Goal: Book appointment/travel/reservation

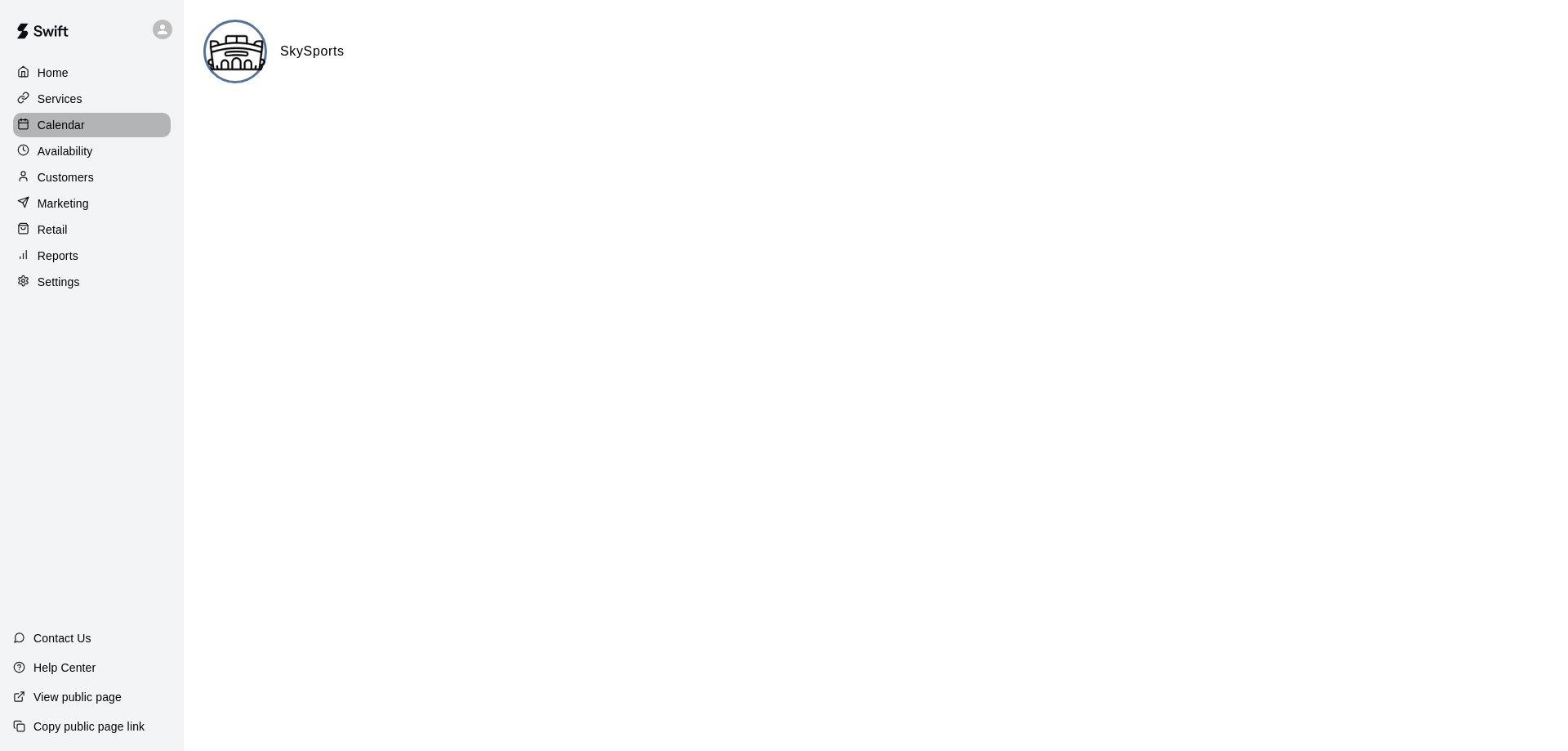
click at [72, 124] on p "Calendar" at bounding box center [61, 125] width 47 height 16
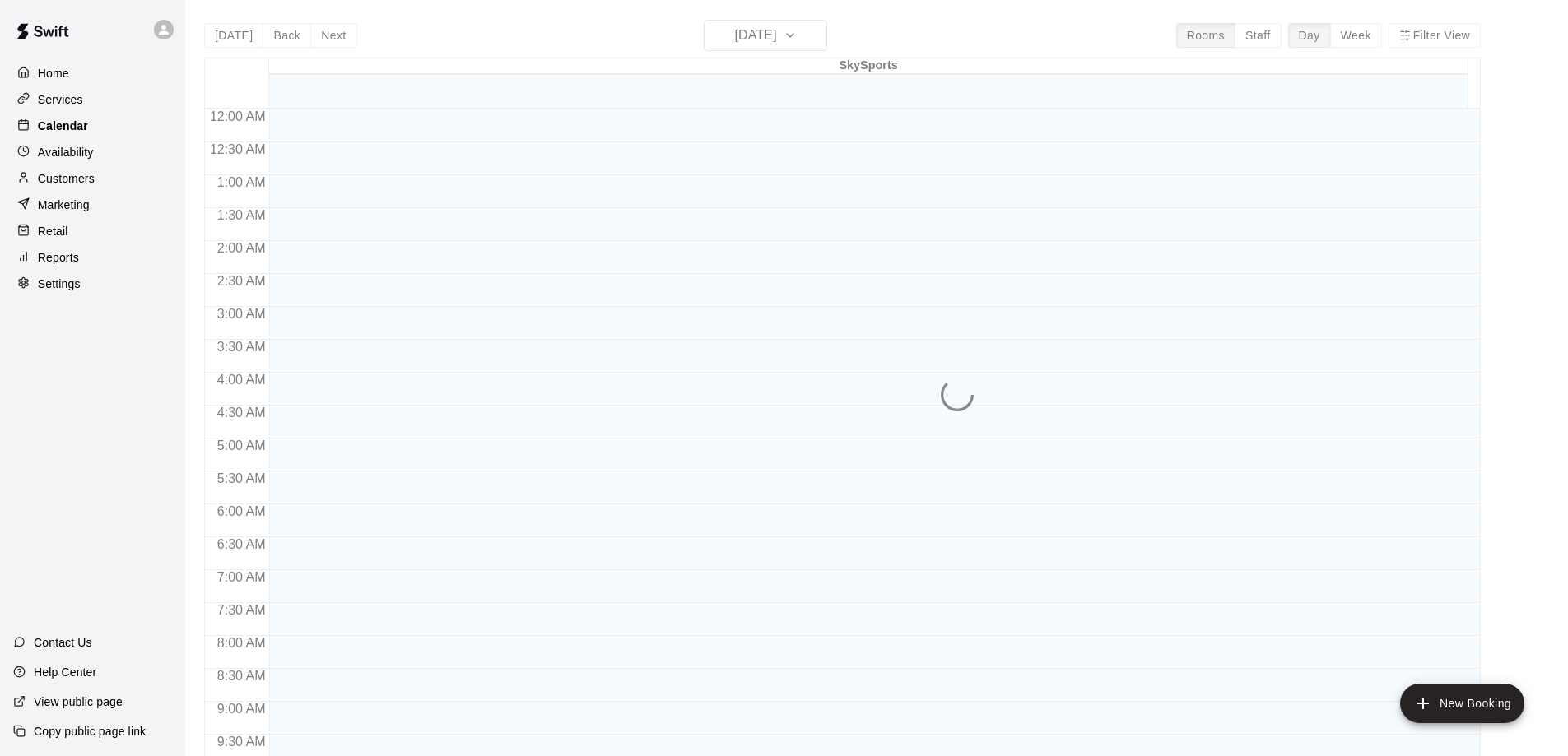
scroll to position [715, 0]
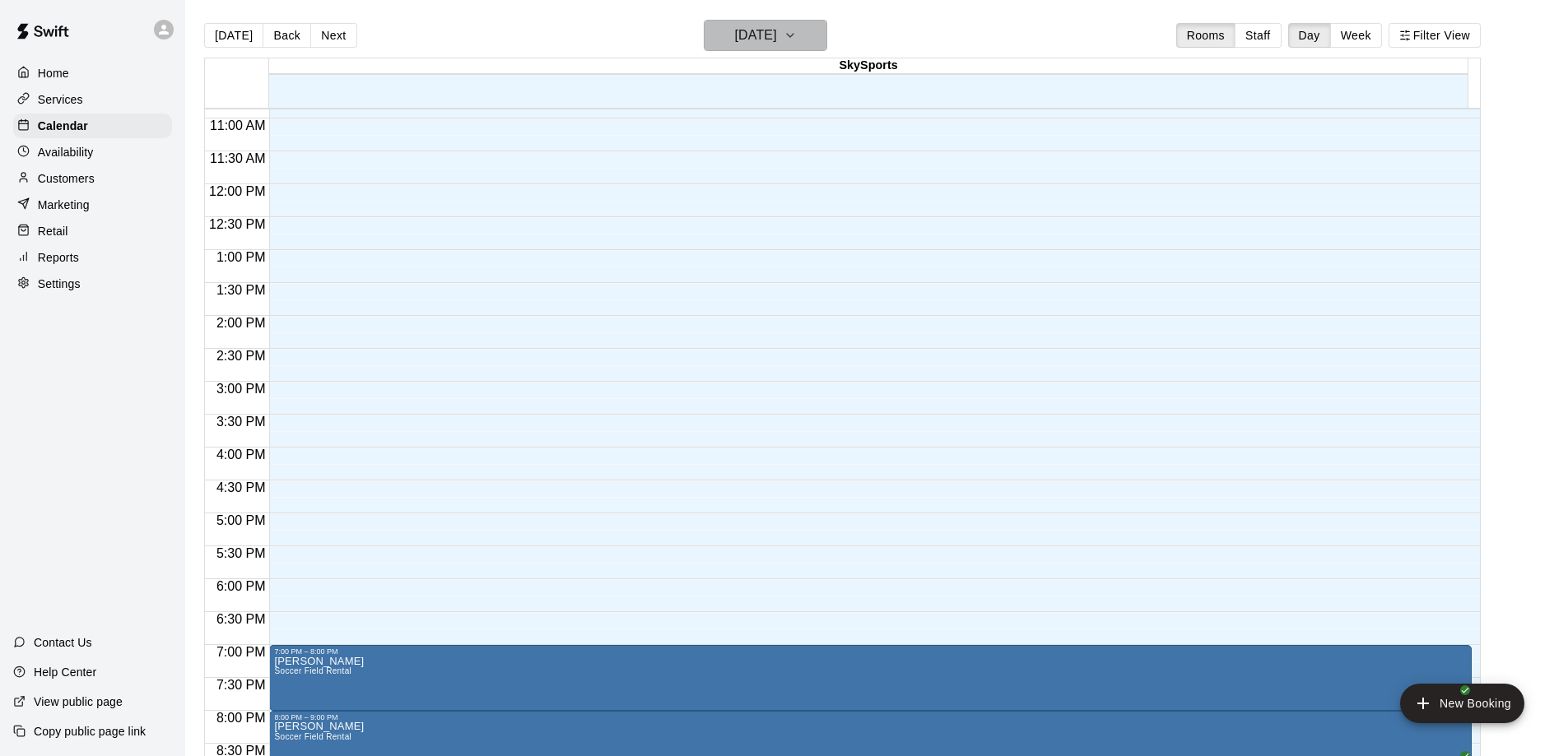
click at [828, 39] on button "[DATE]" at bounding box center [766, 35] width 124 height 31
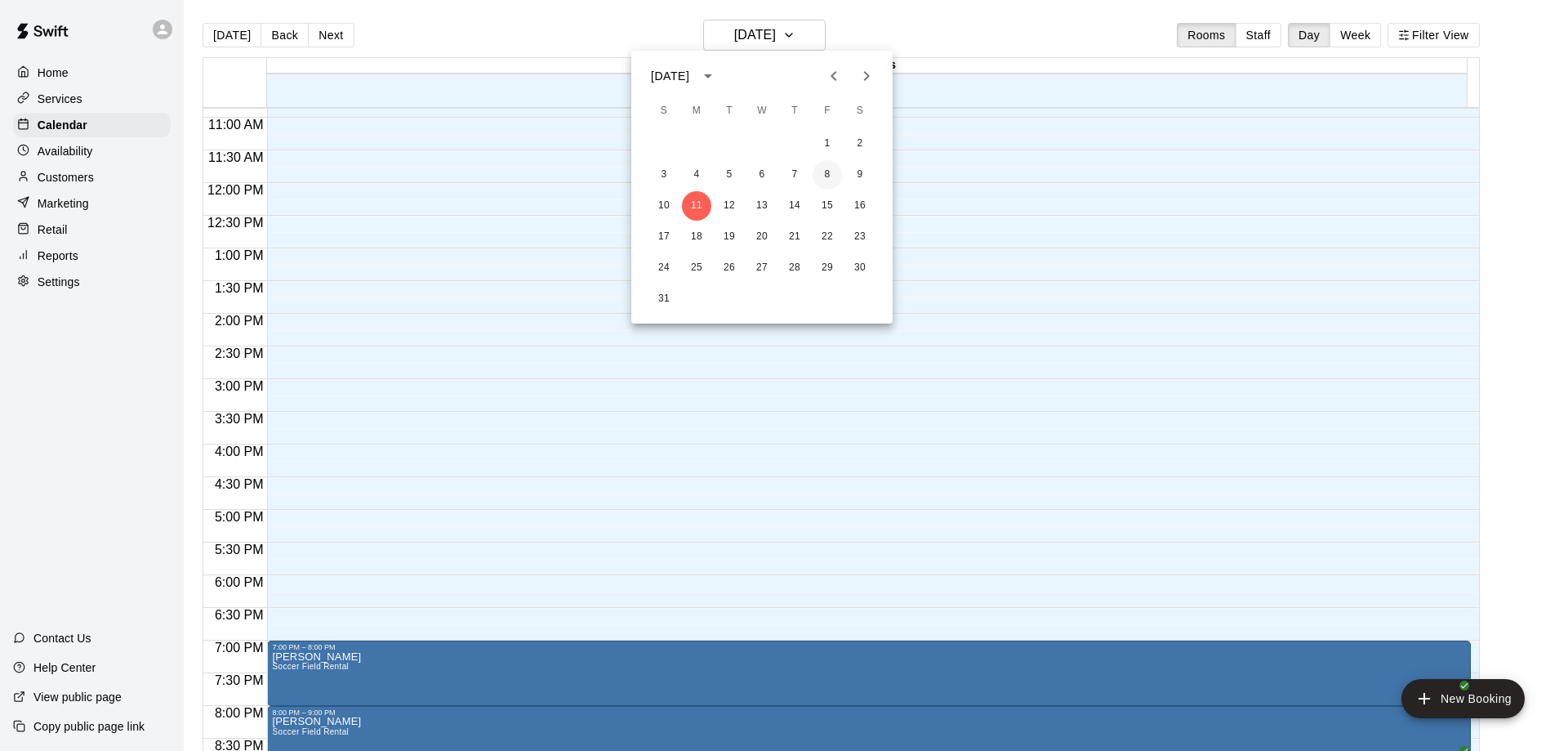
click at [821, 174] on button "8" at bounding box center [827, 175] width 29 height 29
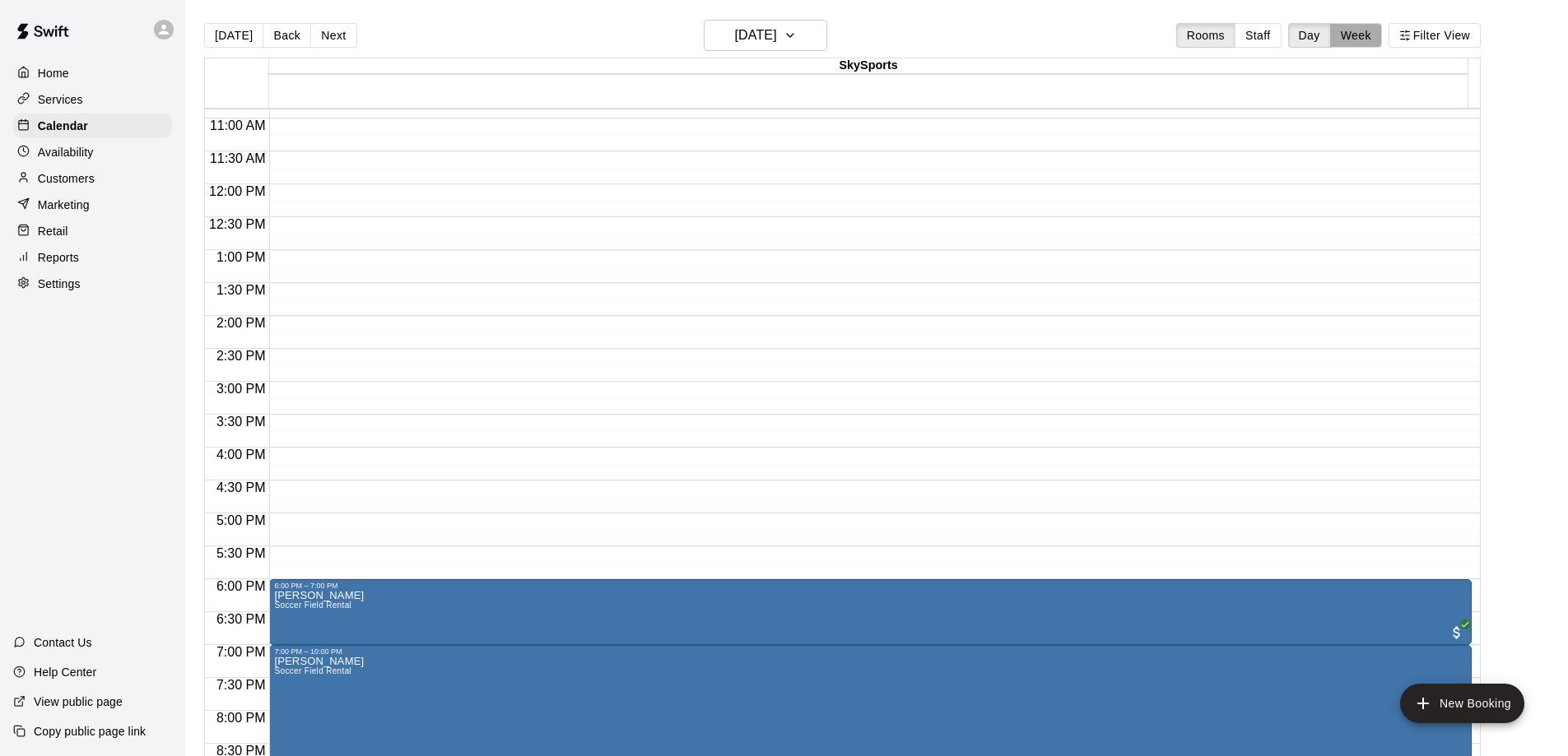
click at [1383, 41] on button "Week" at bounding box center [1356, 35] width 52 height 25
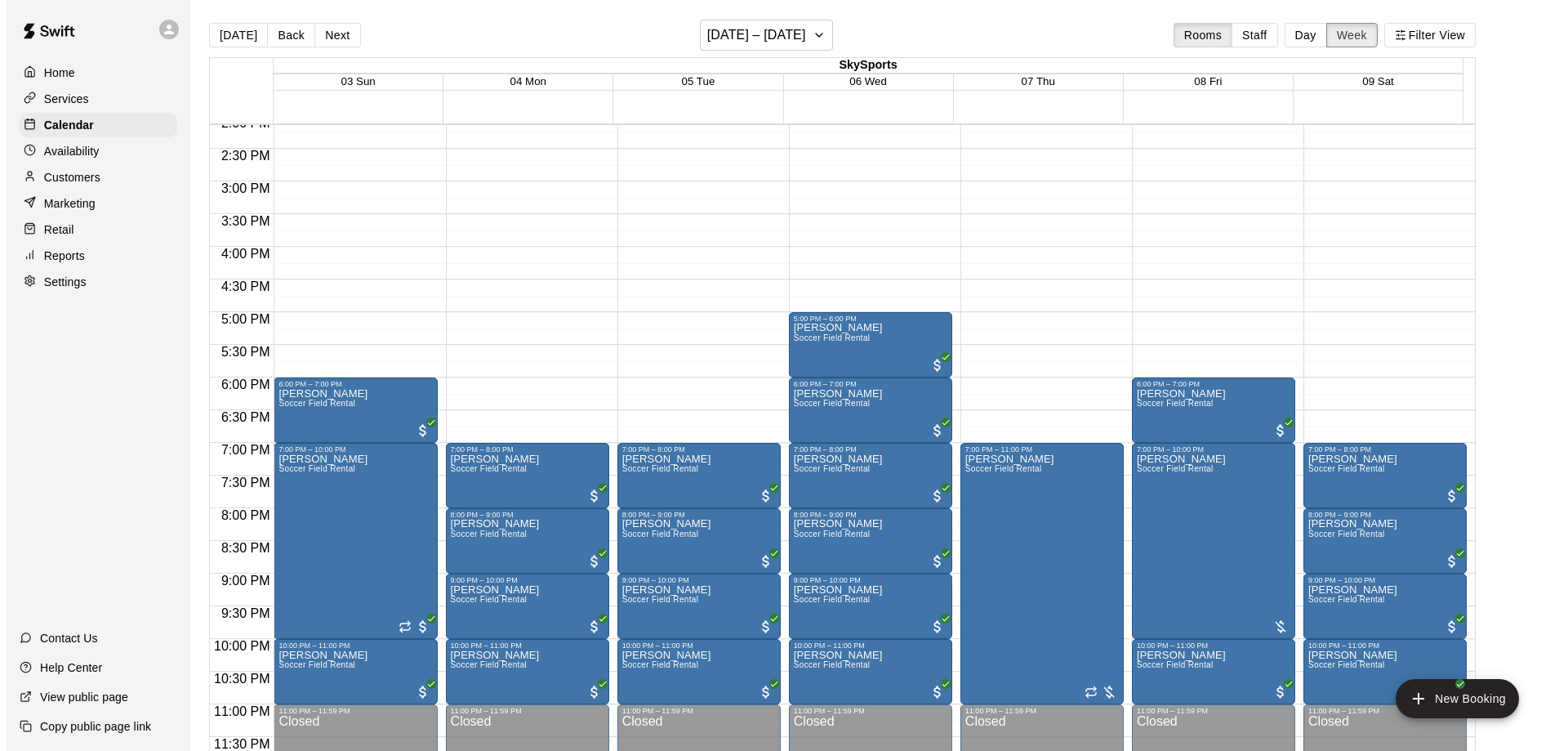
scroll to position [26, 0]
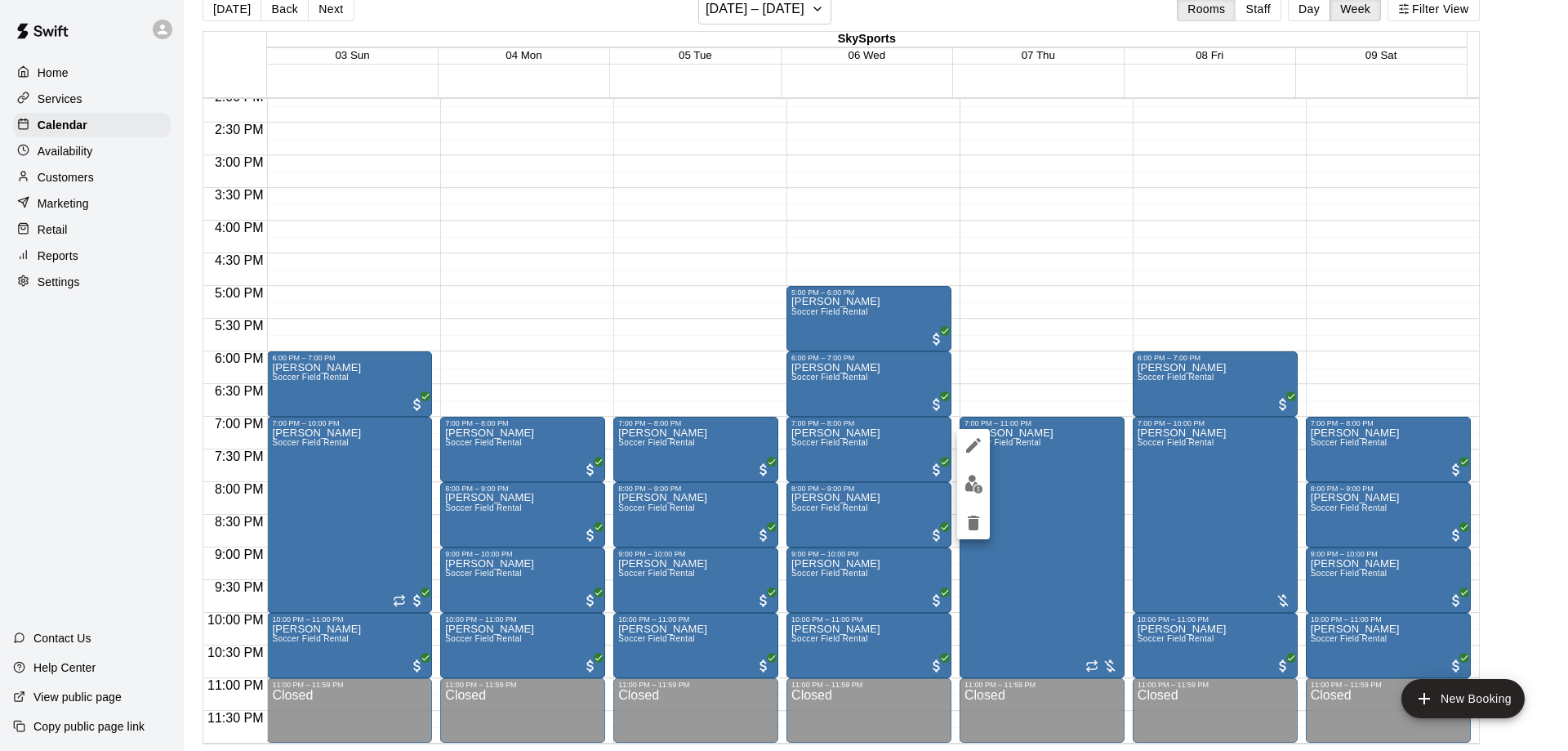
click at [1067, 375] on div at bounding box center [784, 376] width 1568 height 751
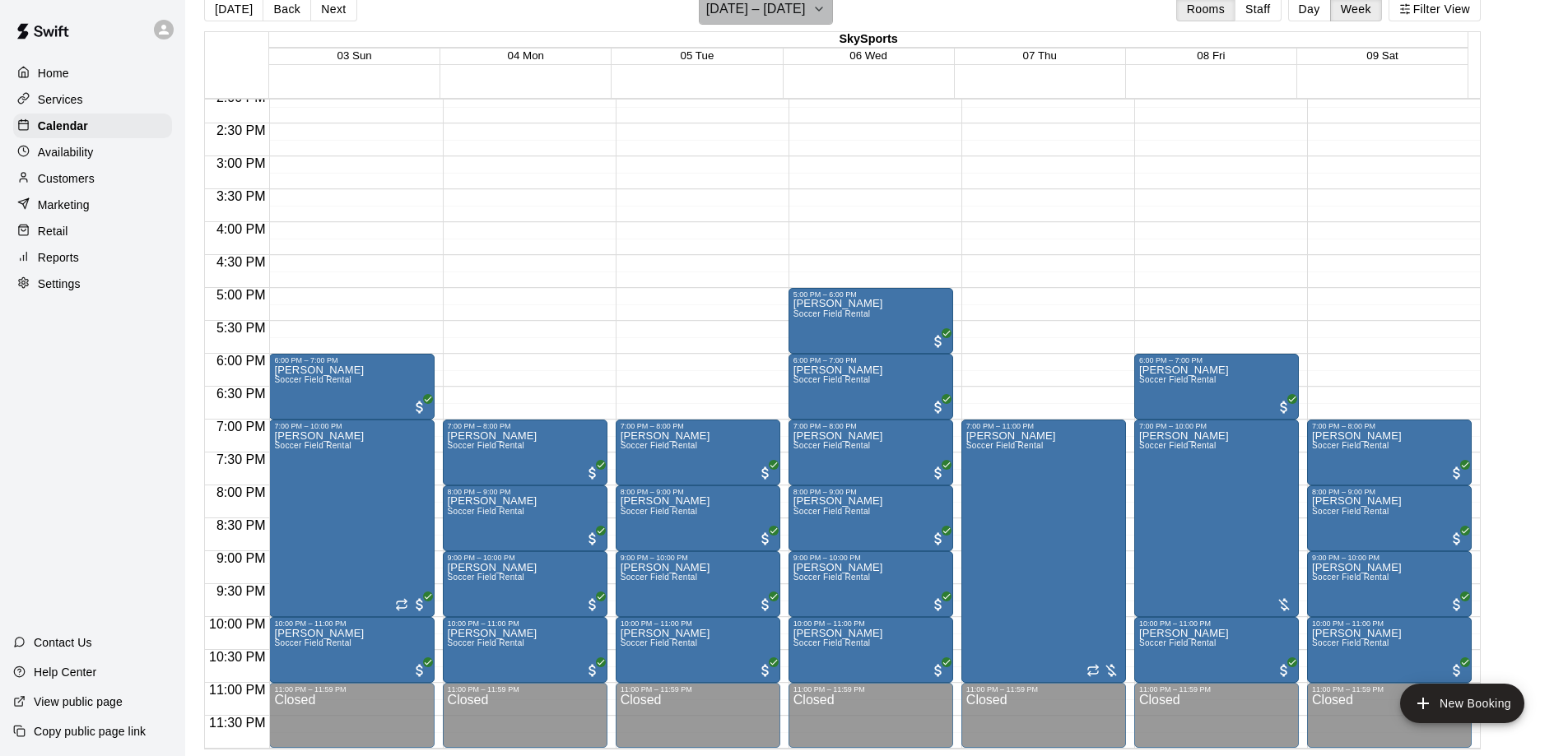
click at [816, 9] on icon "button" at bounding box center [819, 9] width 7 height 3
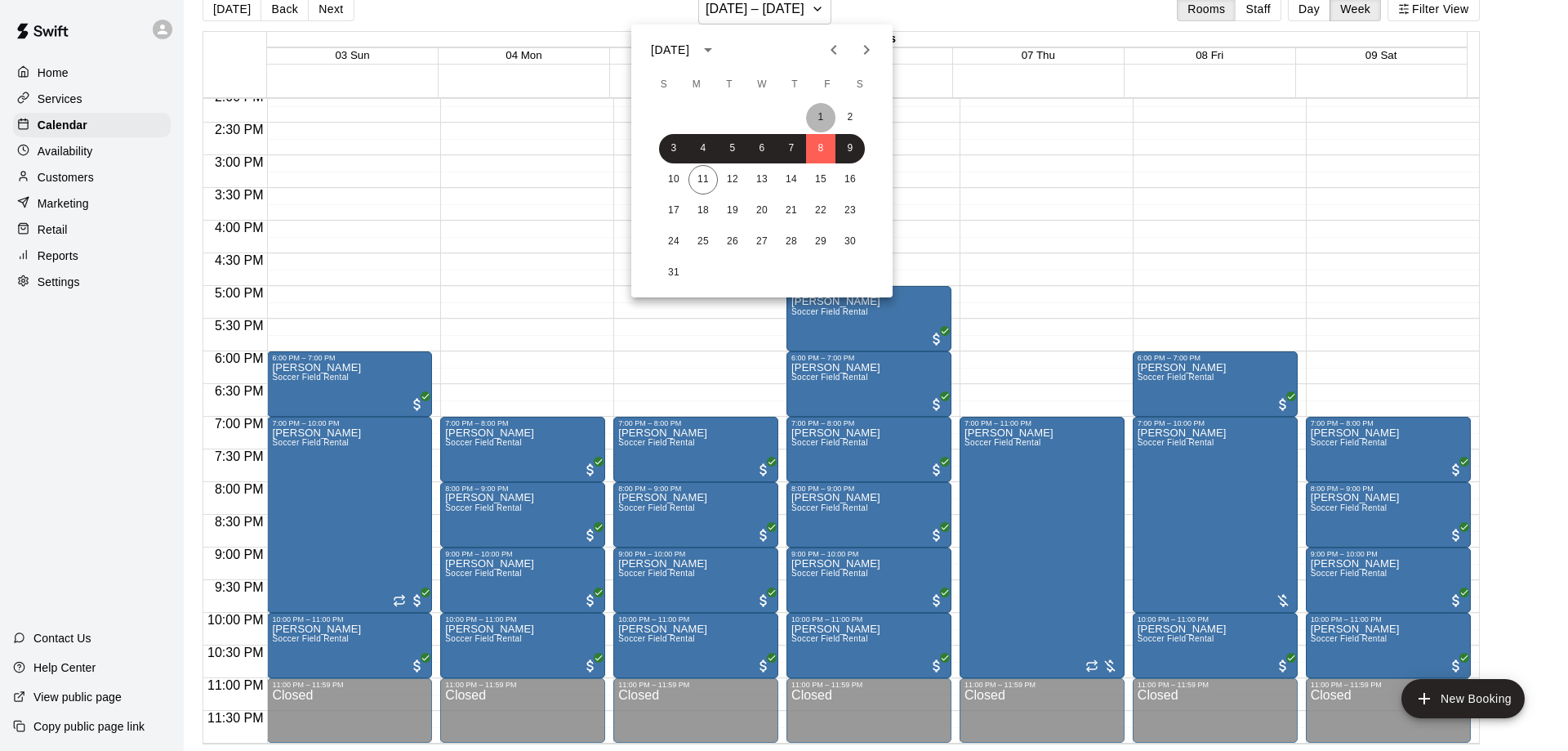
click at [821, 119] on button "1" at bounding box center [820, 117] width 29 height 29
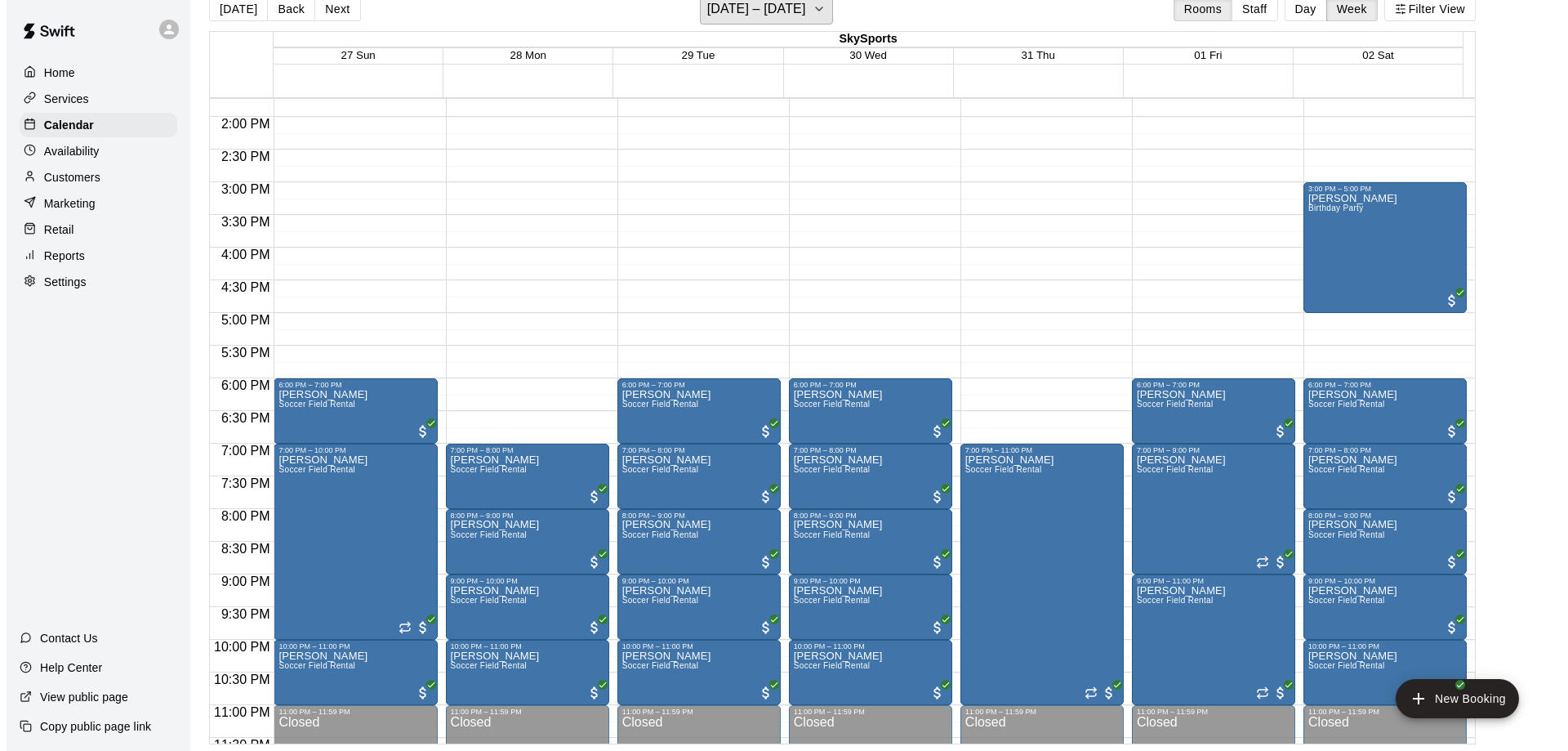
scroll to position [926, 0]
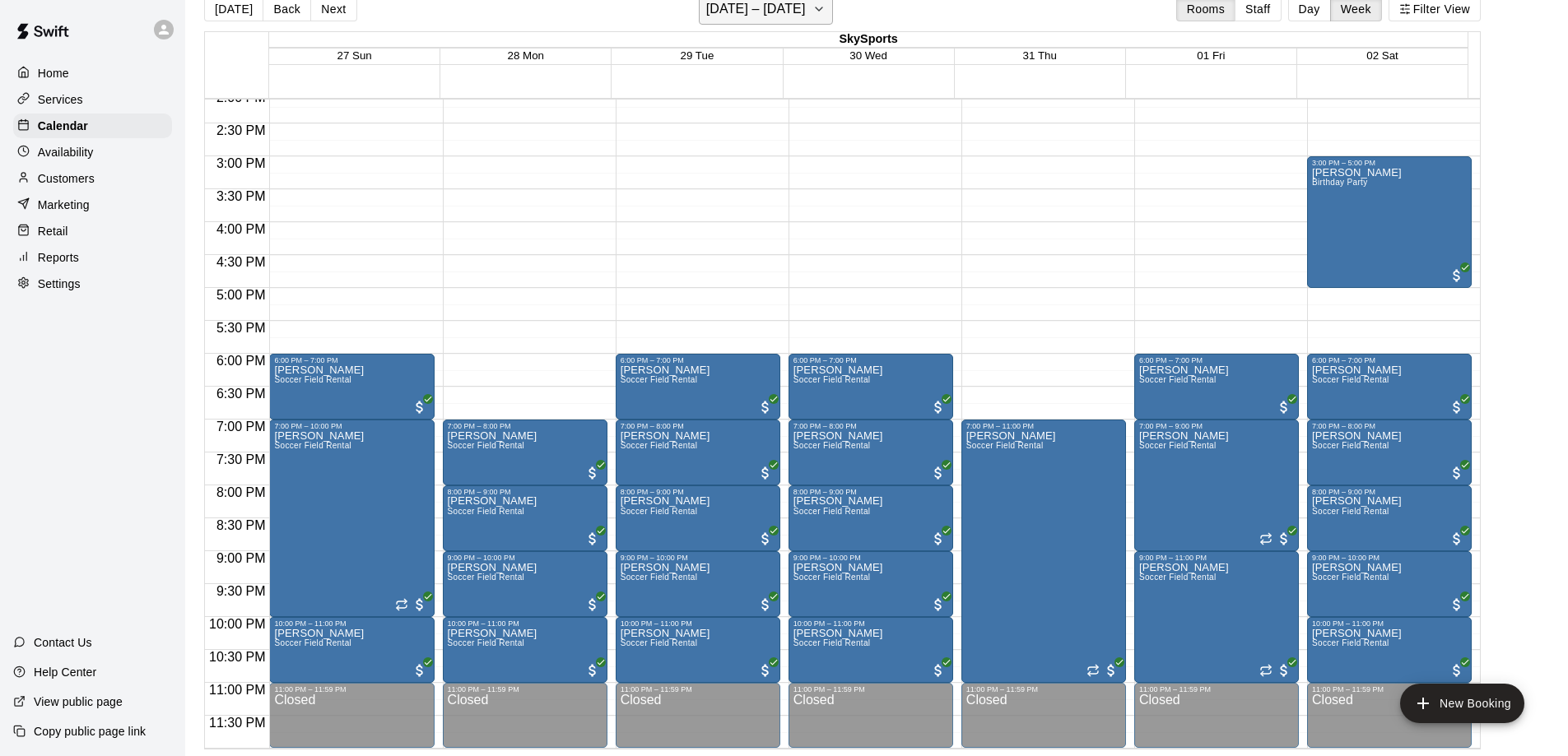
click at [826, 11] on icon "button" at bounding box center [819, 9] width 13 height 20
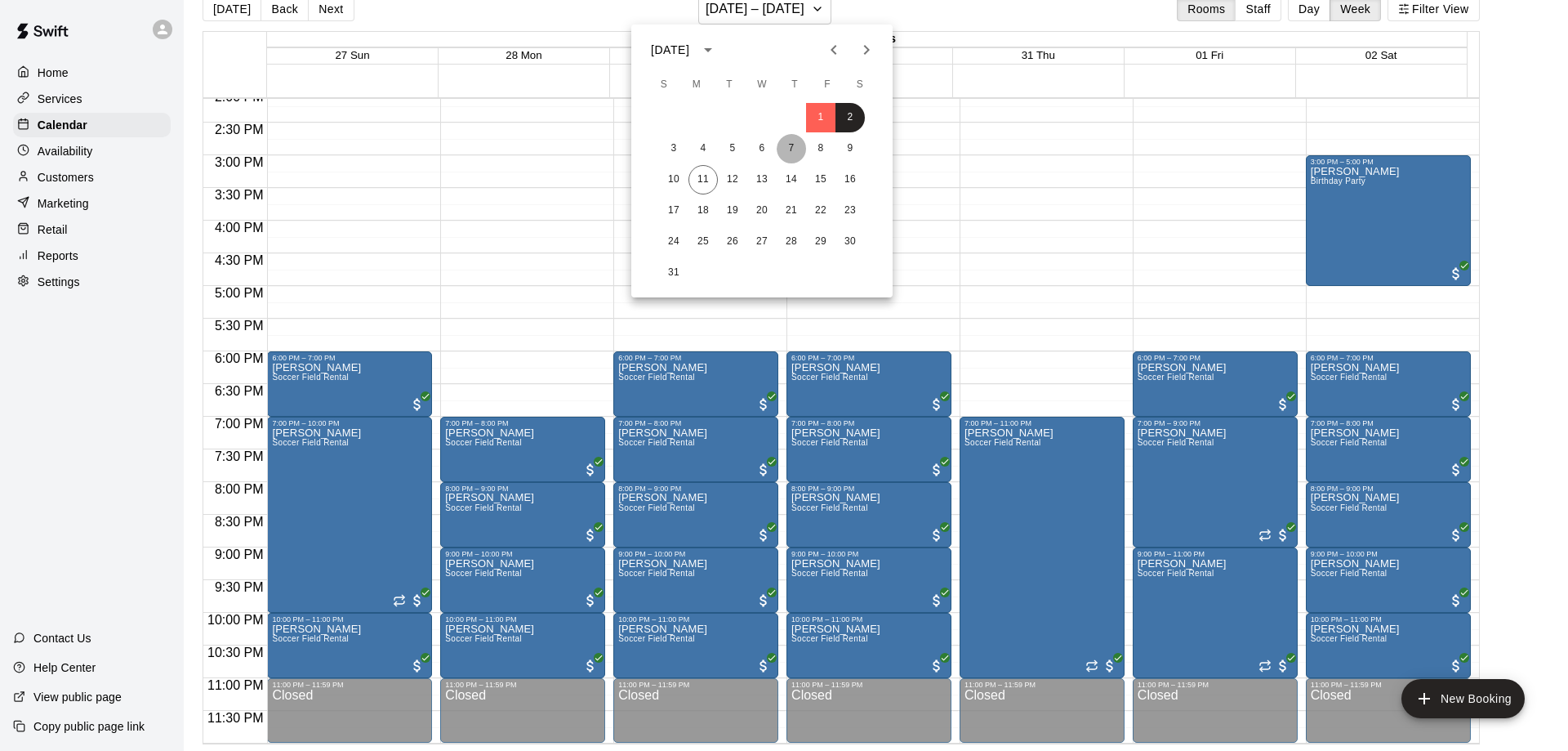
click at [790, 150] on button "7" at bounding box center [791, 148] width 29 height 29
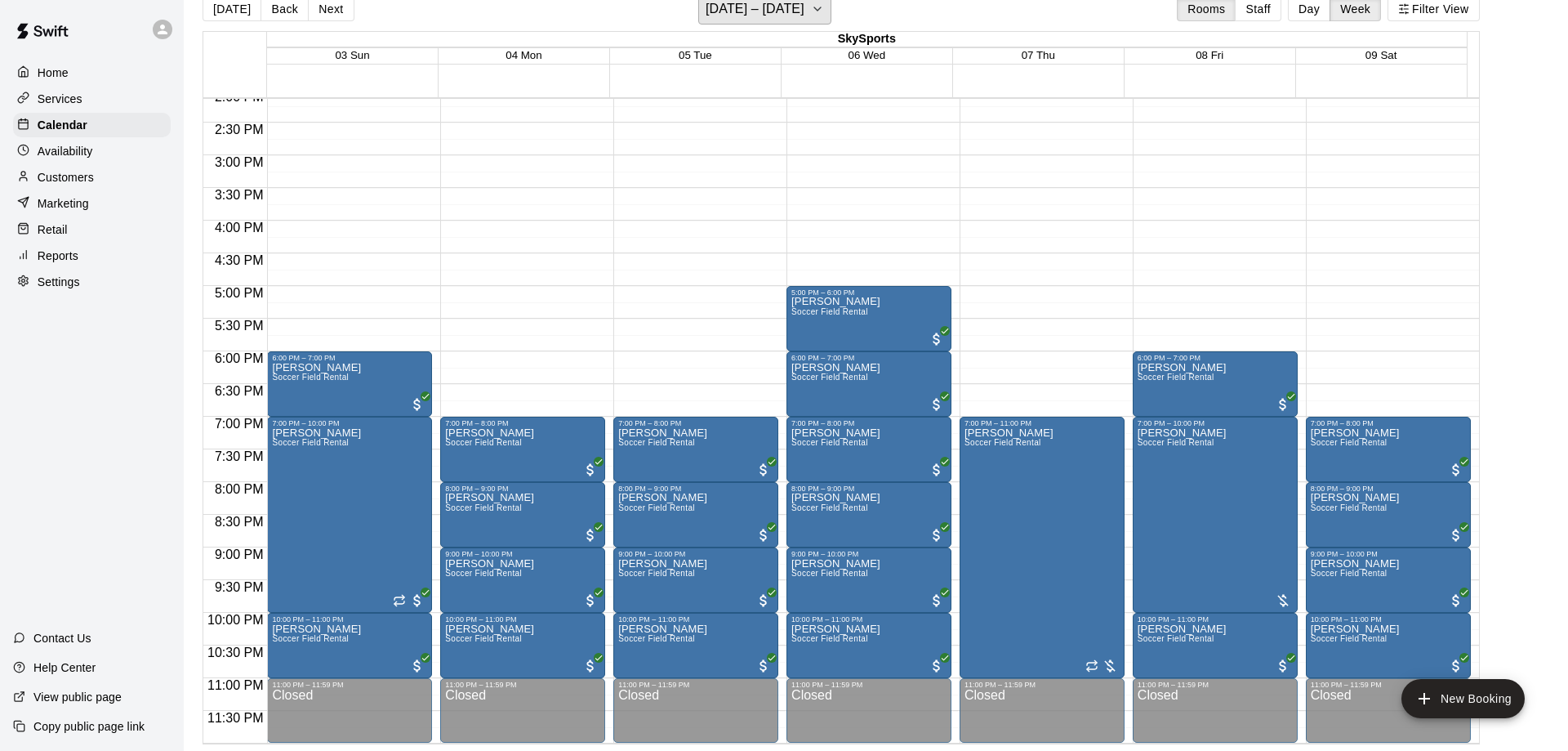
scroll to position [20, 0]
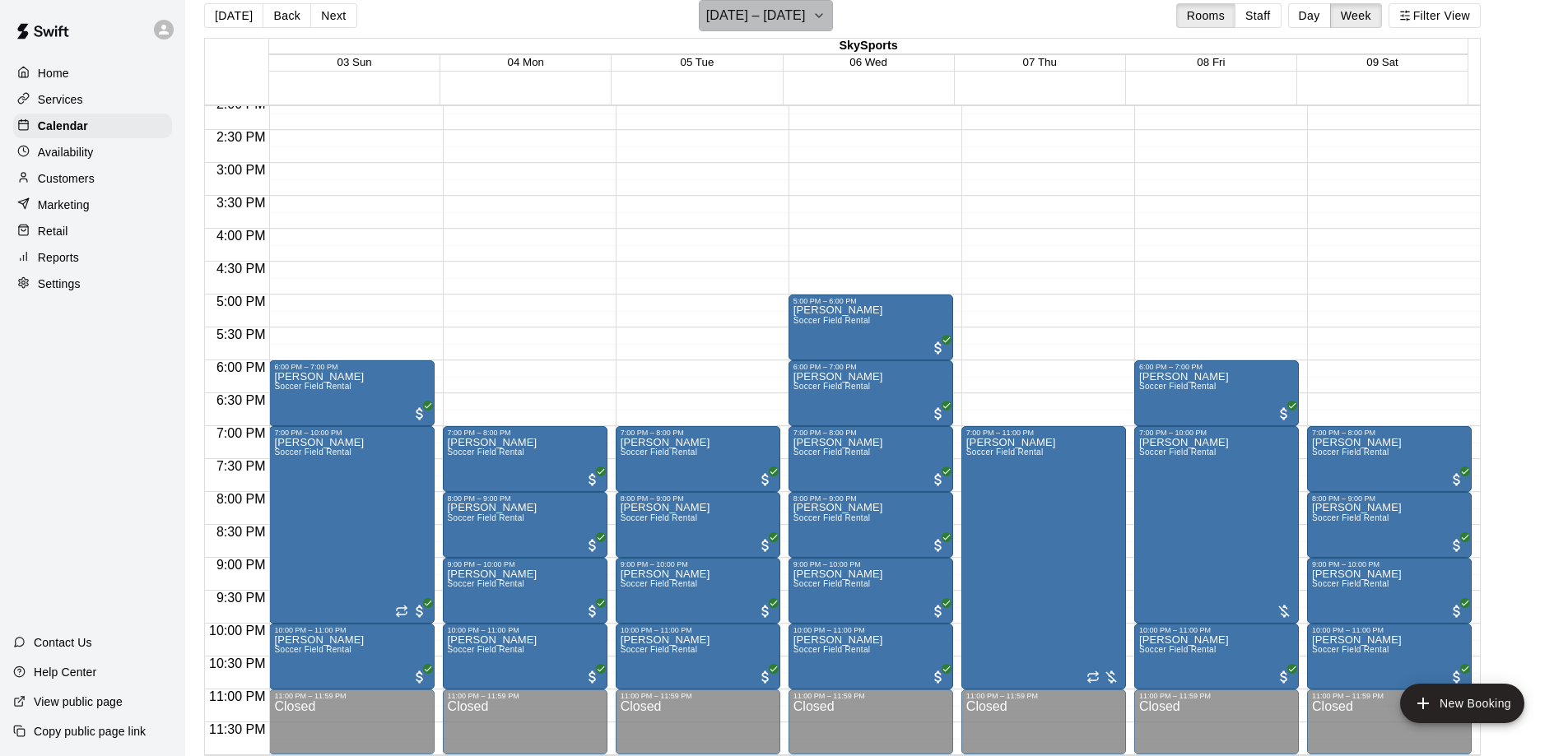
click at [821, 21] on icon "button" at bounding box center [819, 15] width 13 height 20
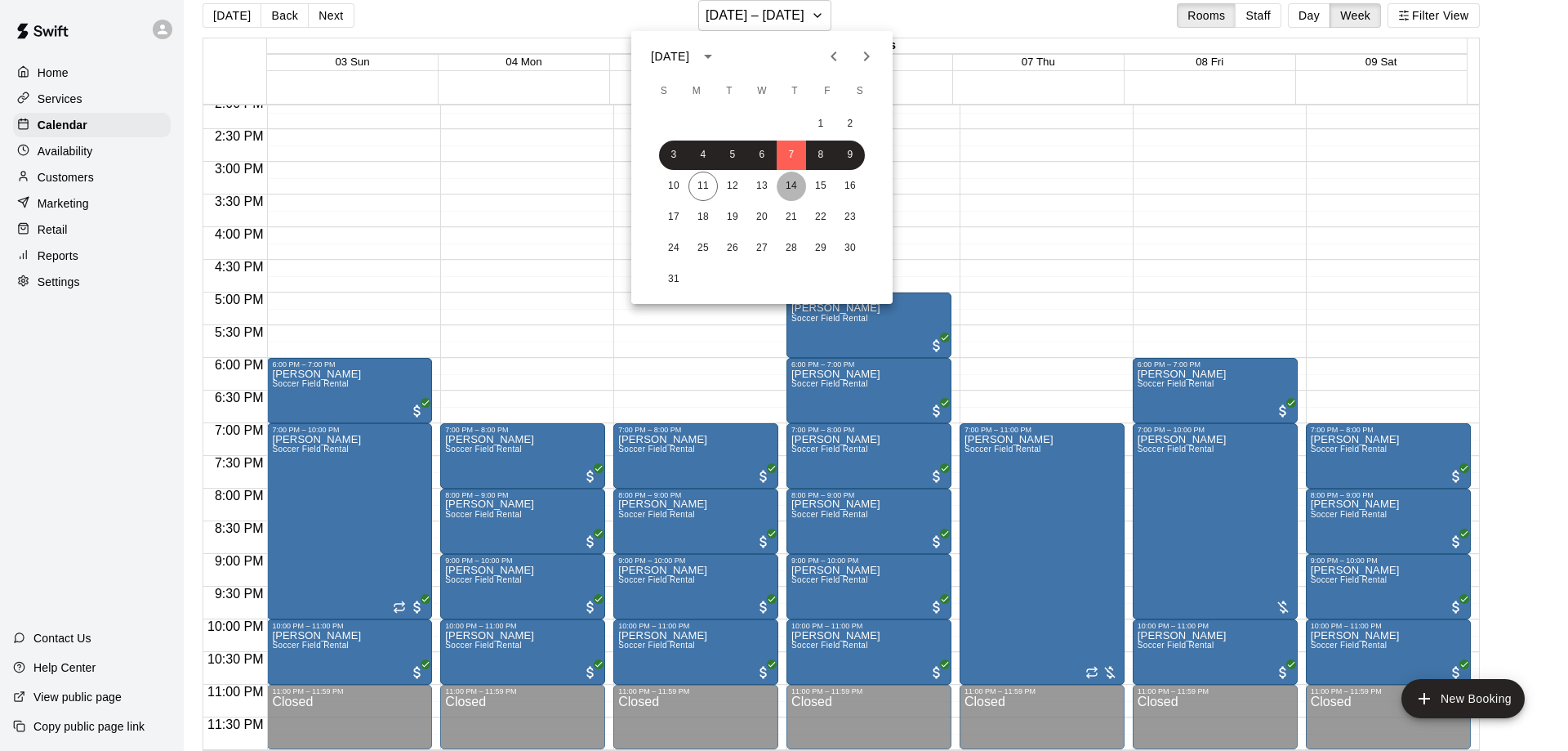
click at [793, 177] on button "14" at bounding box center [791, 186] width 29 height 29
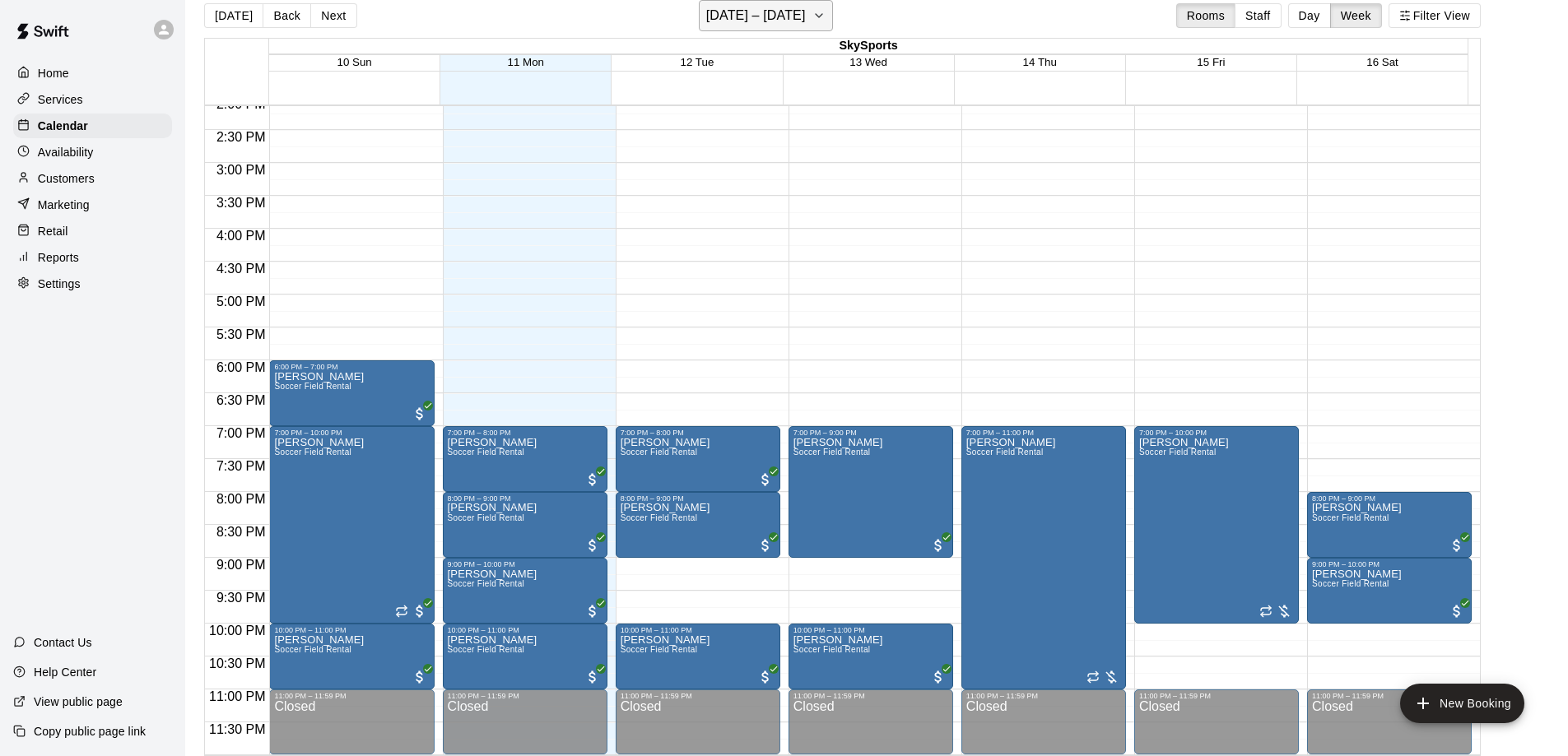
click at [761, 18] on h6 "[DATE] – [DATE]" at bounding box center [755, 15] width 100 height 23
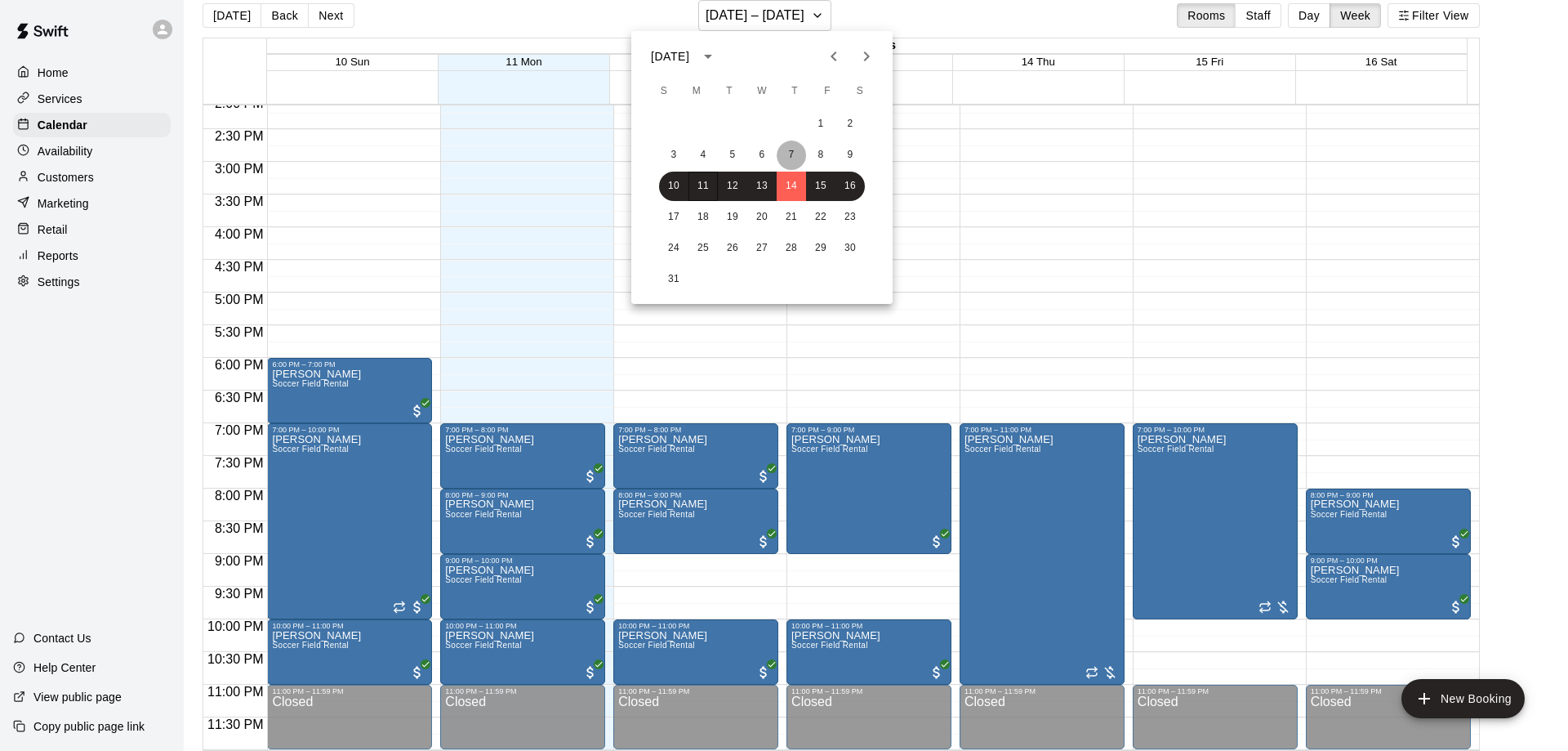
click at [791, 152] on button "7" at bounding box center [791, 155] width 29 height 29
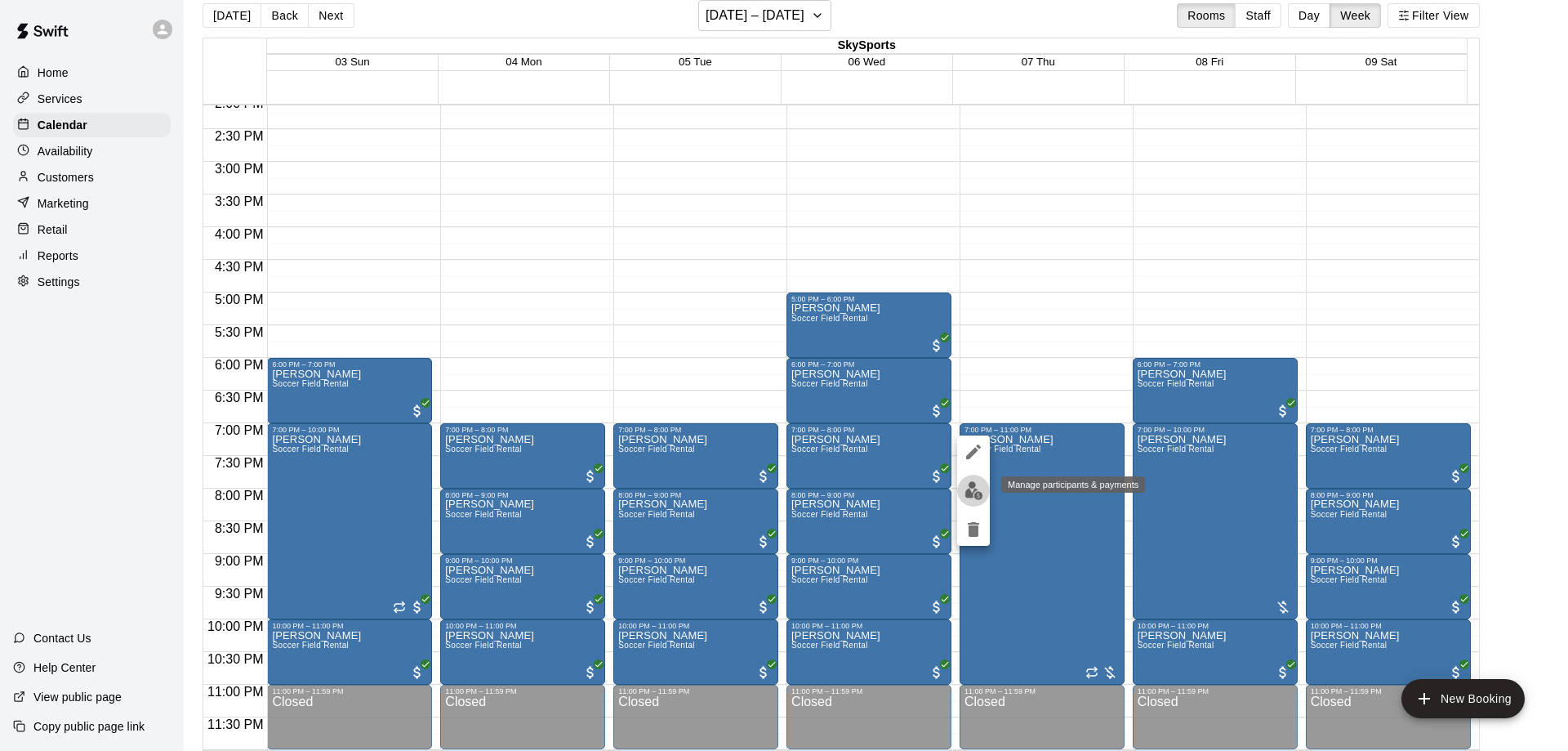
click at [968, 484] on img "edit" at bounding box center [974, 491] width 19 height 19
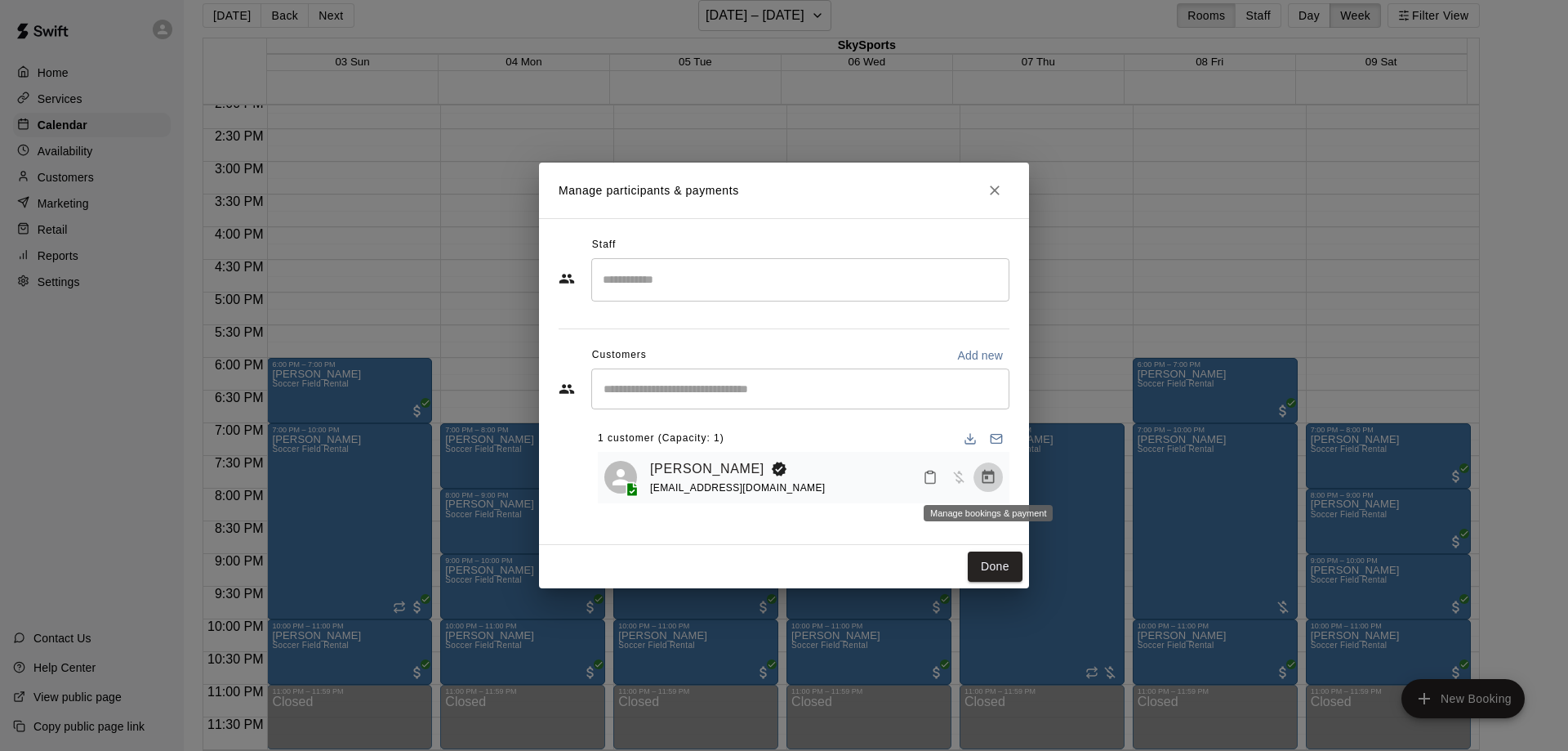
click at [987, 481] on icon "Manage bookings & payment" at bounding box center [988, 476] width 16 height 16
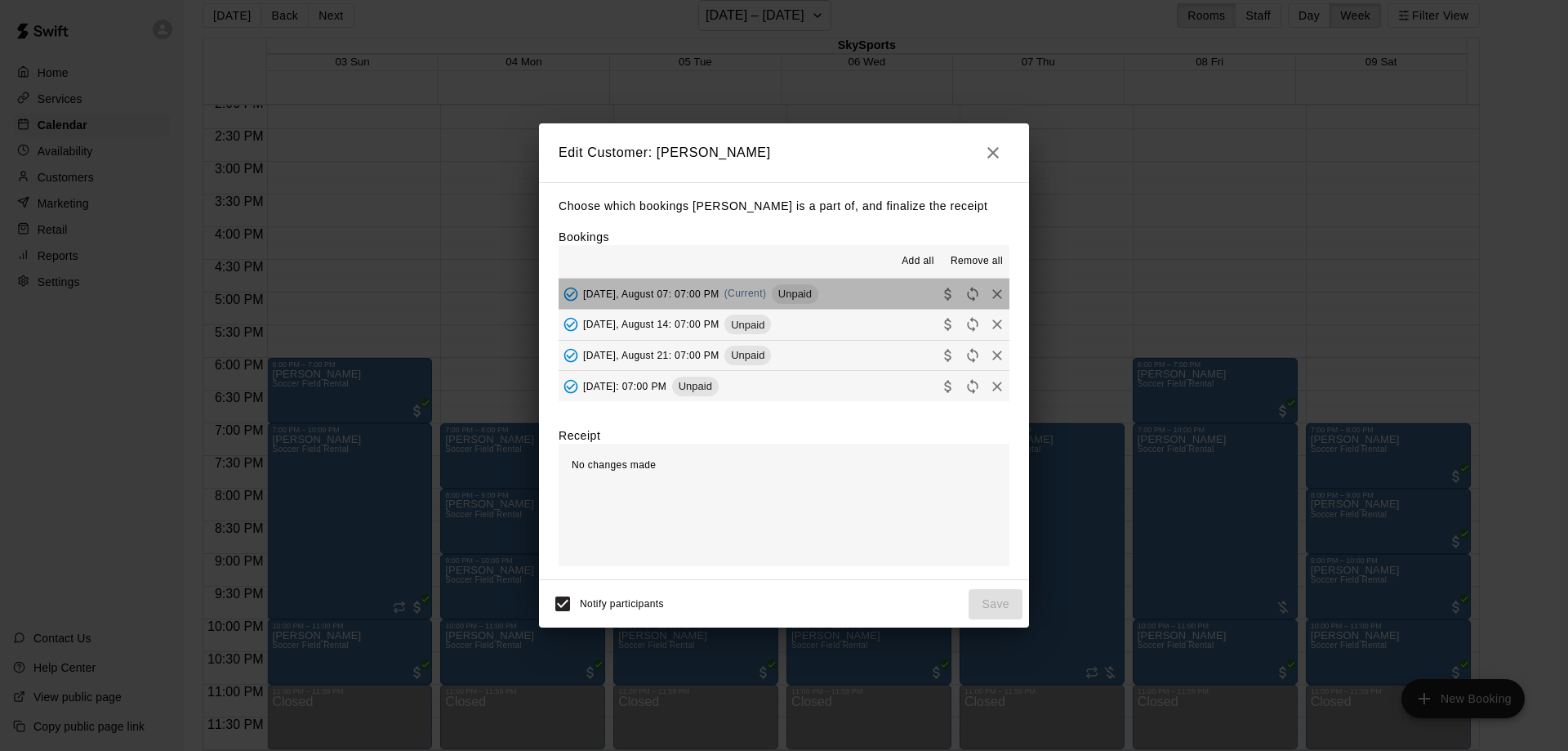
click at [809, 291] on span "Unpaid" at bounding box center [795, 293] width 46 height 12
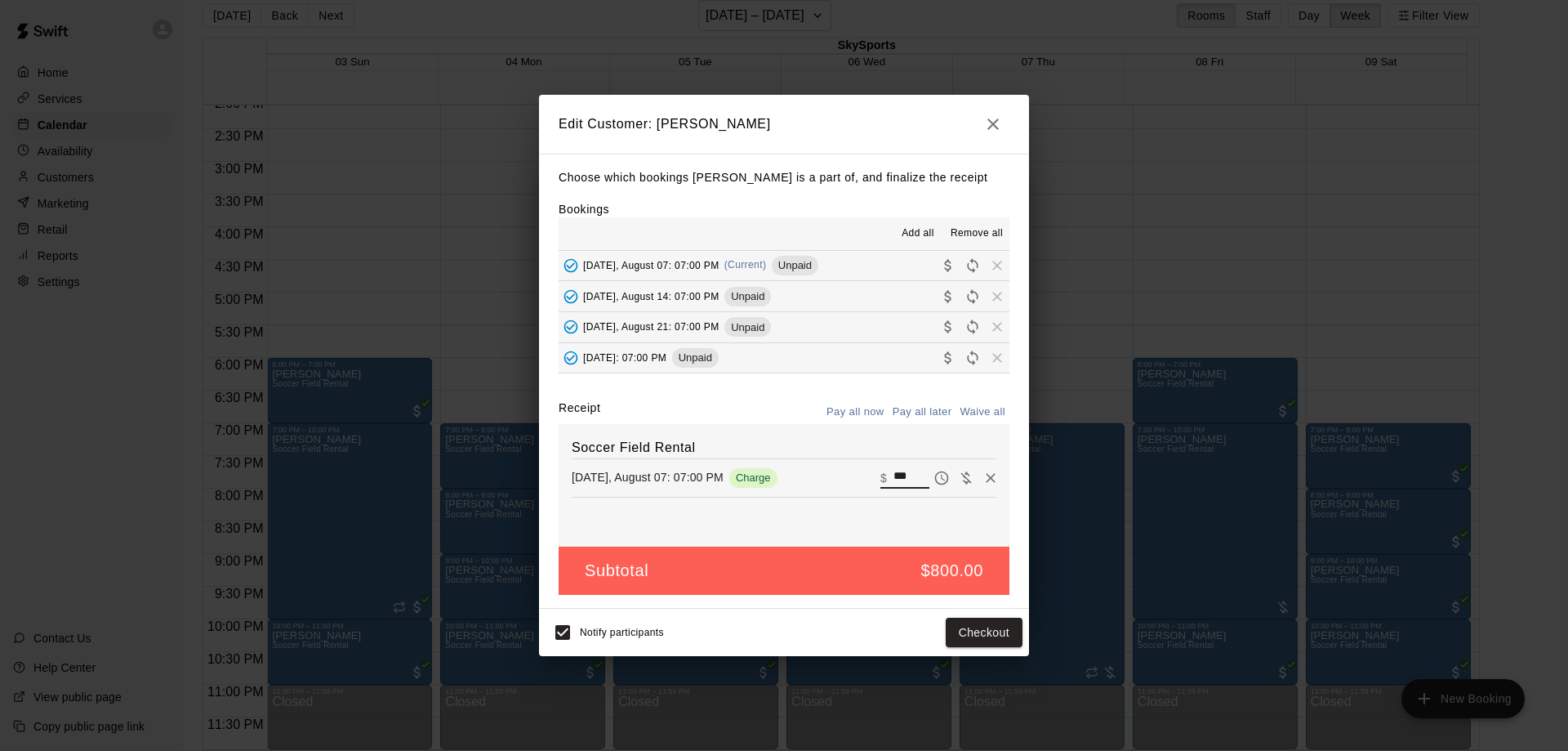
click at [894, 476] on input "***" at bounding box center [912, 478] width 36 height 22
type input "***"
click at [987, 633] on button "Checkout" at bounding box center [983, 633] width 76 height 30
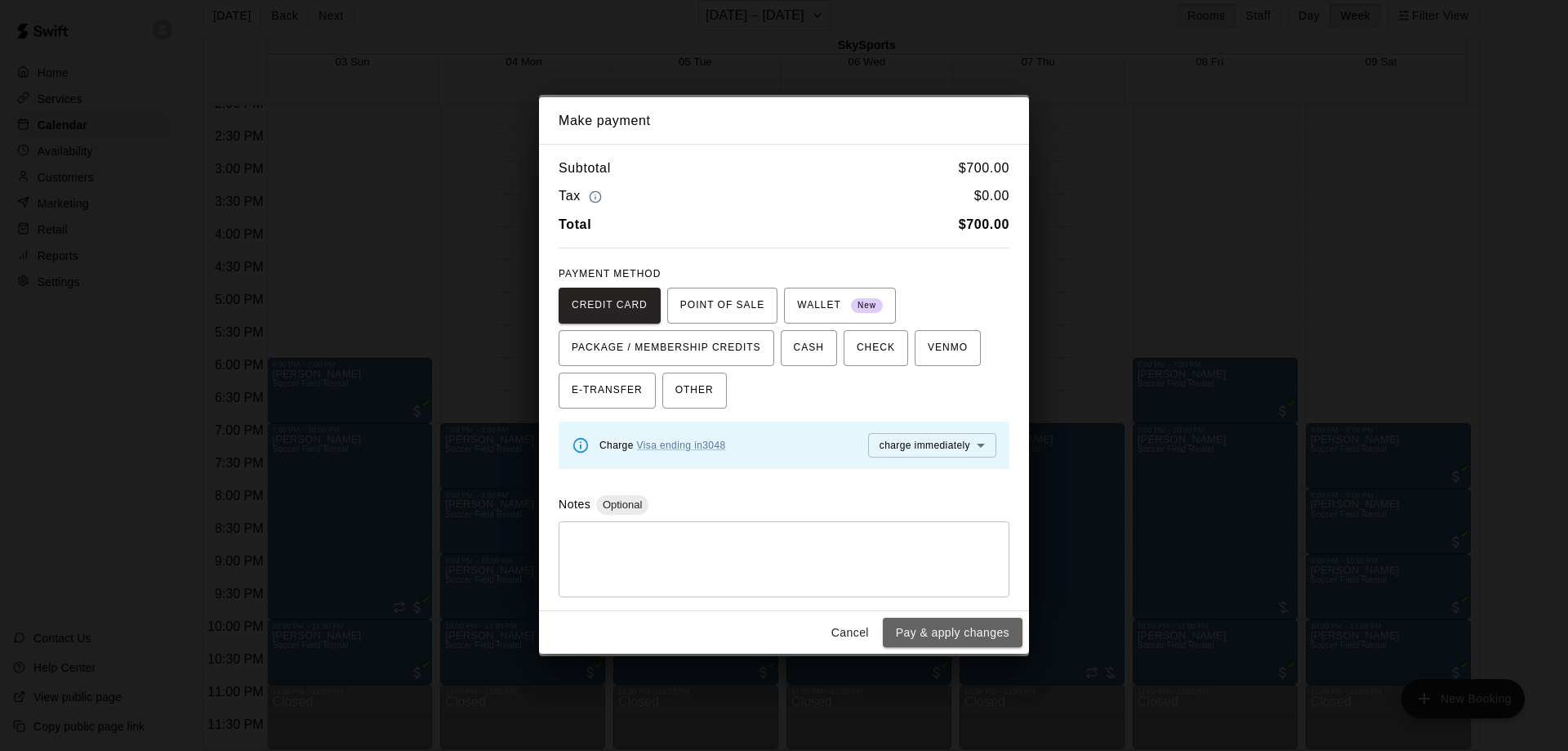
click at [987, 633] on button "Pay & apply changes" at bounding box center [953, 633] width 140 height 30
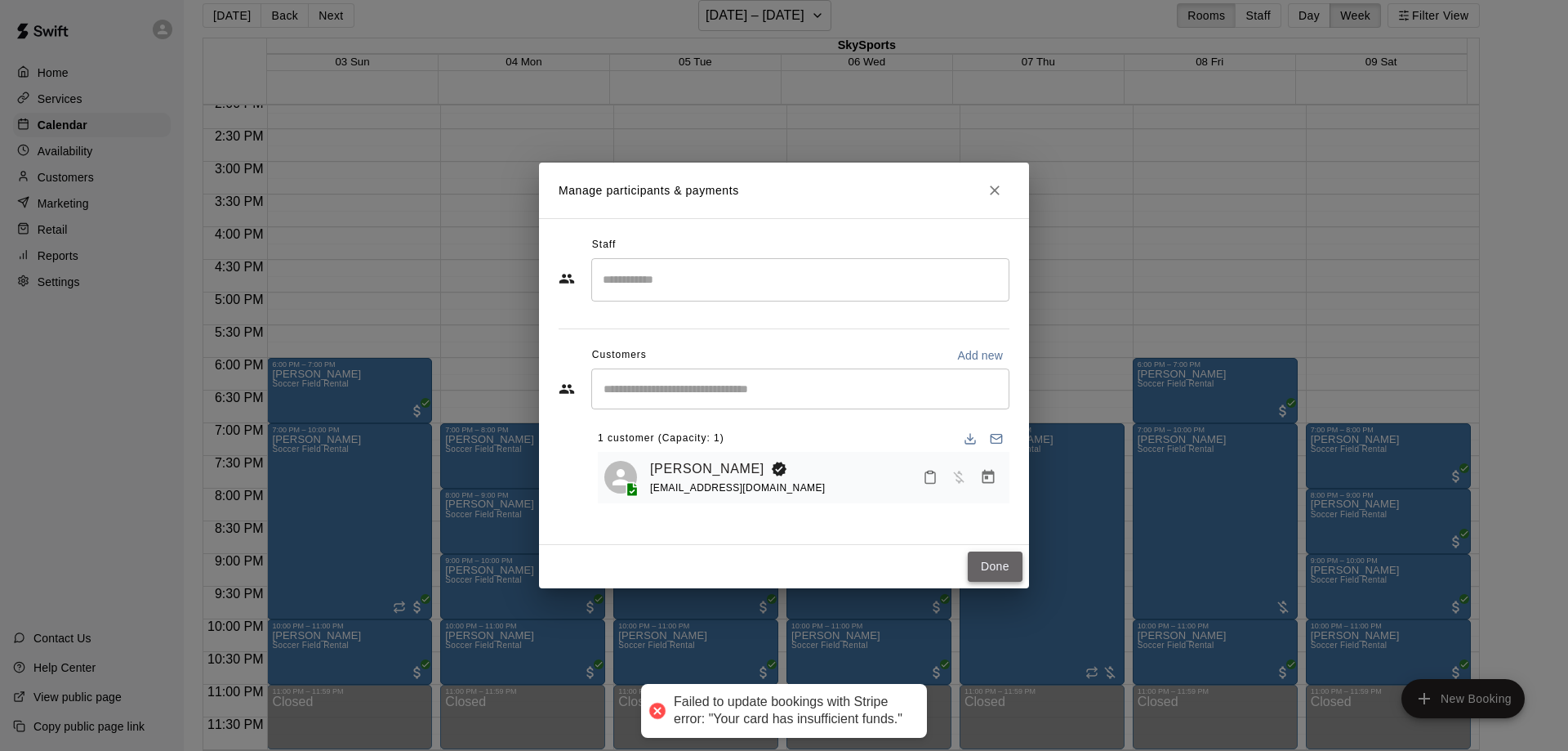
click at [1018, 566] on button "Done" at bounding box center [996, 567] width 55 height 30
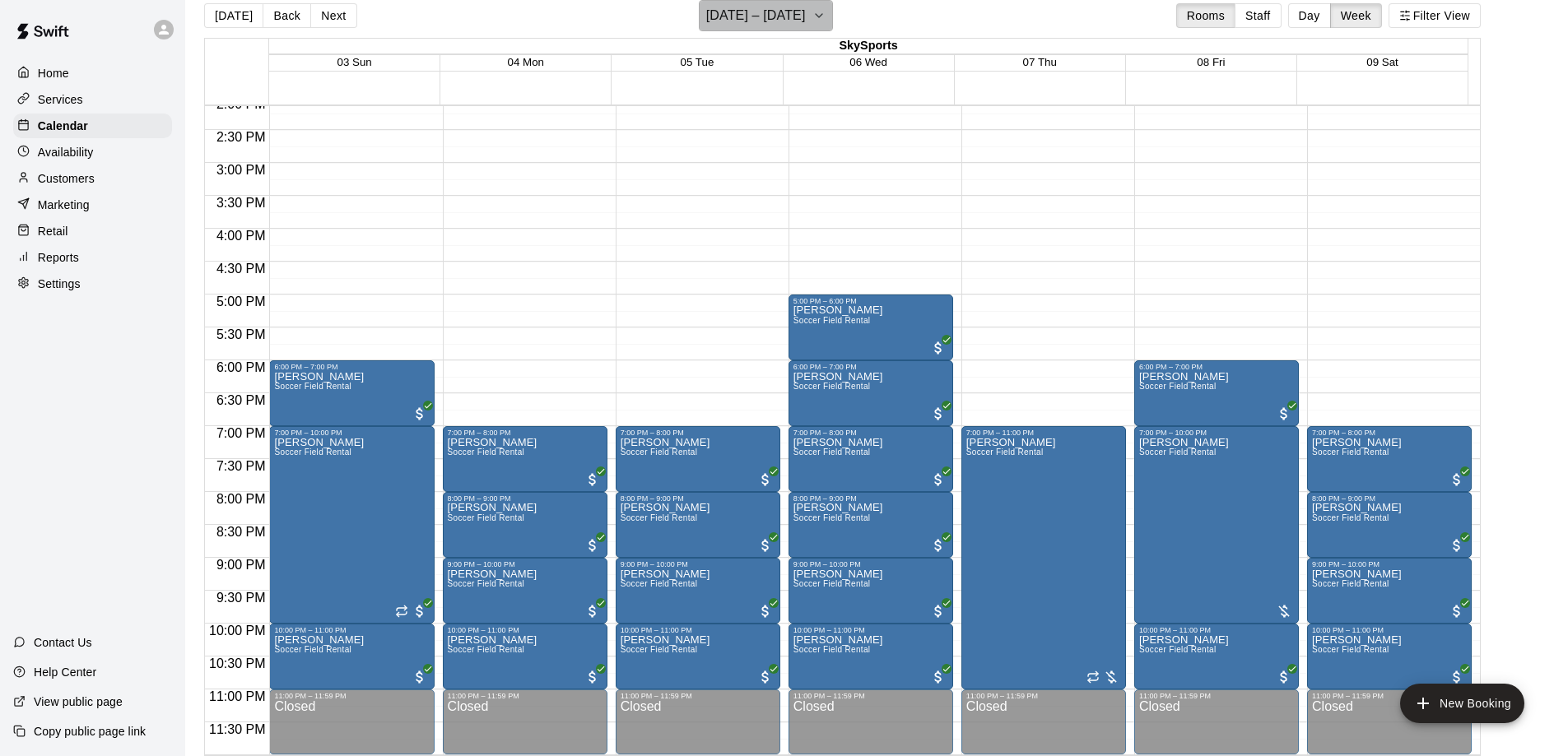
click at [825, 20] on button "[DATE] – [DATE]" at bounding box center [766, 15] width 134 height 31
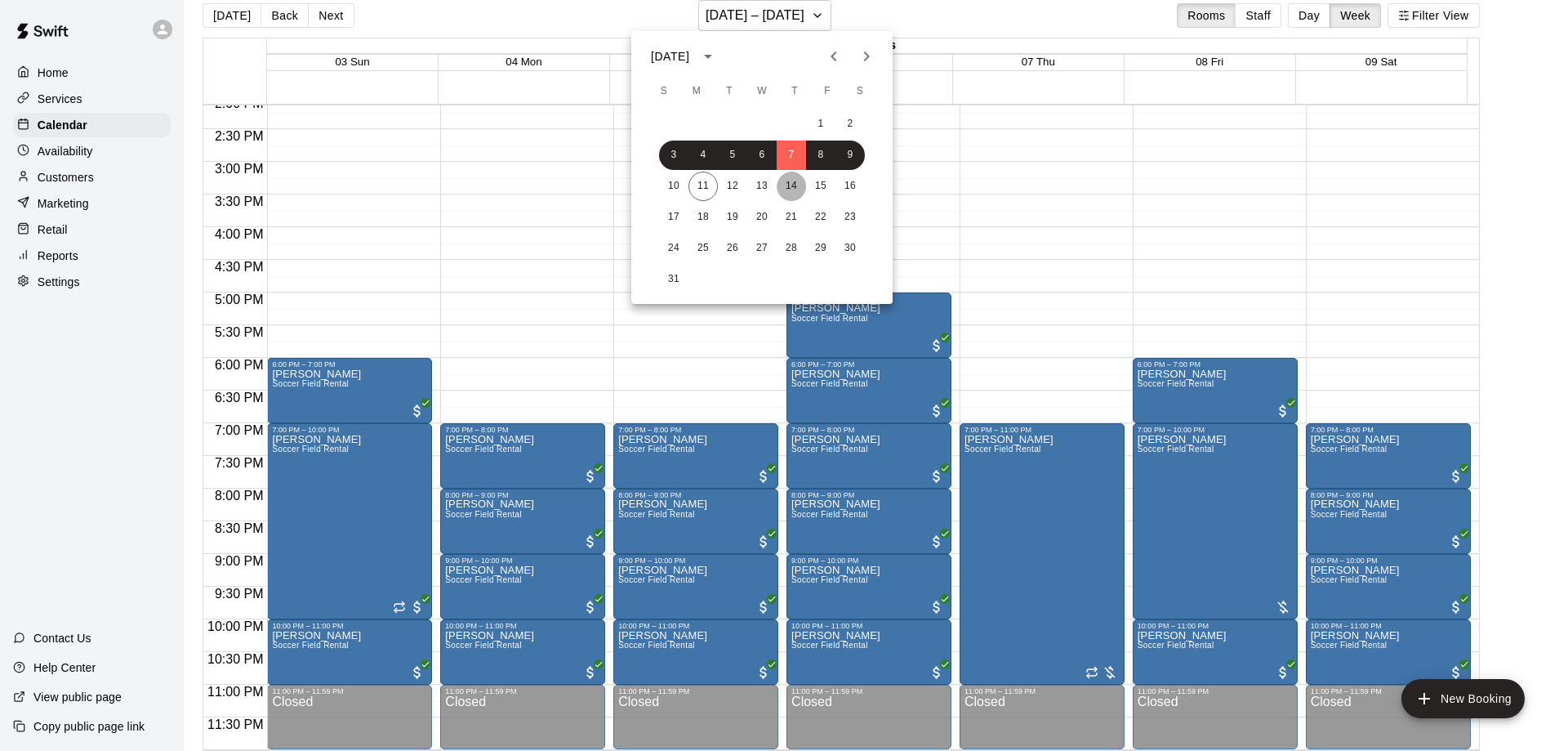
click at [785, 184] on button "14" at bounding box center [791, 186] width 29 height 29
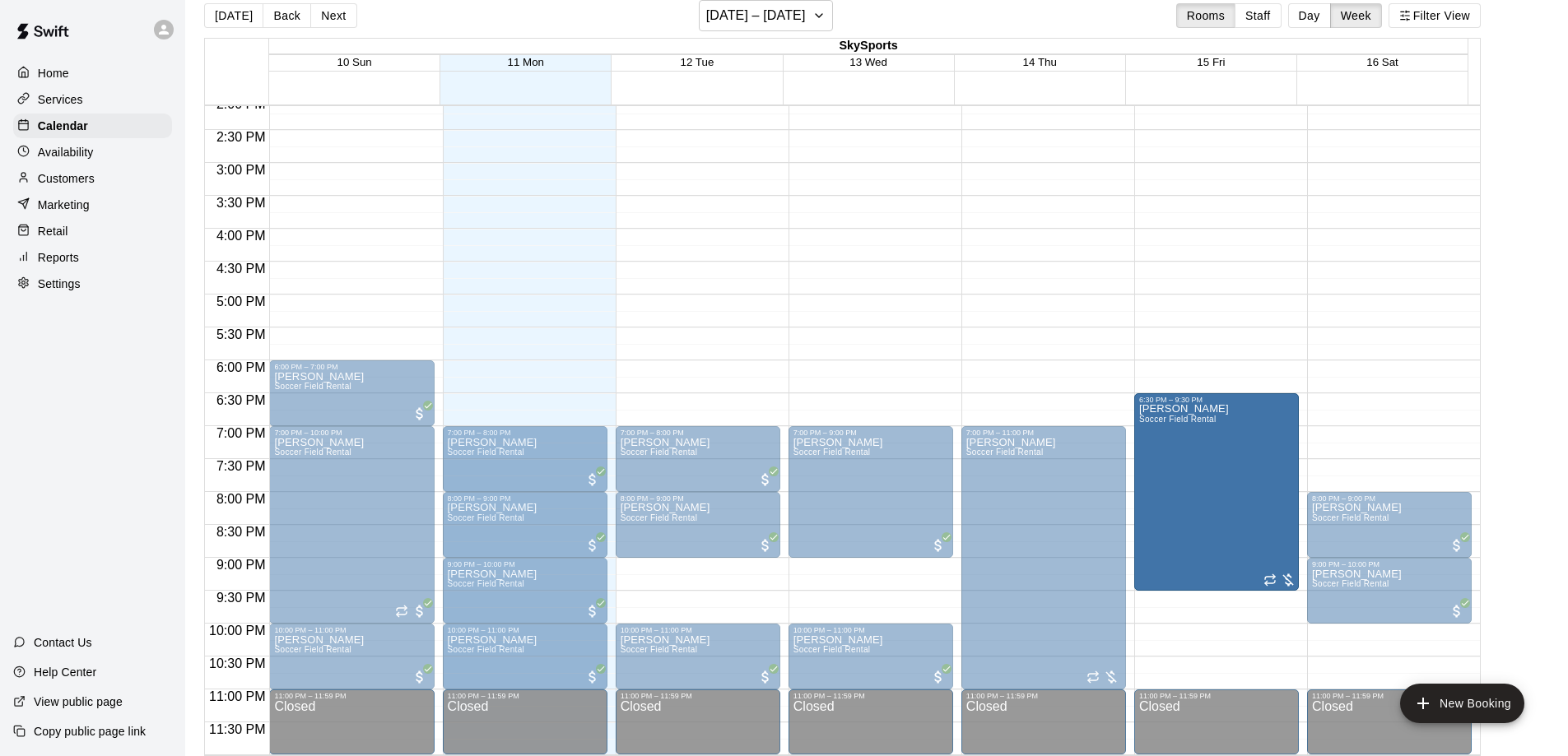
drag, startPoint x: 1216, startPoint y: 614, endPoint x: 1215, endPoint y: 591, distance: 23.0
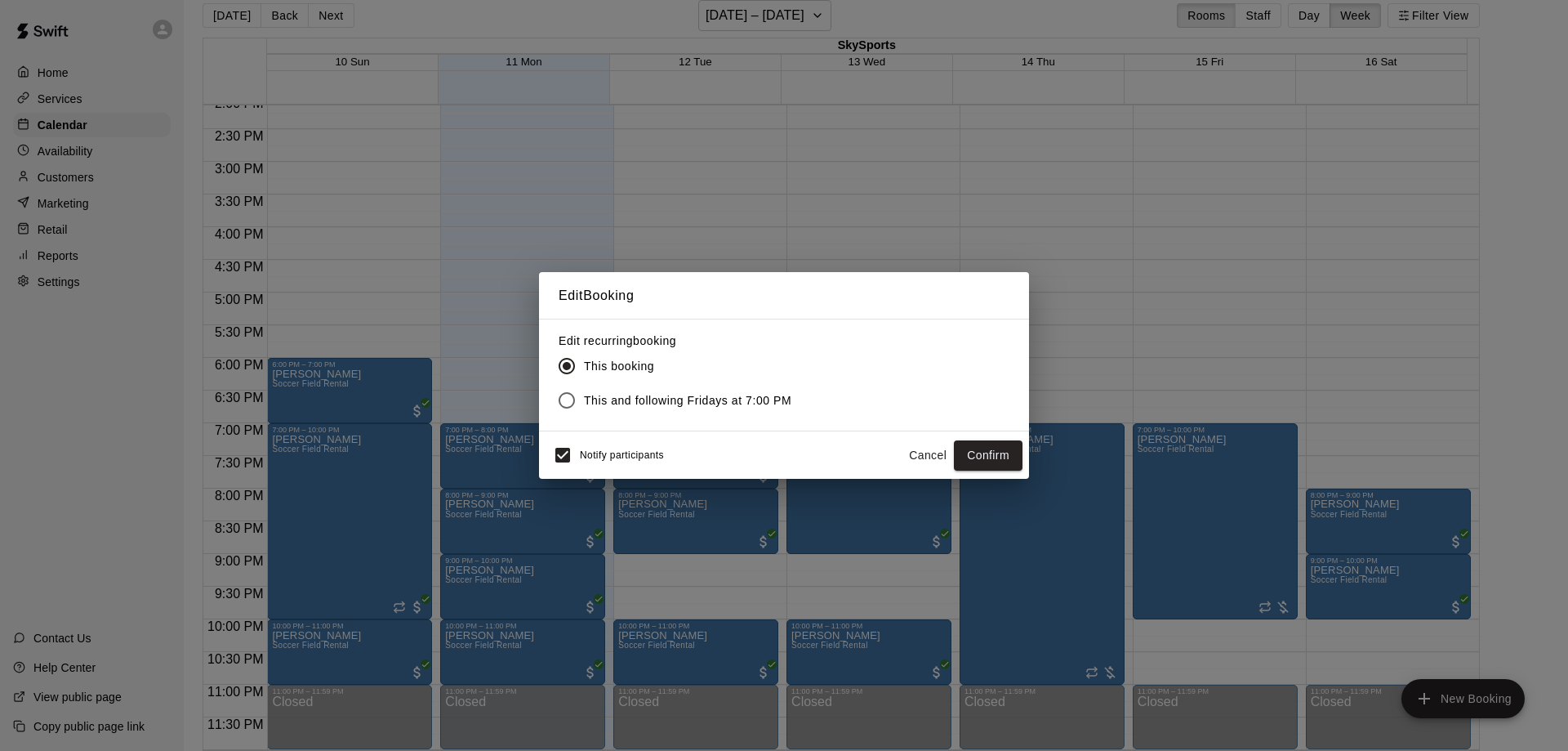
click at [940, 454] on button "Cancel" at bounding box center [927, 456] width 52 height 30
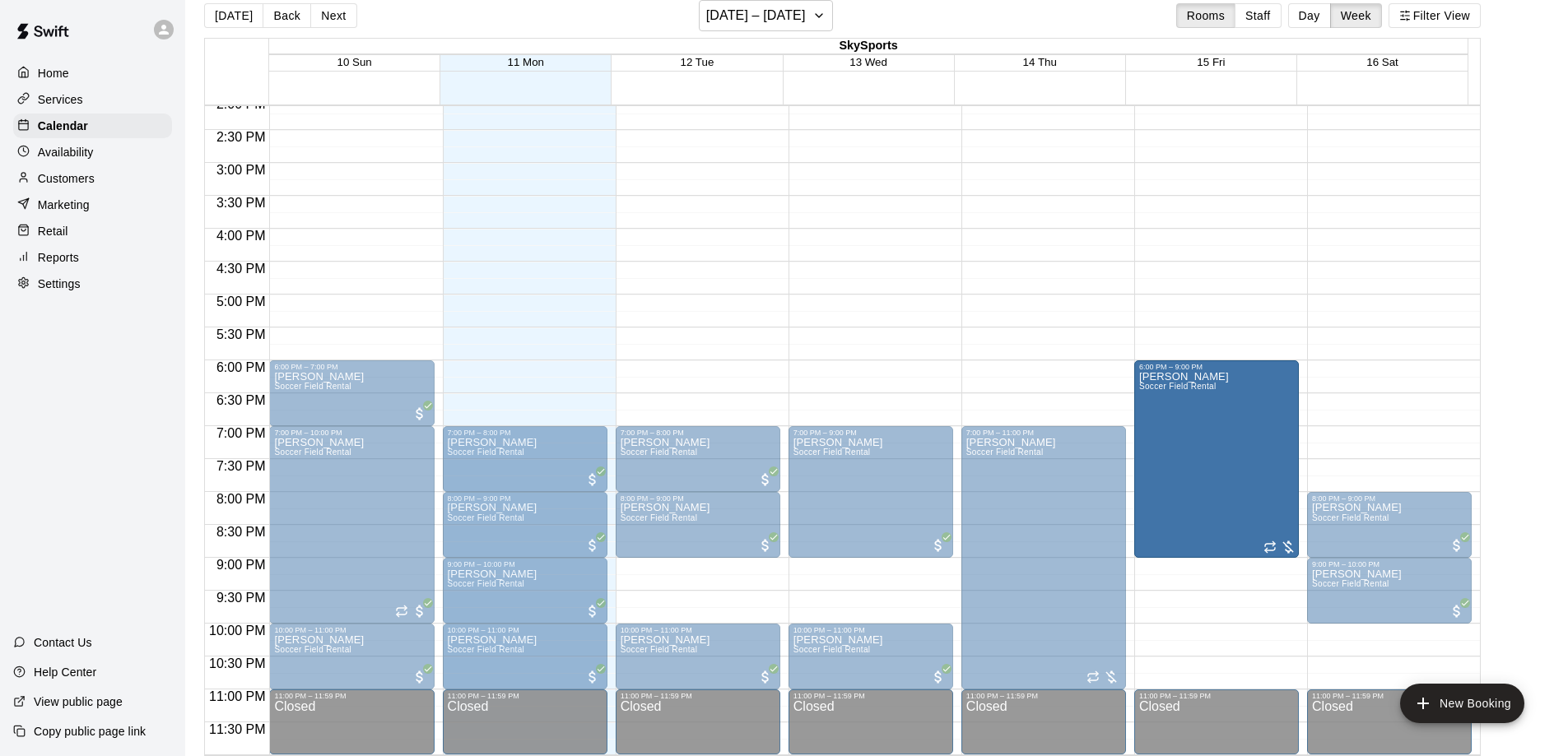
drag, startPoint x: 1166, startPoint y: 512, endPoint x: 1166, endPoint y: 450, distance: 62.0
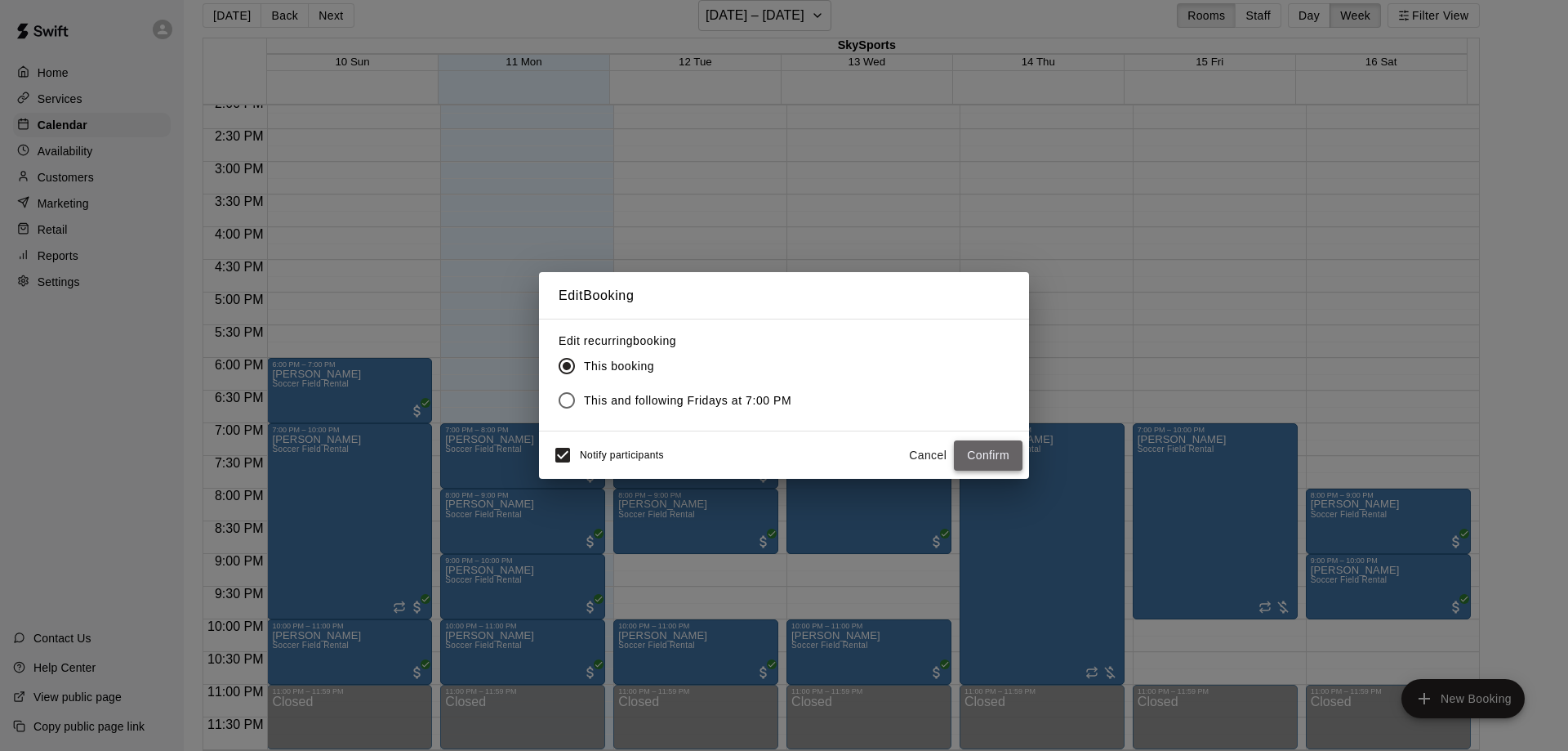
click at [997, 458] on button "Confirm" at bounding box center [988, 456] width 69 height 30
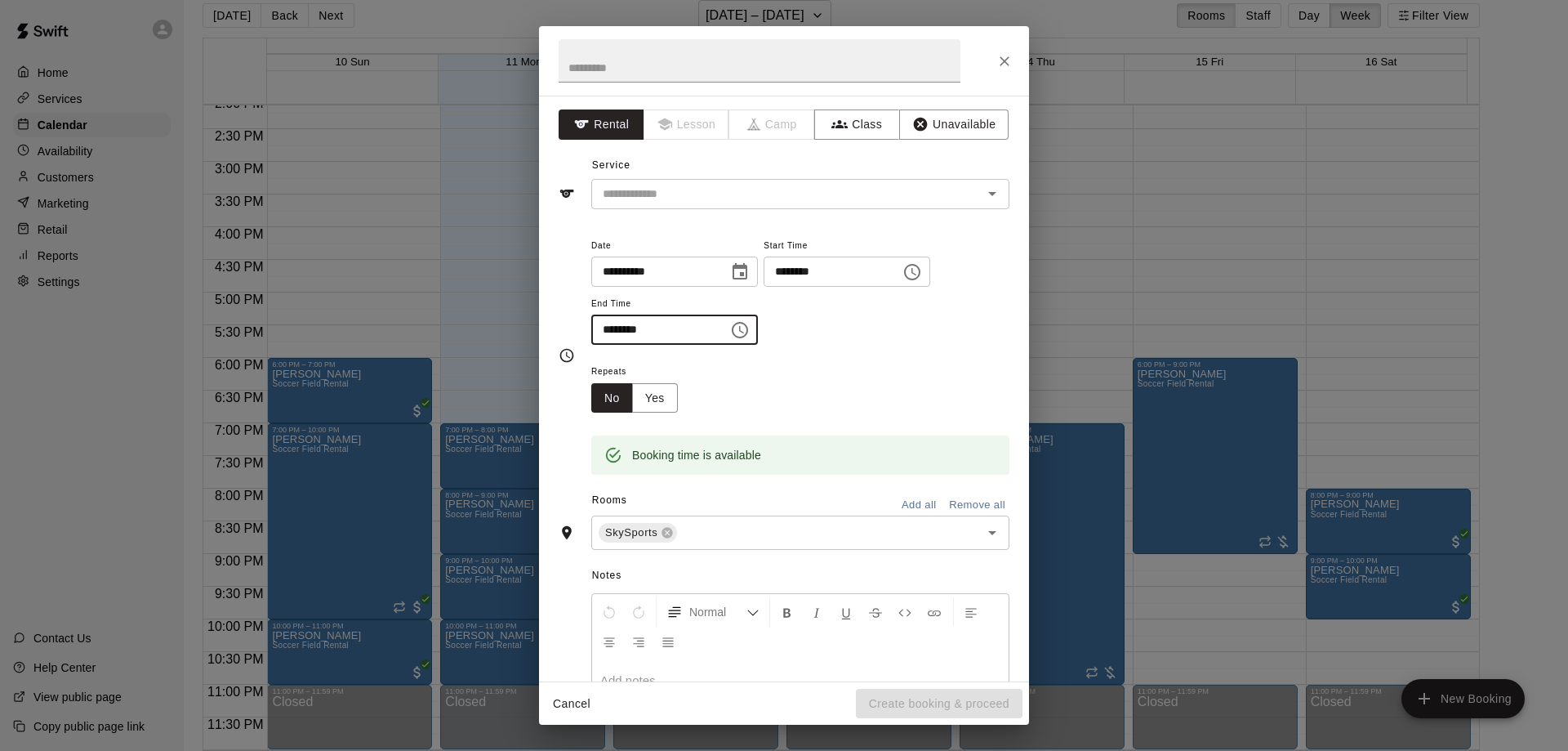
click at [671, 336] on input "********" at bounding box center [653, 330] width 125 height 30
click at [750, 333] on icon "Choose time, selected time is 9:30 PM" at bounding box center [740, 330] width 20 height 20
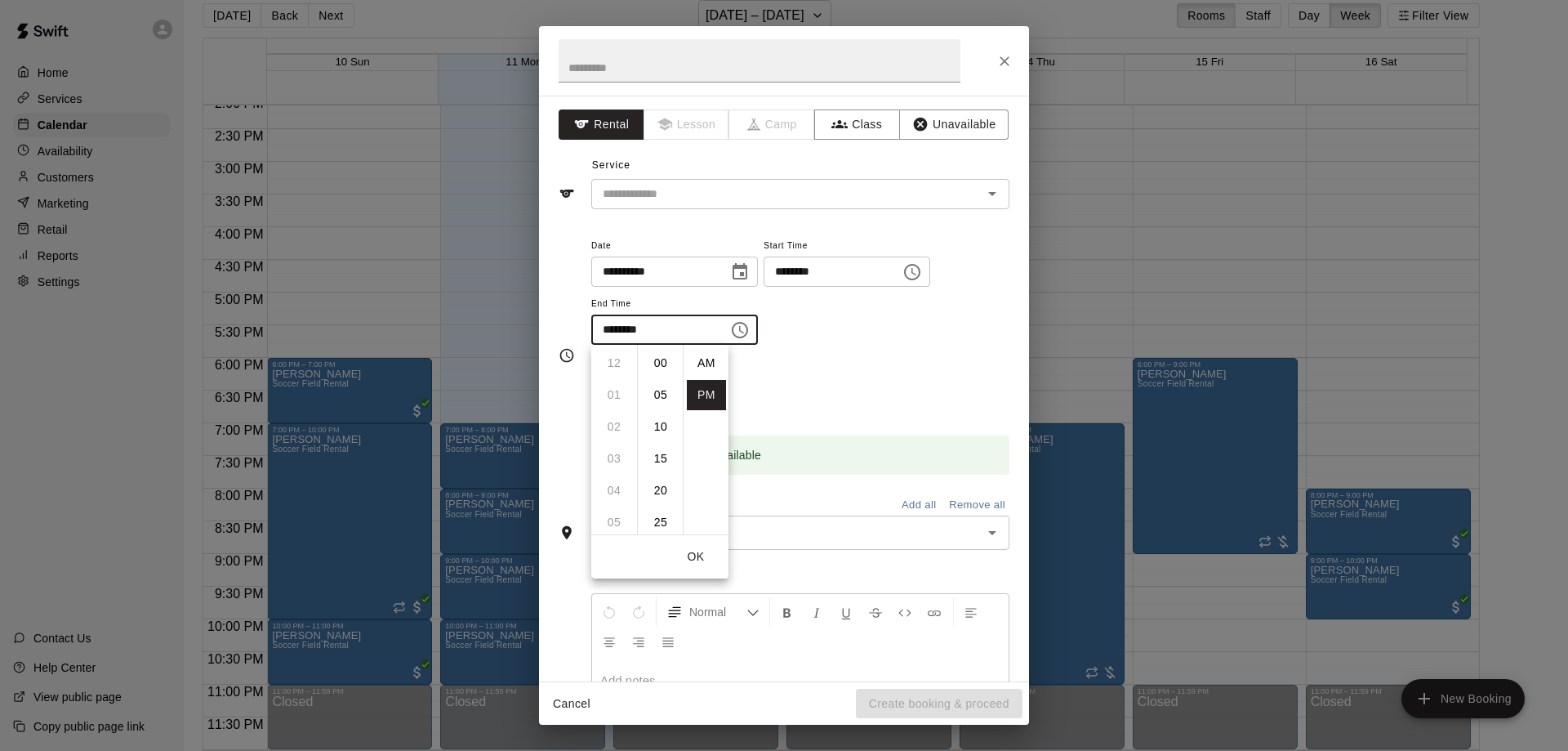
scroll to position [29, 0]
click at [615, 431] on li "11" at bounding box center [615, 427] width 40 height 30
click at [647, 364] on li "00" at bounding box center [661, 363] width 40 height 30
type input "********"
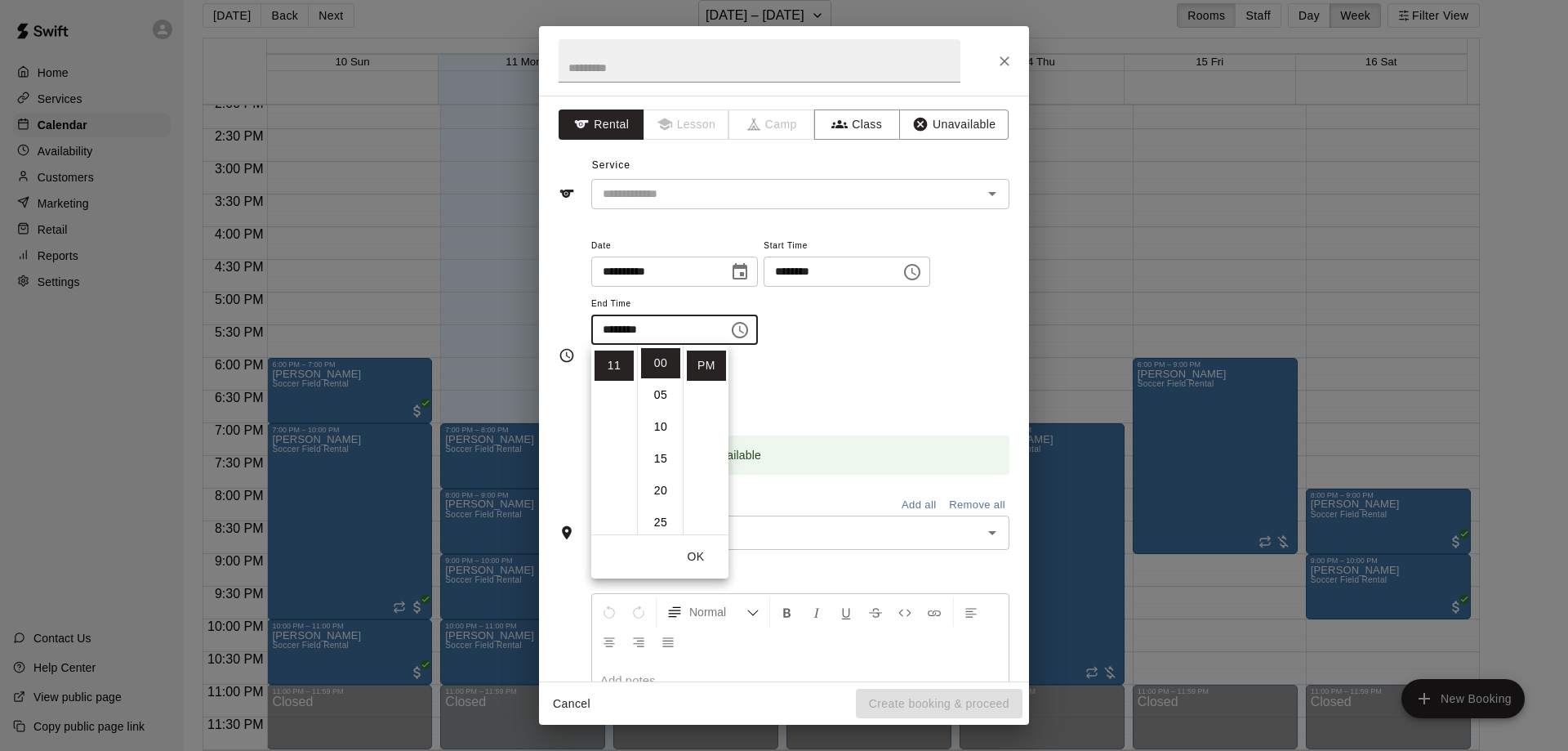
click at [824, 360] on div "**********" at bounding box center [801, 299] width 419 height 126
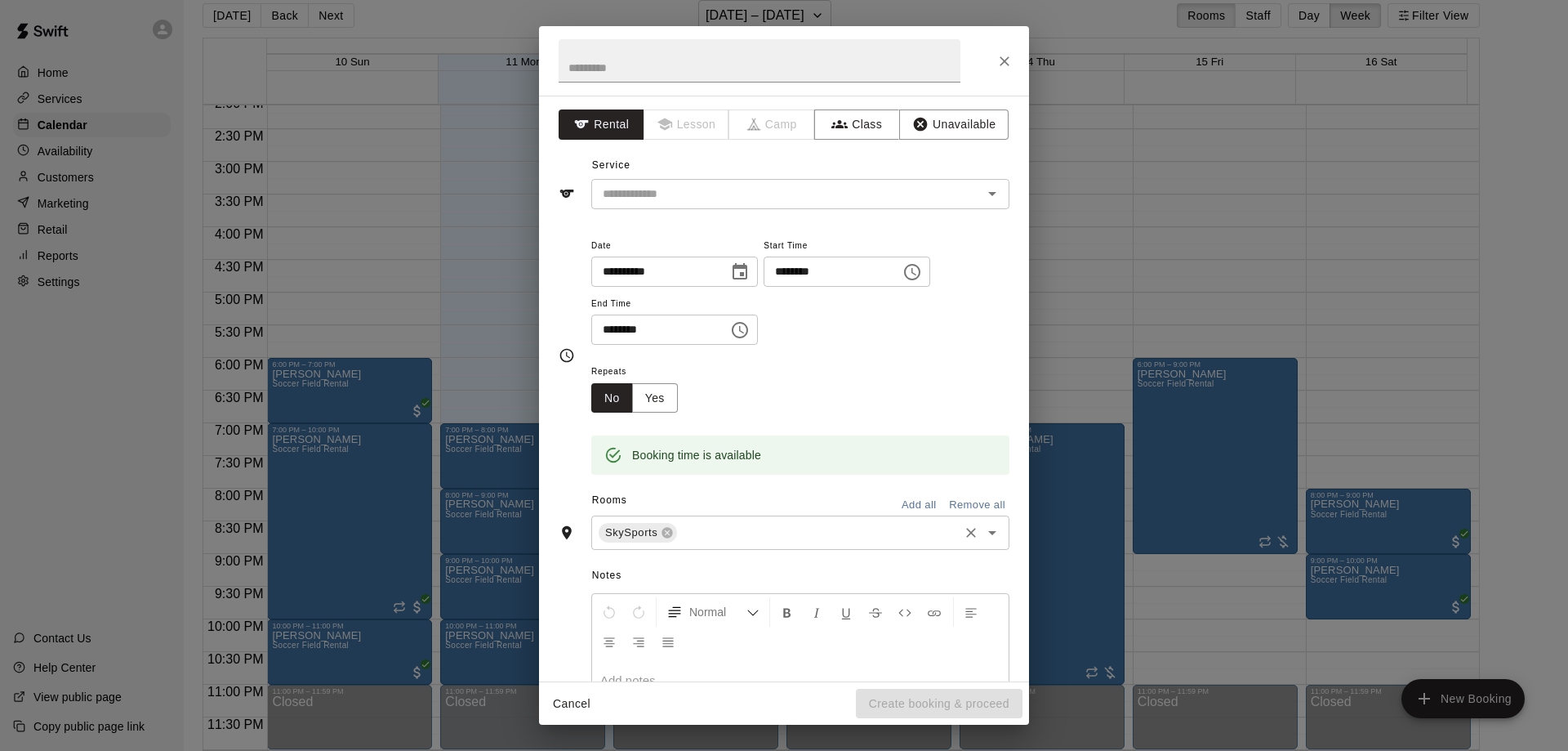
click at [867, 534] on input "text" at bounding box center [818, 533] width 277 height 21
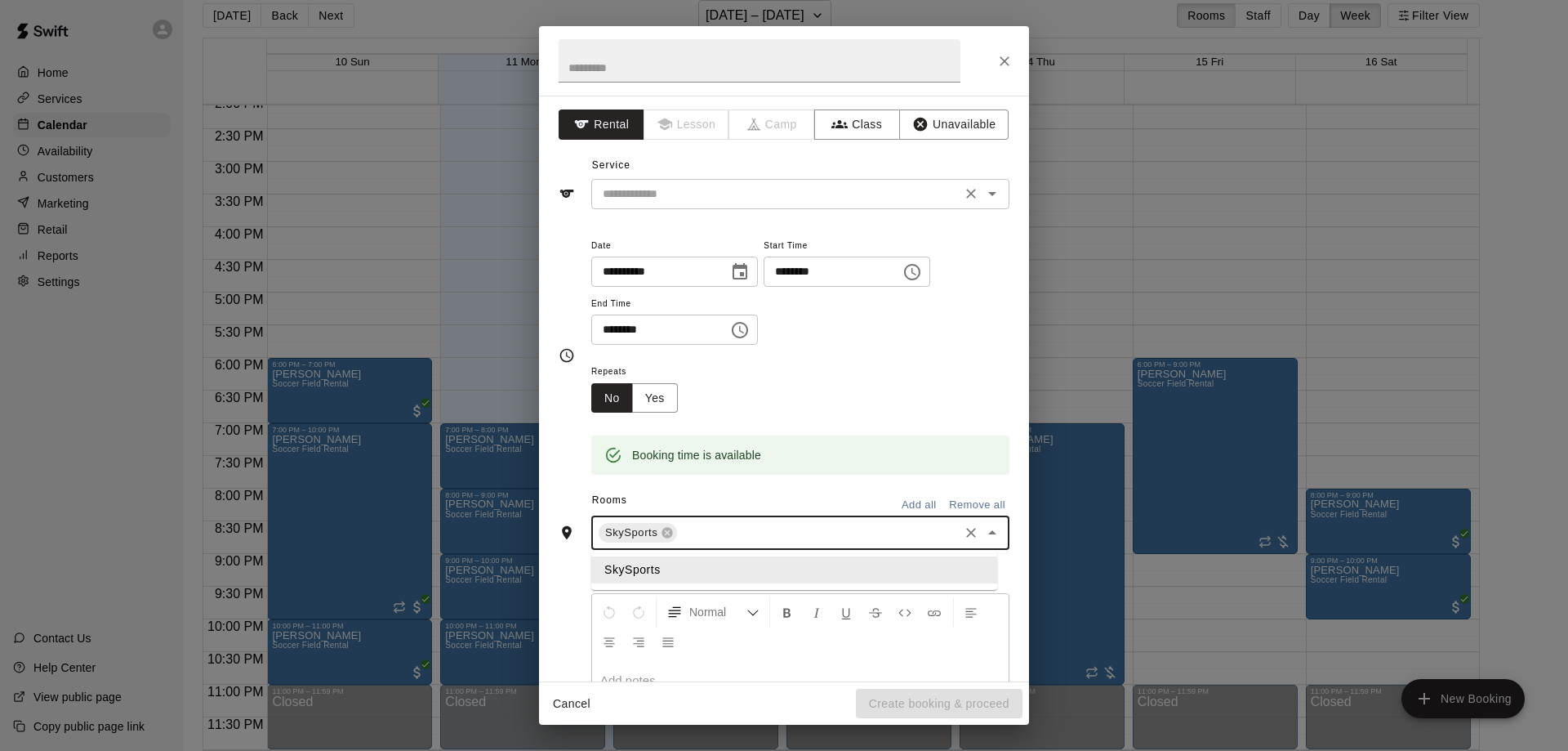
click at [931, 192] on input "text" at bounding box center [776, 194] width 360 height 21
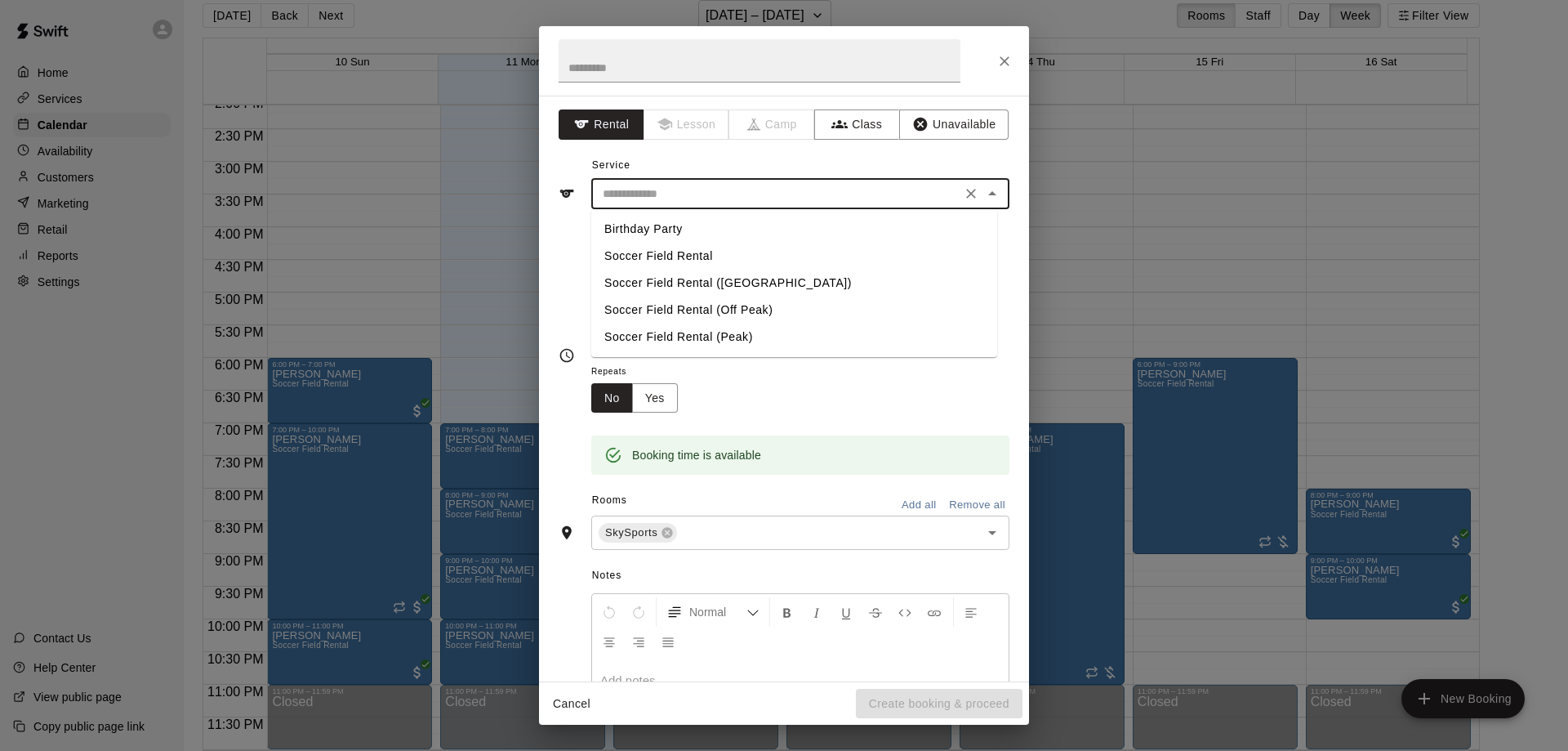
click at [697, 338] on li "Soccer Field Rental (Peak)" at bounding box center [794, 337] width 406 height 27
type input "**********"
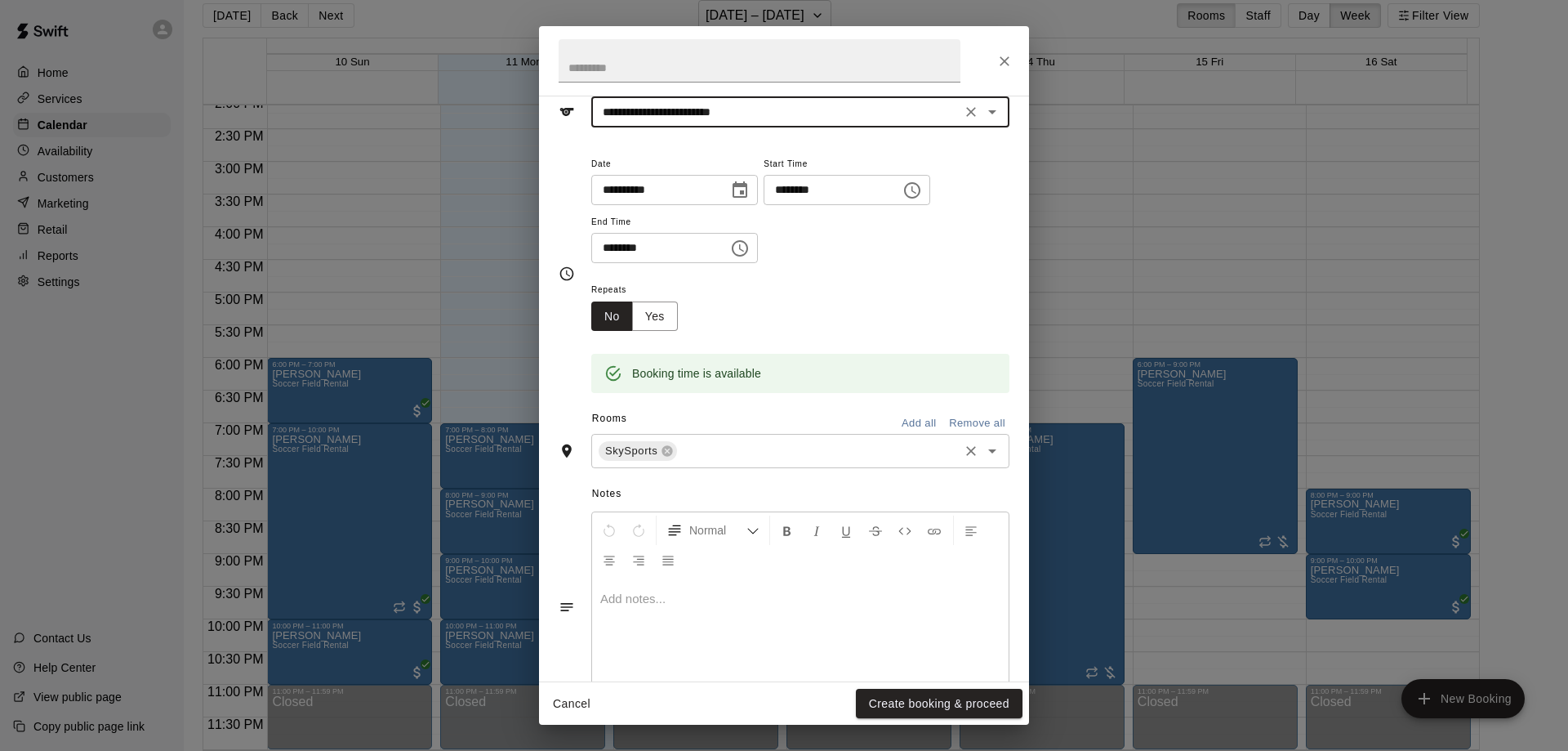
scroll to position [132, 0]
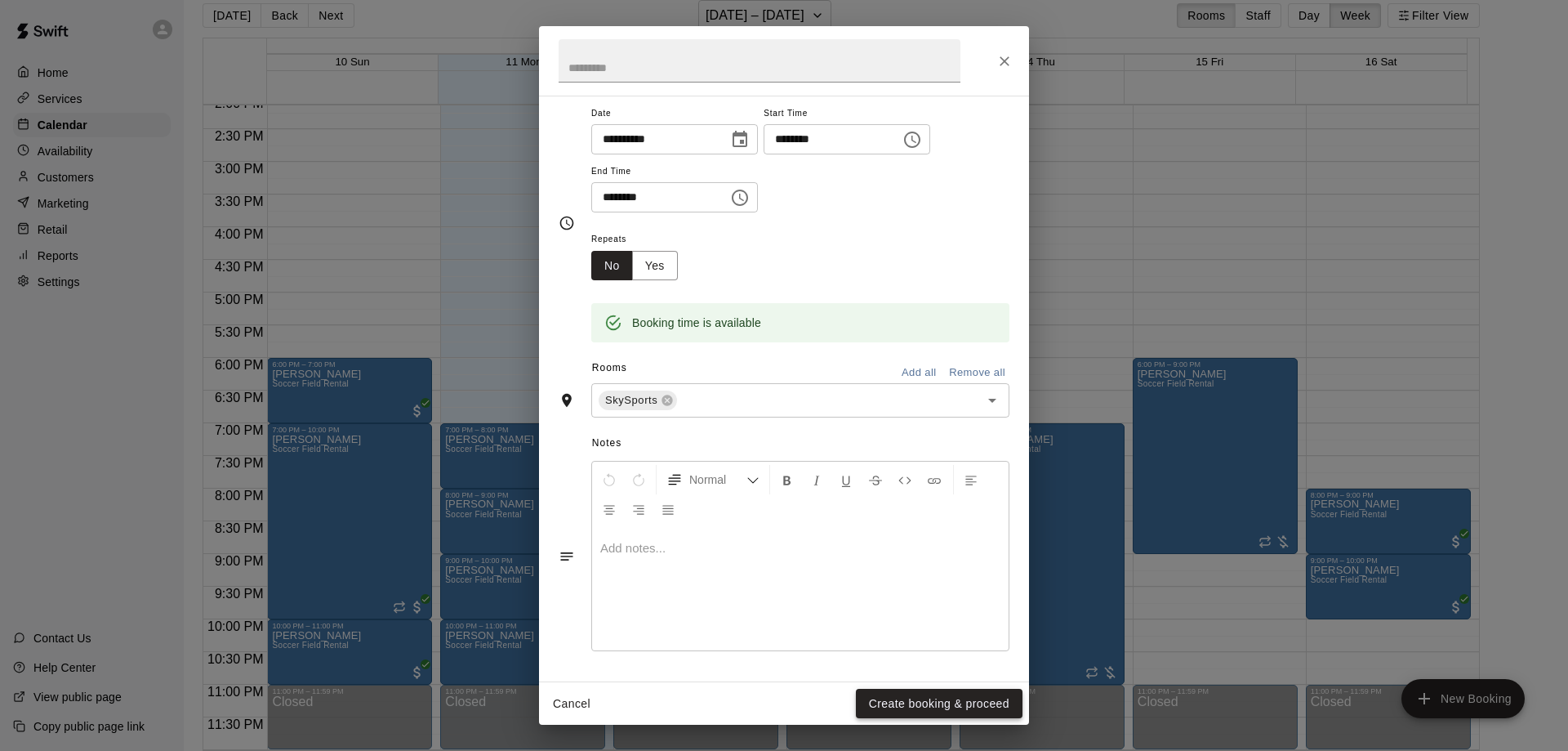
click at [947, 697] on button "Create booking & proceed" at bounding box center [939, 704] width 167 height 30
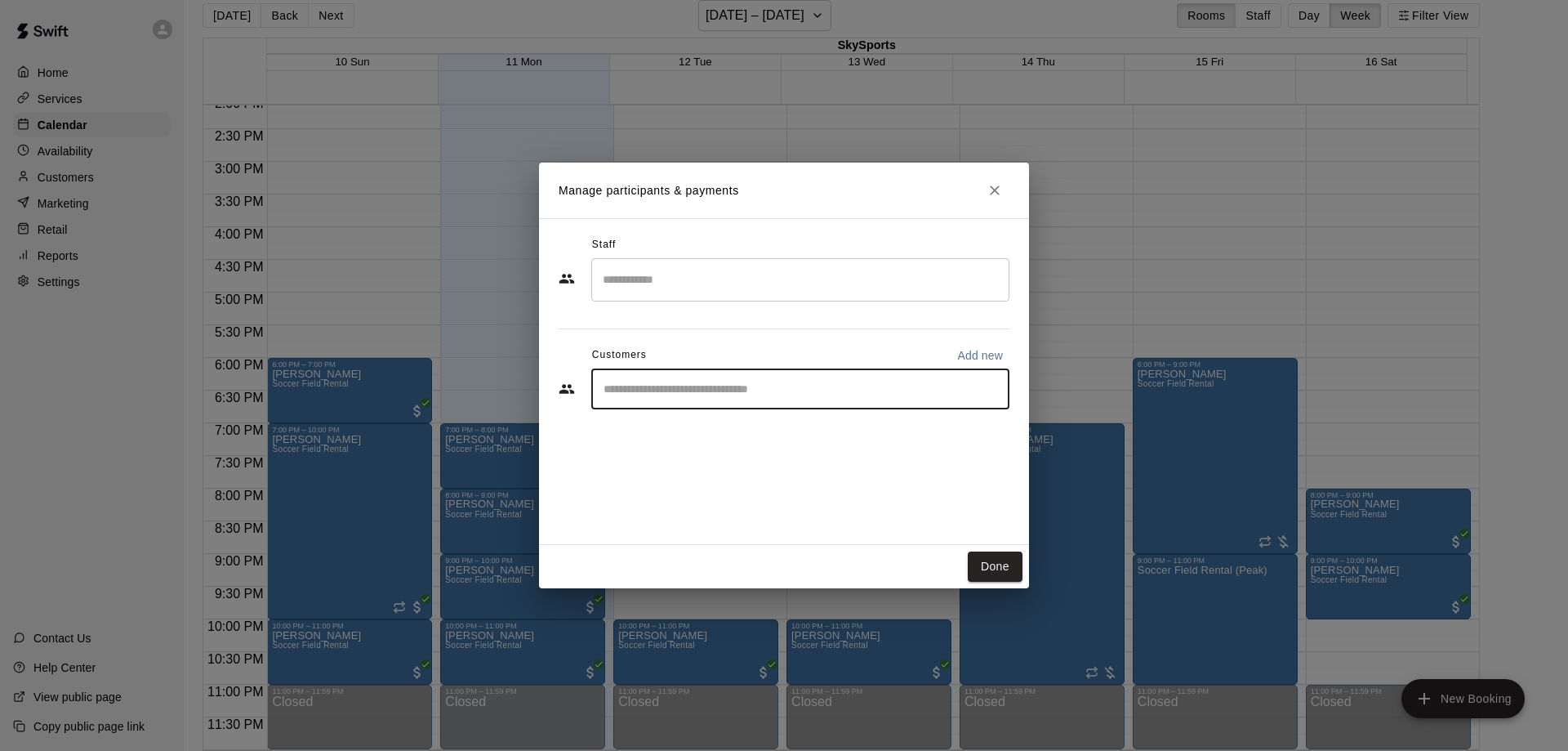
click at [771, 391] on input "Start typing to search customers..." at bounding box center [801, 389] width 404 height 16
type input "***"
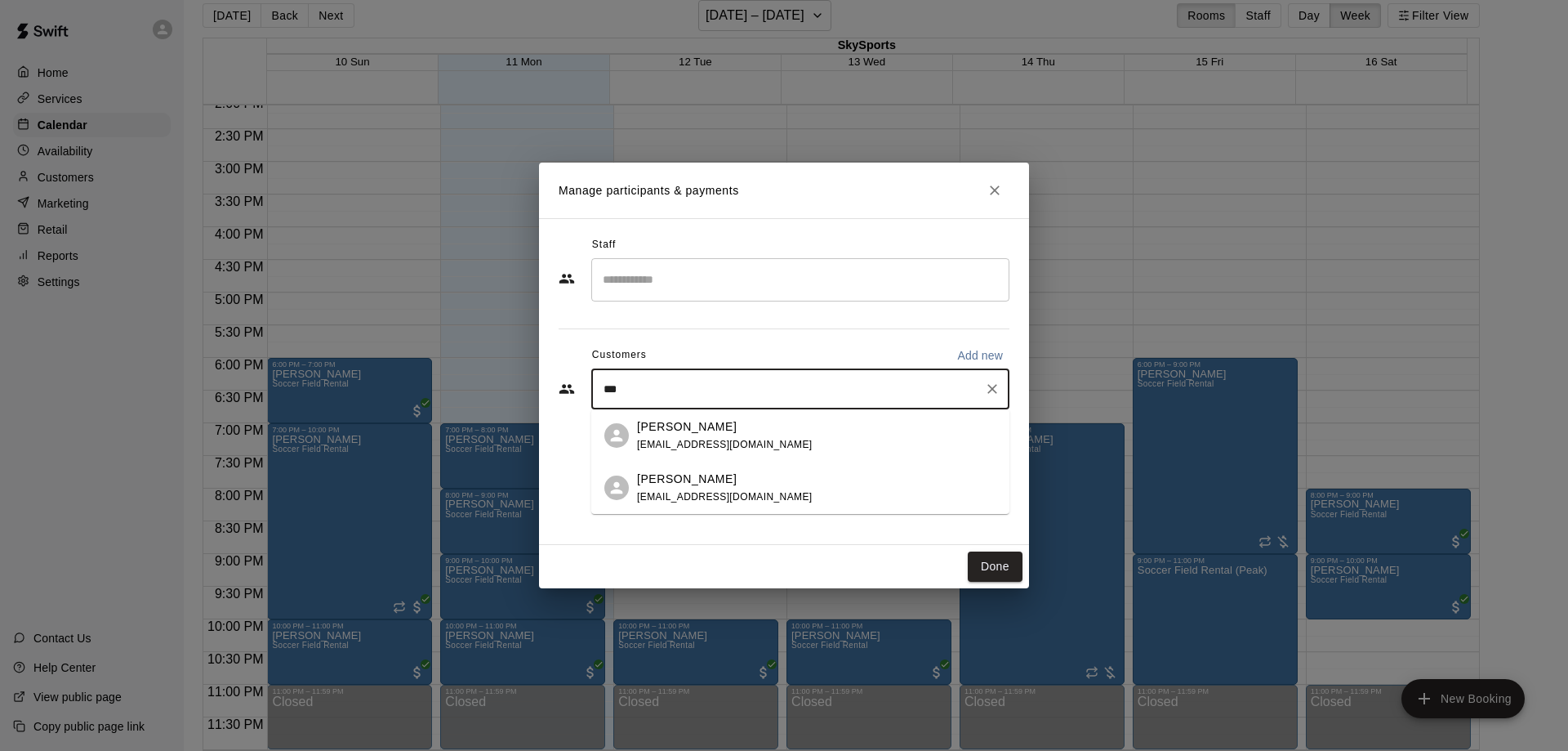
click at [820, 427] on div "[PERSON_NAME] [EMAIL_ADDRESS][DOMAIN_NAME]" at bounding box center [817, 436] width 359 height 35
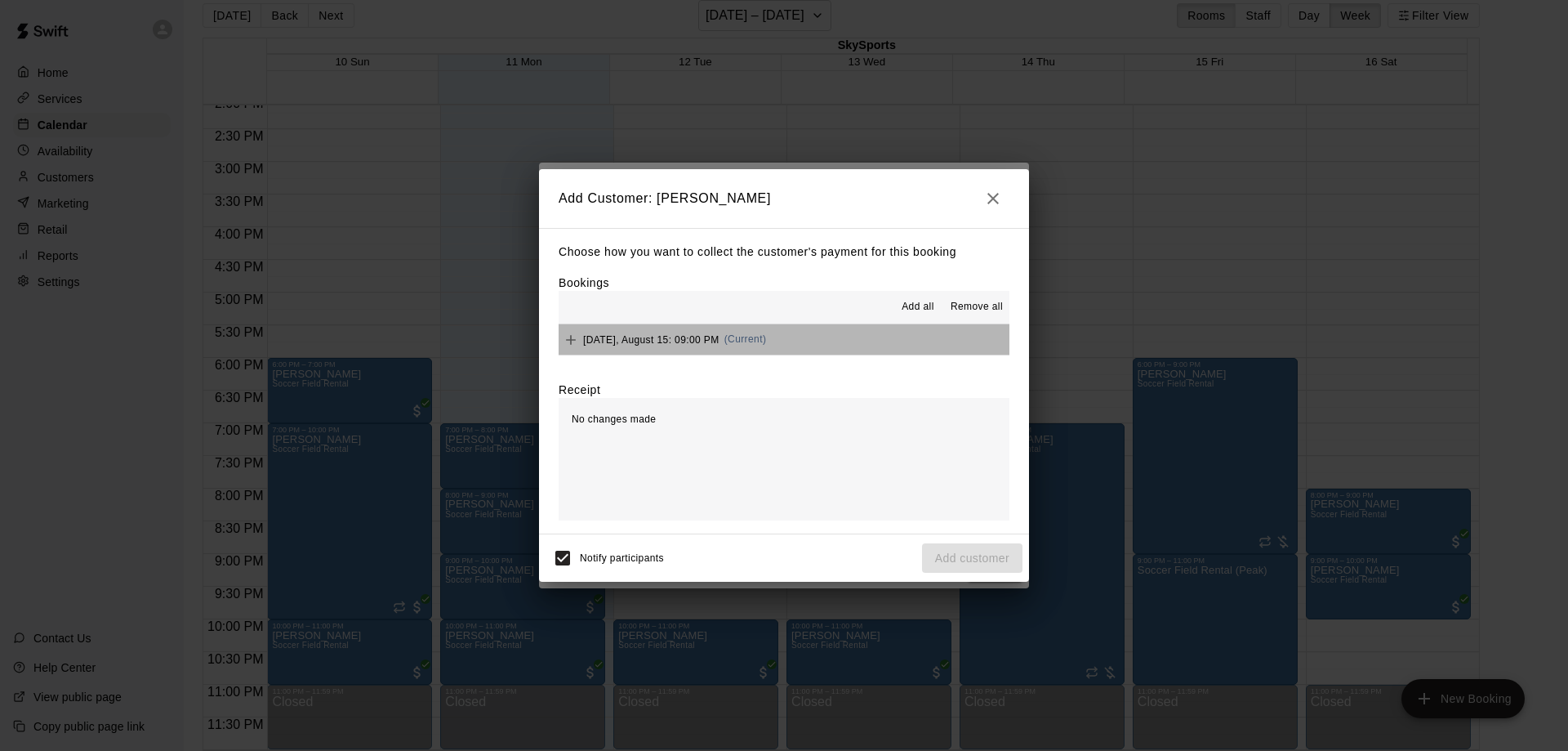
click at [792, 342] on button "[DATE], August 15: 09:00 PM (Current)" at bounding box center [784, 340] width 451 height 30
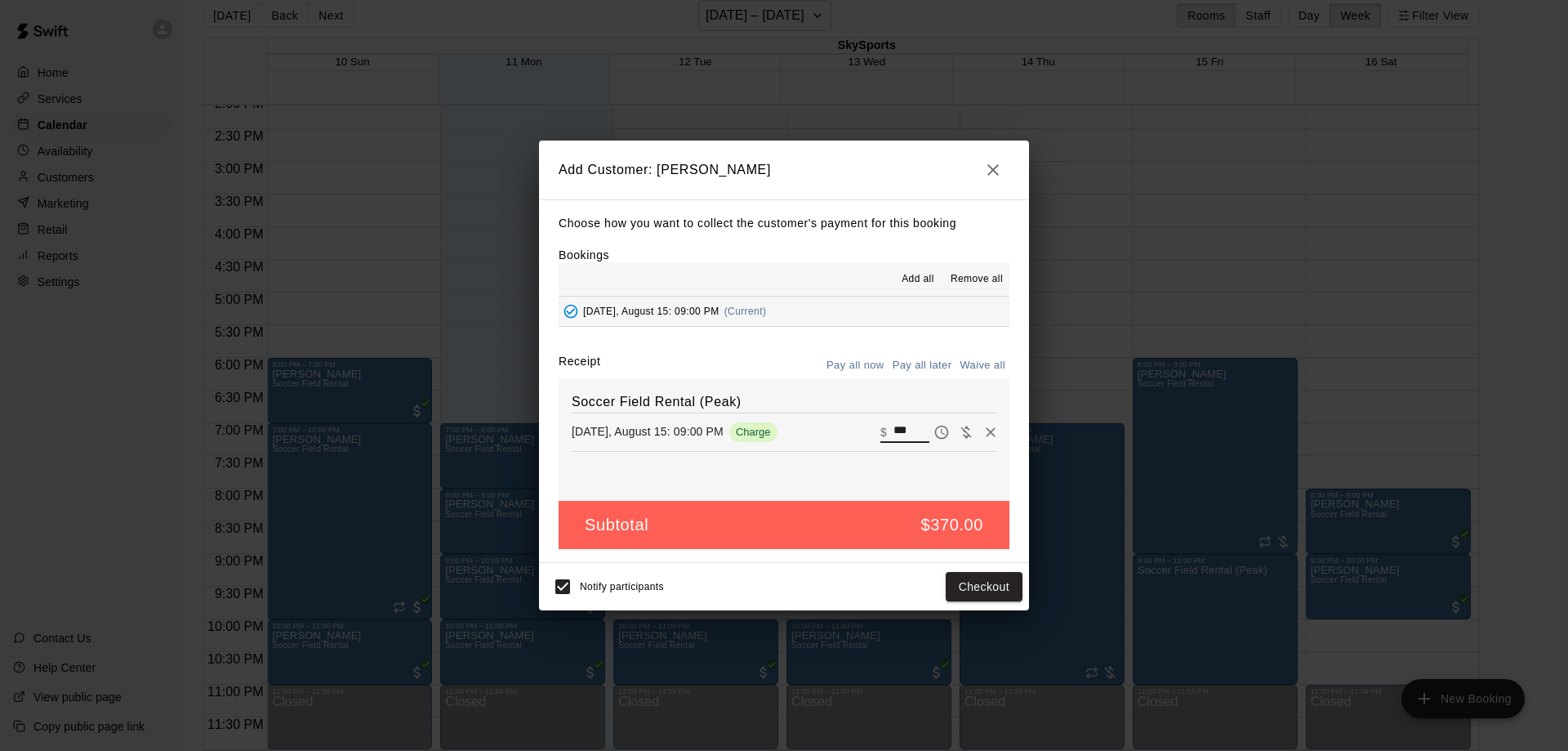
click at [910, 428] on input "***" at bounding box center [912, 432] width 36 height 22
type input "***"
click at [938, 362] on button "Pay all later" at bounding box center [923, 365] width 68 height 25
click at [957, 588] on button "Add customer" at bounding box center [972, 587] width 101 height 30
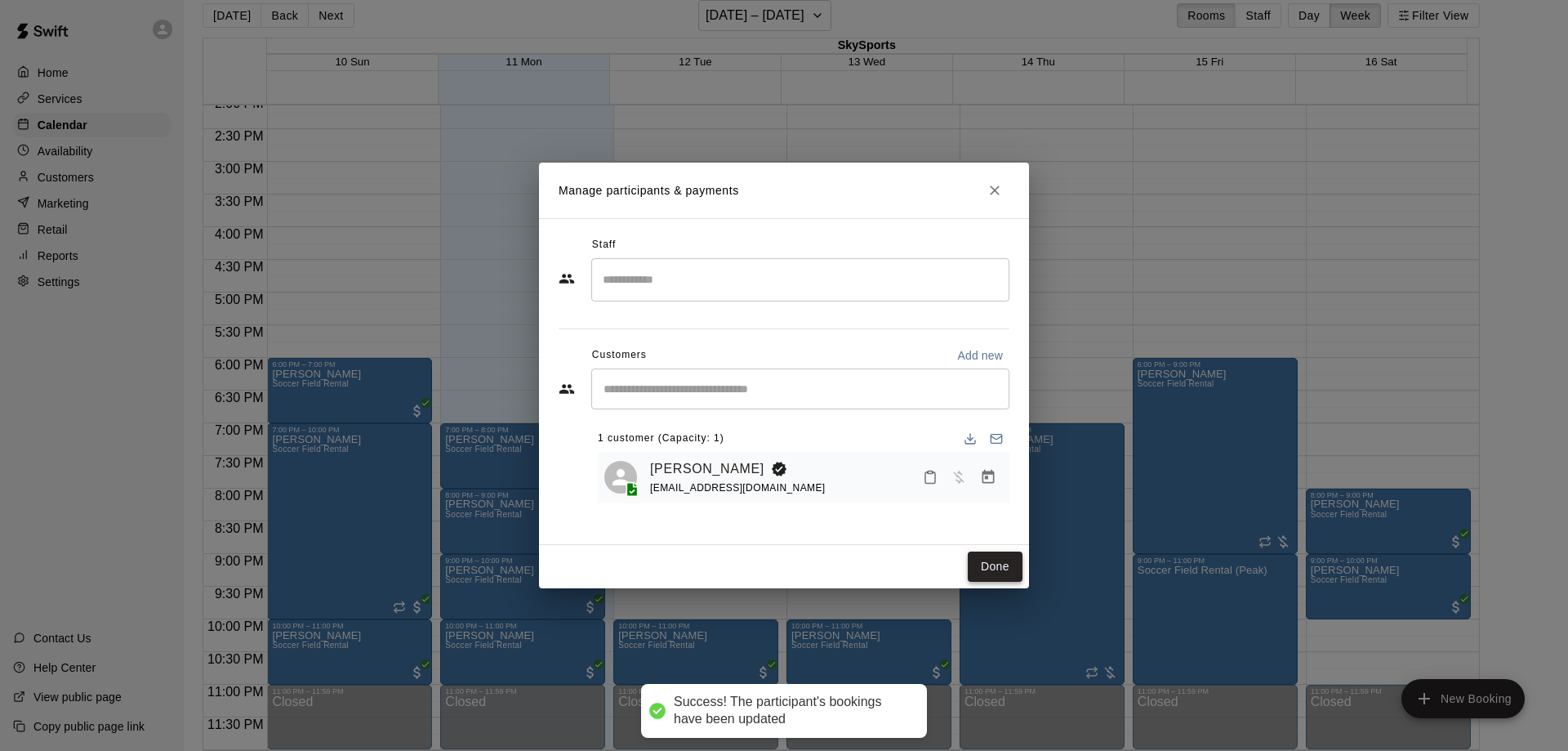
click at [972, 566] on button "Done" at bounding box center [996, 567] width 55 height 30
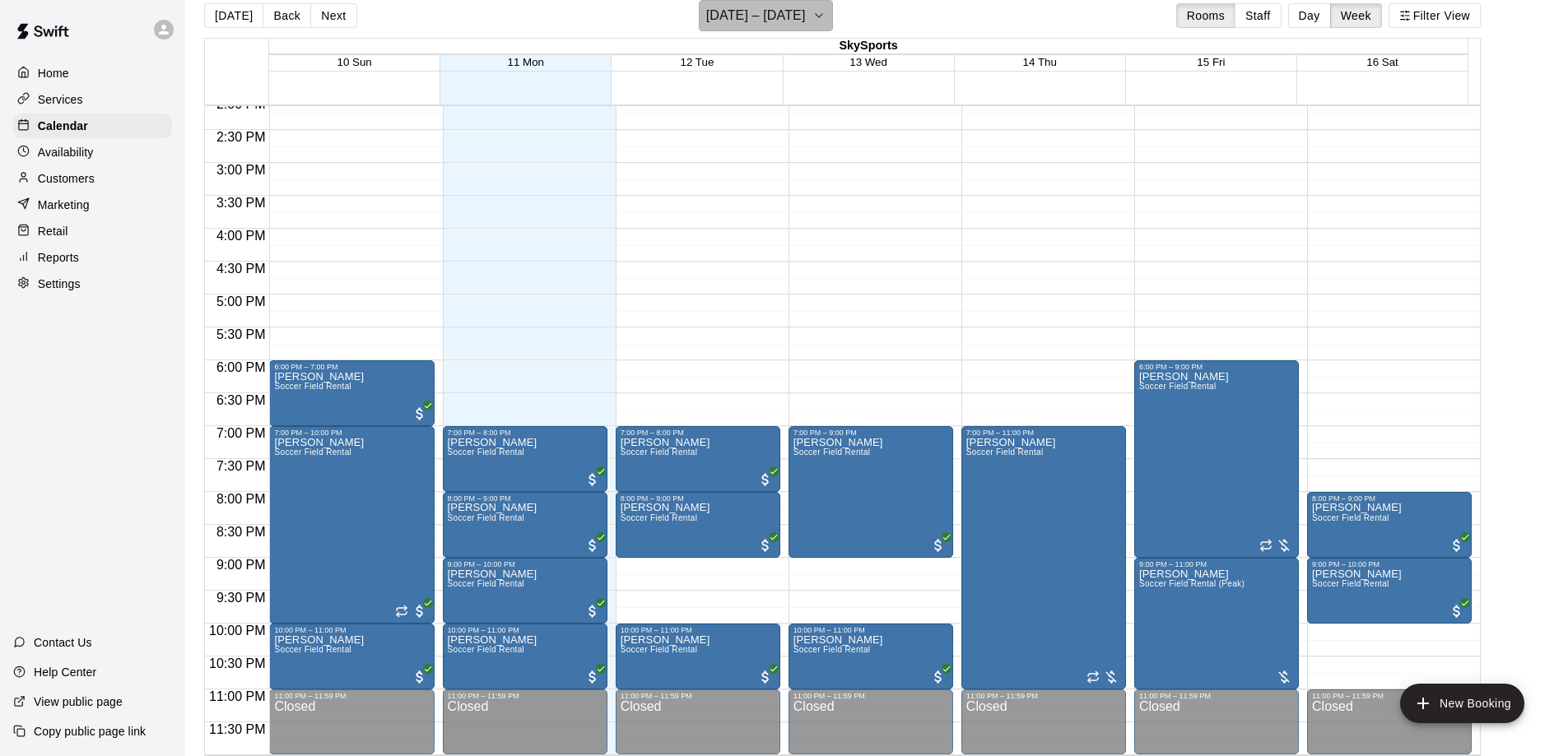
click at [817, 3] on button "[DATE] – [DATE]" at bounding box center [766, 15] width 134 height 31
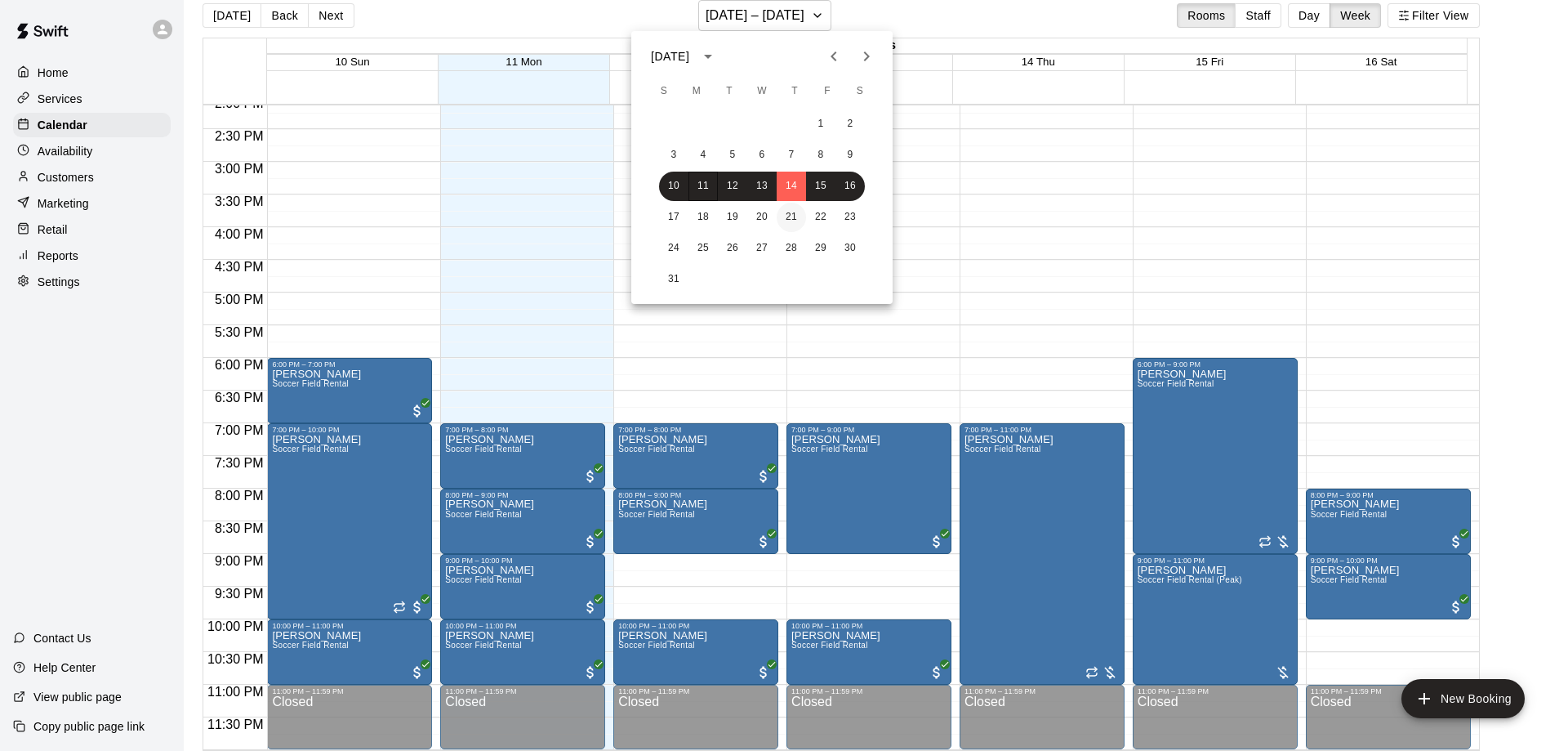
click at [797, 214] on button "21" at bounding box center [791, 217] width 29 height 29
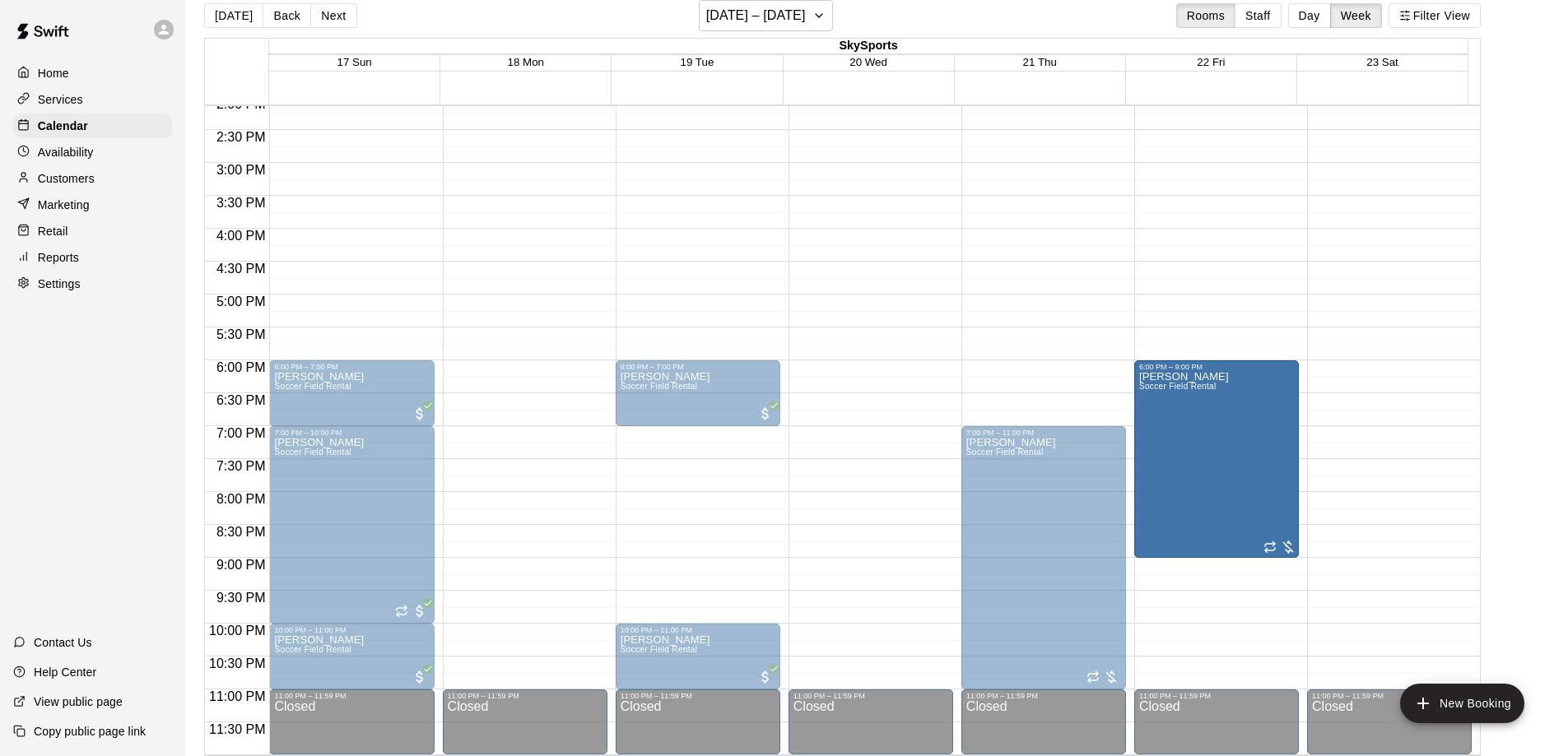
drag, startPoint x: 1238, startPoint y: 493, endPoint x: 1247, endPoint y: 434, distance: 59.7
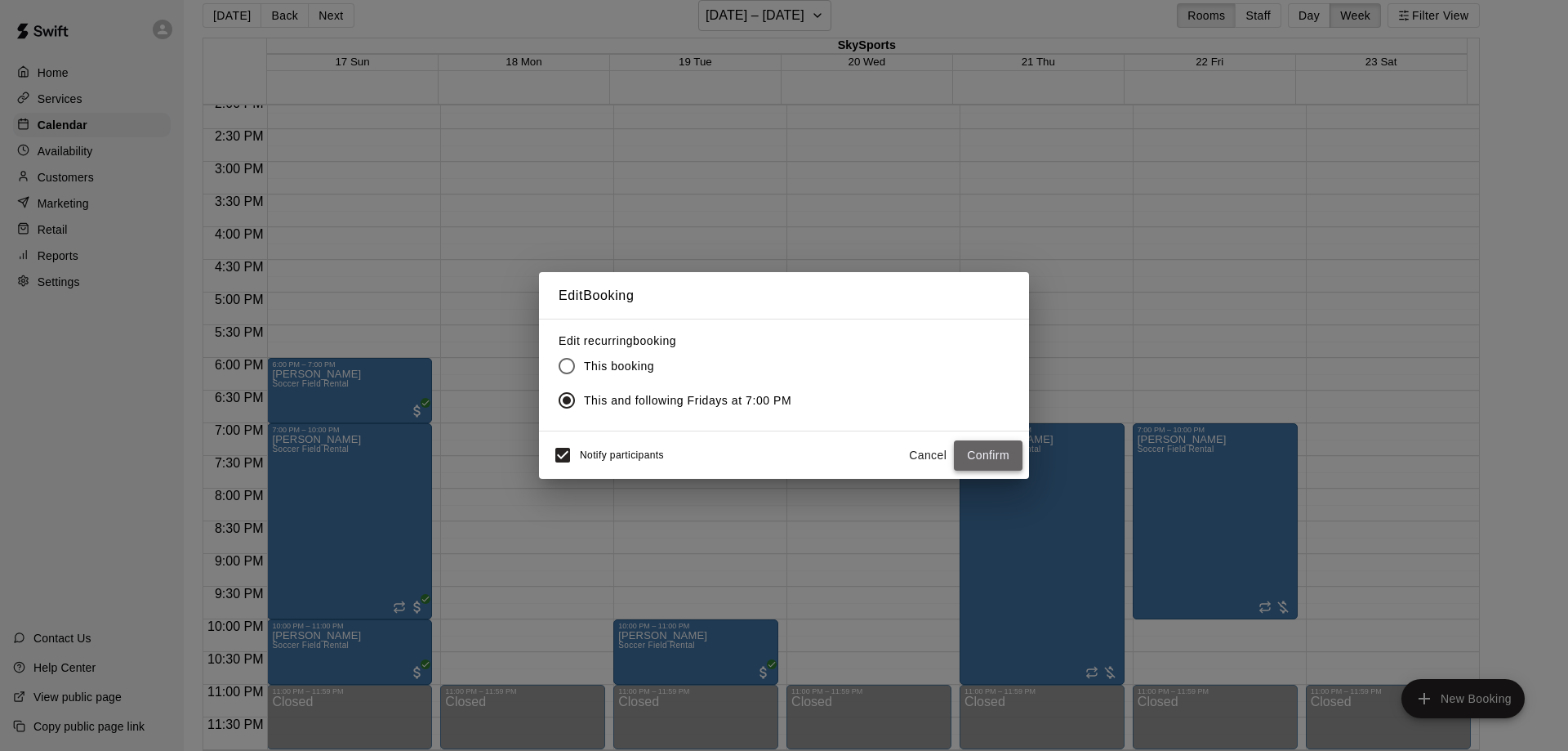
click at [977, 457] on button "Confirm" at bounding box center [988, 456] width 69 height 30
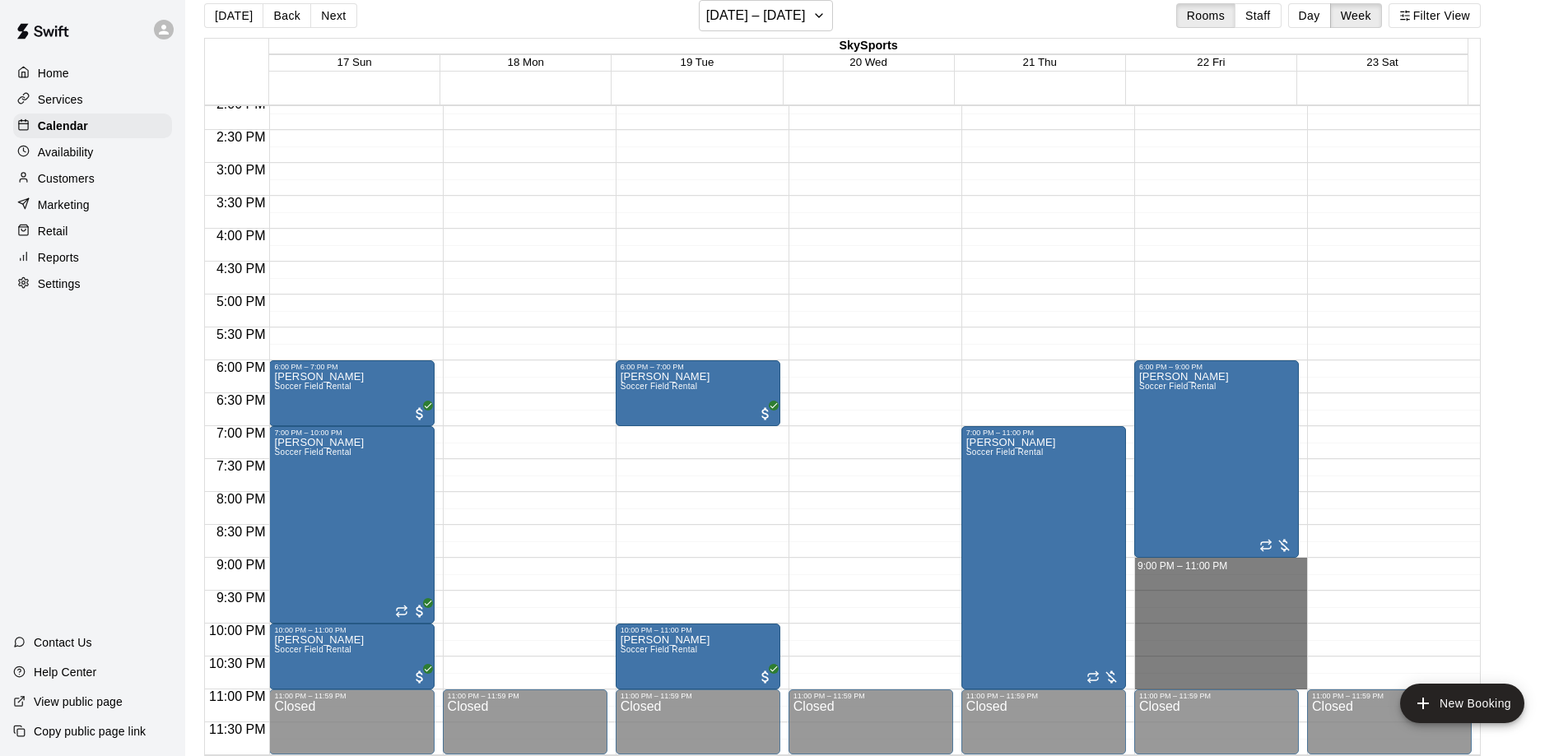
drag, startPoint x: 1181, startPoint y: 572, endPoint x: 1180, endPoint y: 680, distance: 108.0
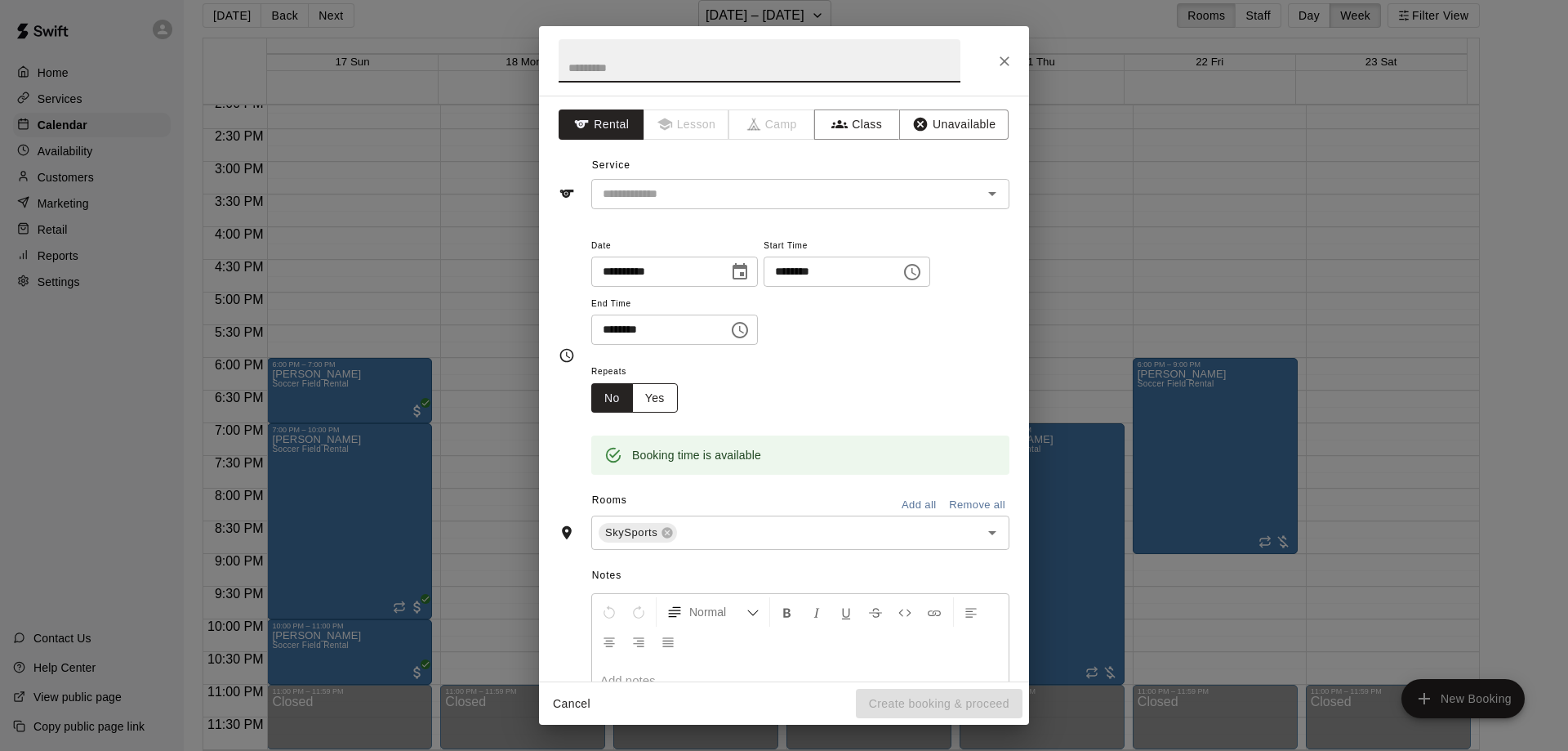
click at [660, 402] on button "Yes" at bounding box center [655, 398] width 46 height 30
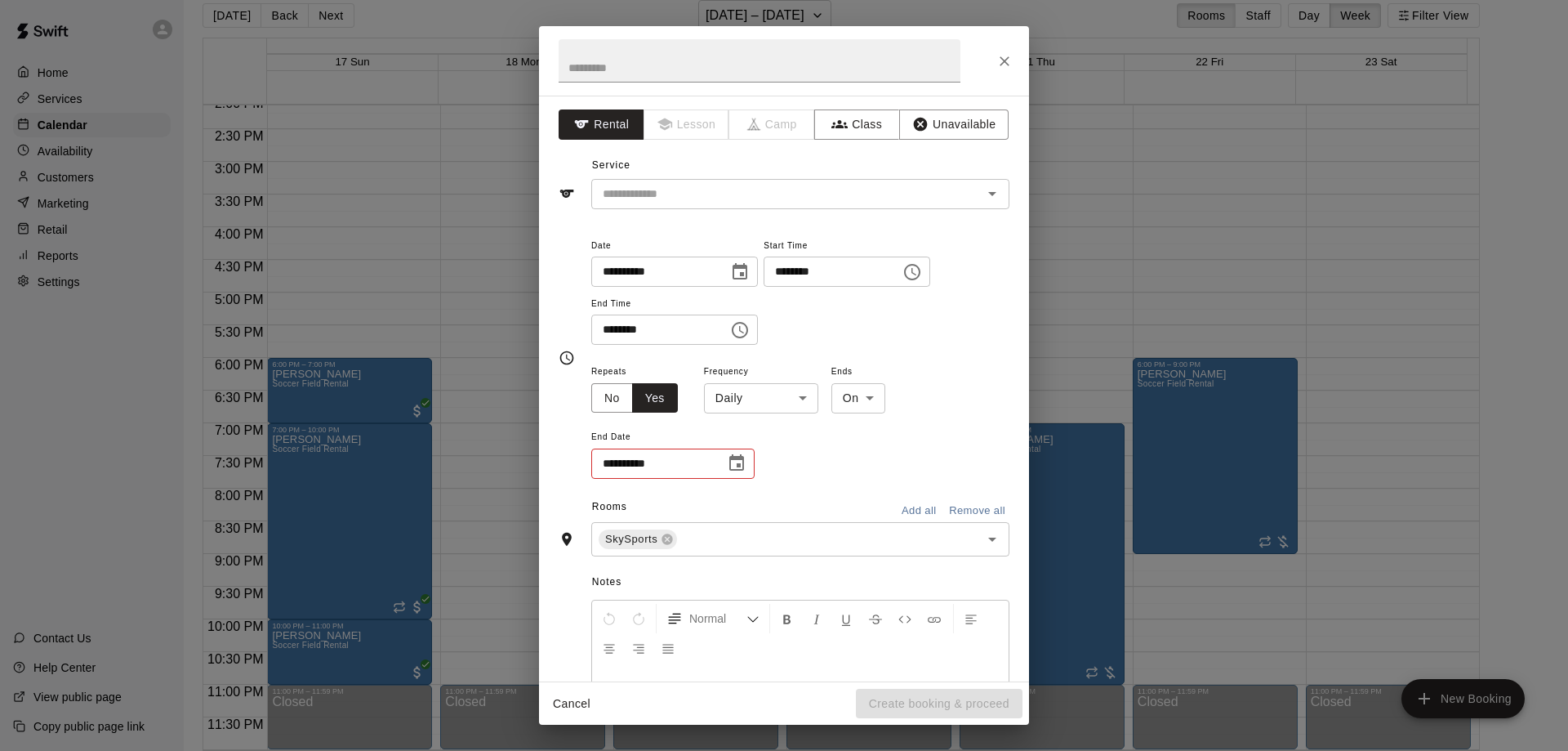
click at [745, 468] on icon "Choose date" at bounding box center [736, 463] width 20 height 20
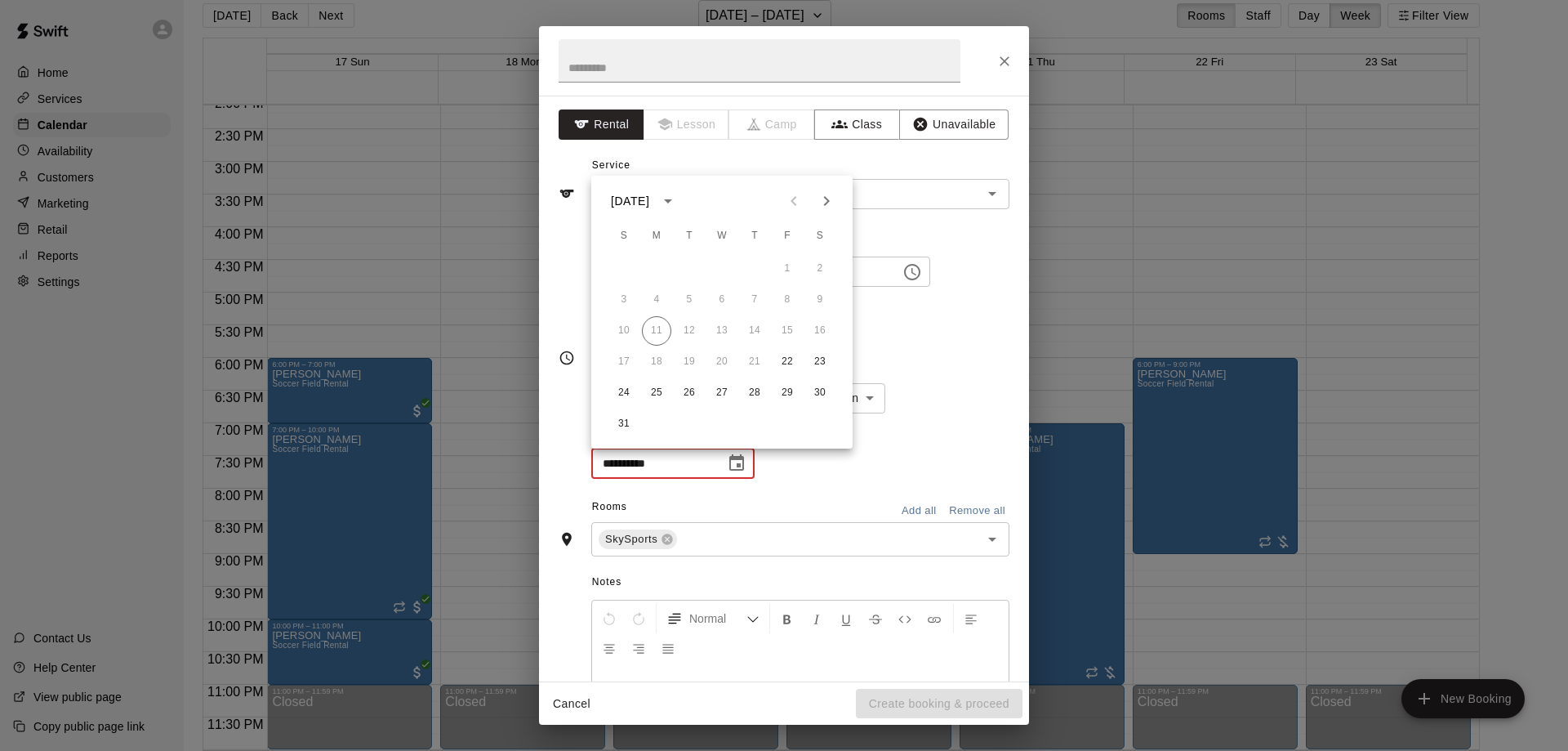
click at [826, 205] on icon "Next month" at bounding box center [827, 201] width 6 height 9
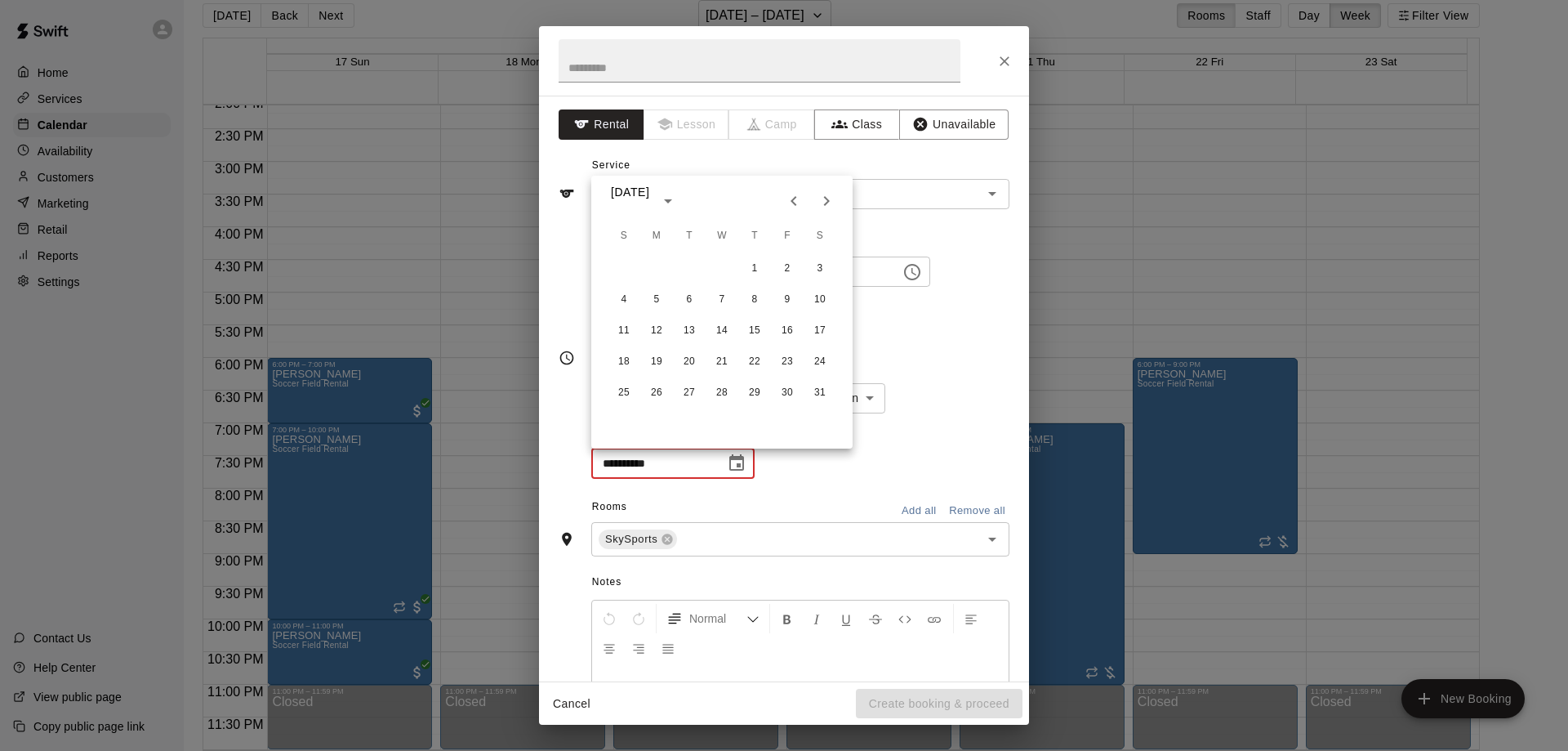
click at [826, 205] on icon "Next month" at bounding box center [827, 201] width 6 height 9
click at [785, 301] on button "10" at bounding box center [787, 299] width 29 height 29
type input "**********"
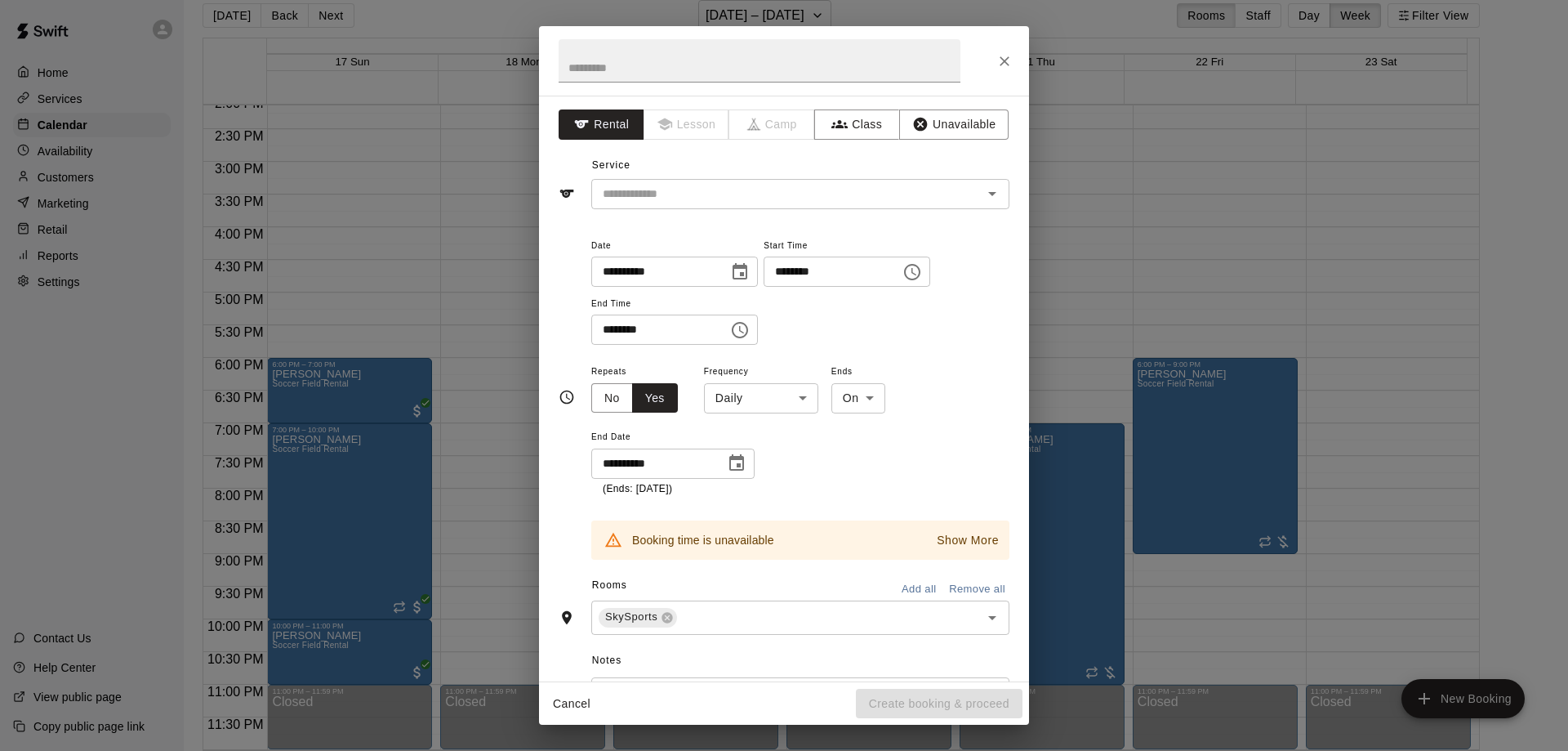
click at [963, 540] on p "Show More" at bounding box center [968, 541] width 62 height 17
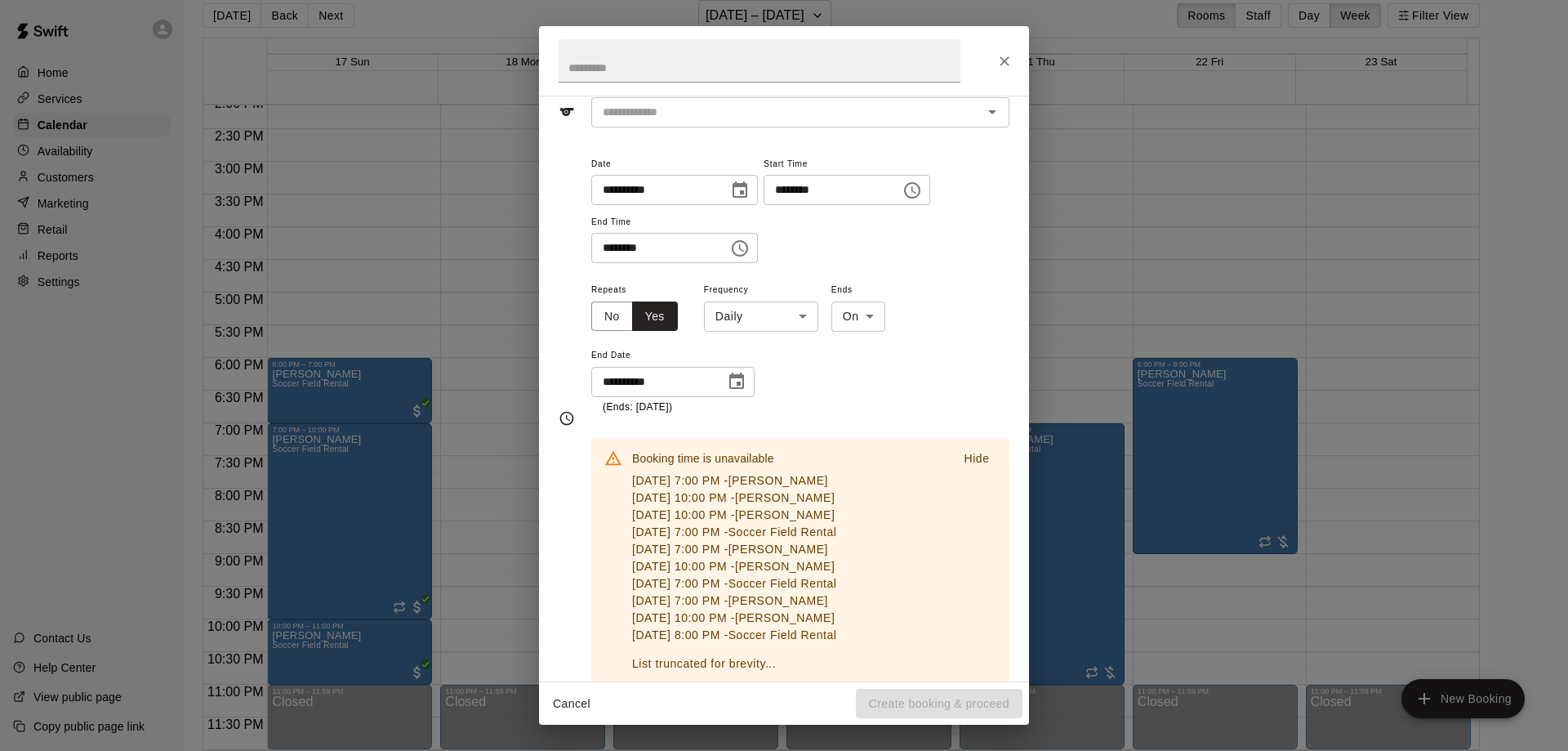
scroll to position [163, 0]
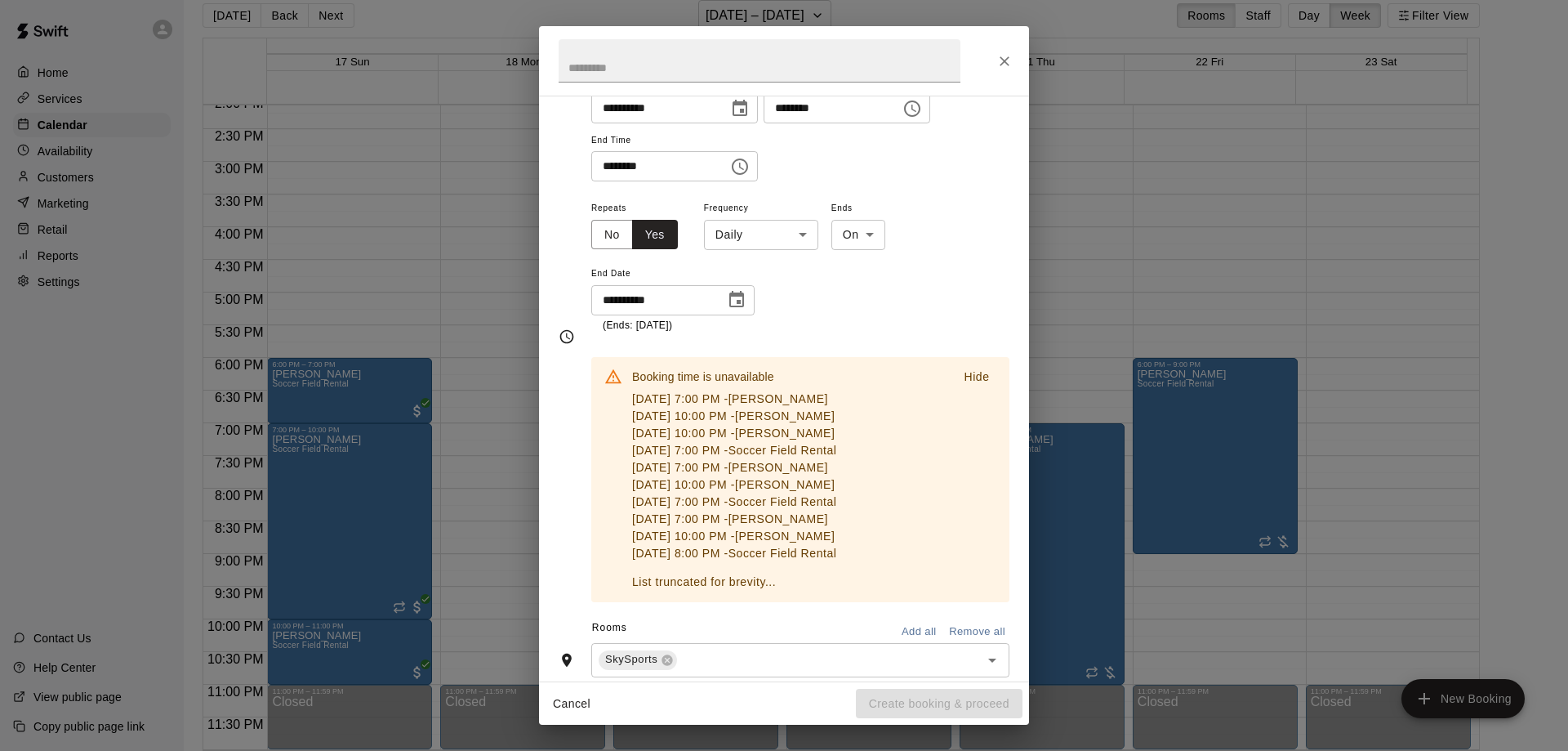
click at [878, 305] on div "**********" at bounding box center [801, 266] width 419 height 136
click at [800, 242] on body "Home Services Calendar Availability Customers Marketing Retail Reports Settings…" at bounding box center [784, 369] width 1568 height 777
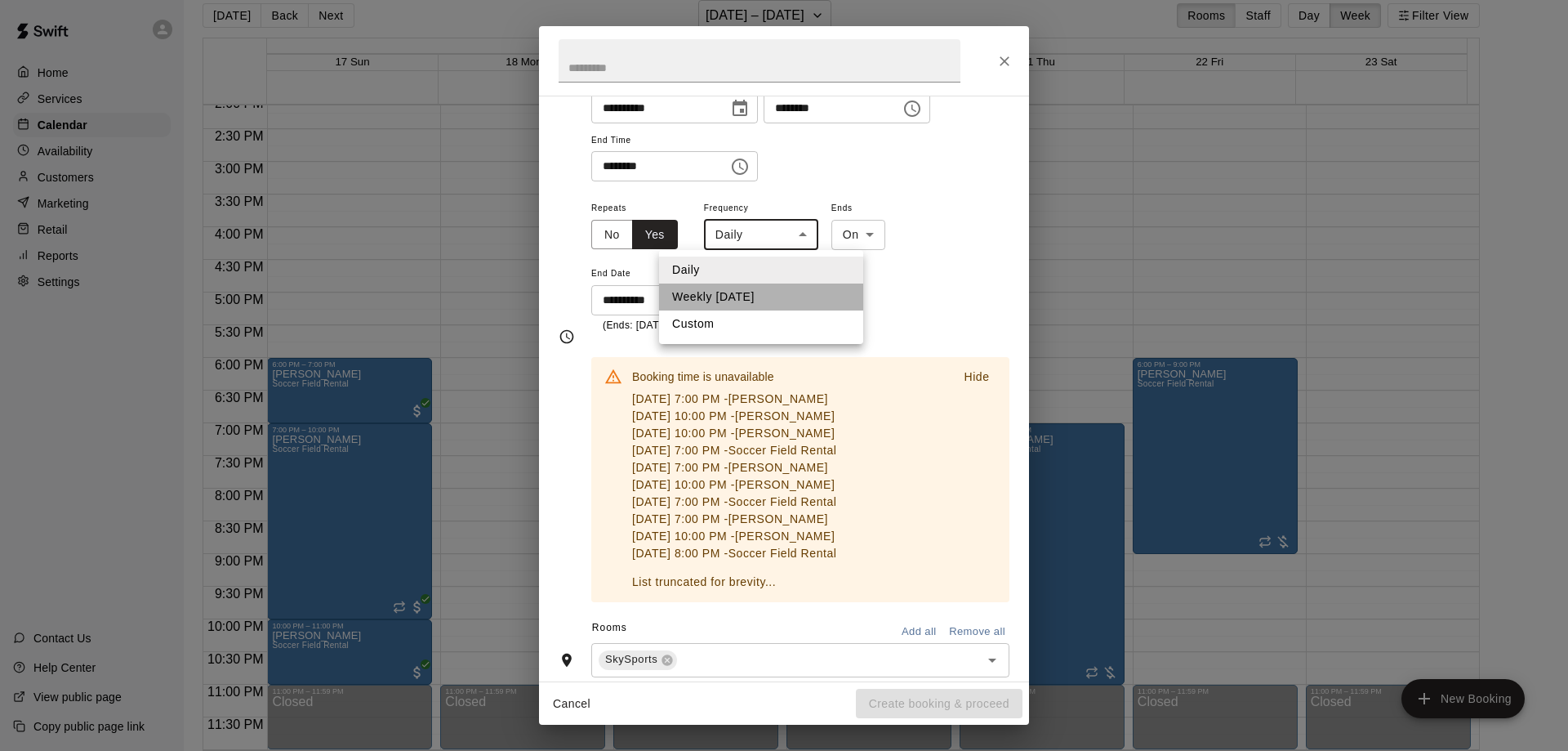
click at [758, 299] on li "Weekly [DATE]" at bounding box center [761, 297] width 205 height 27
type input "******"
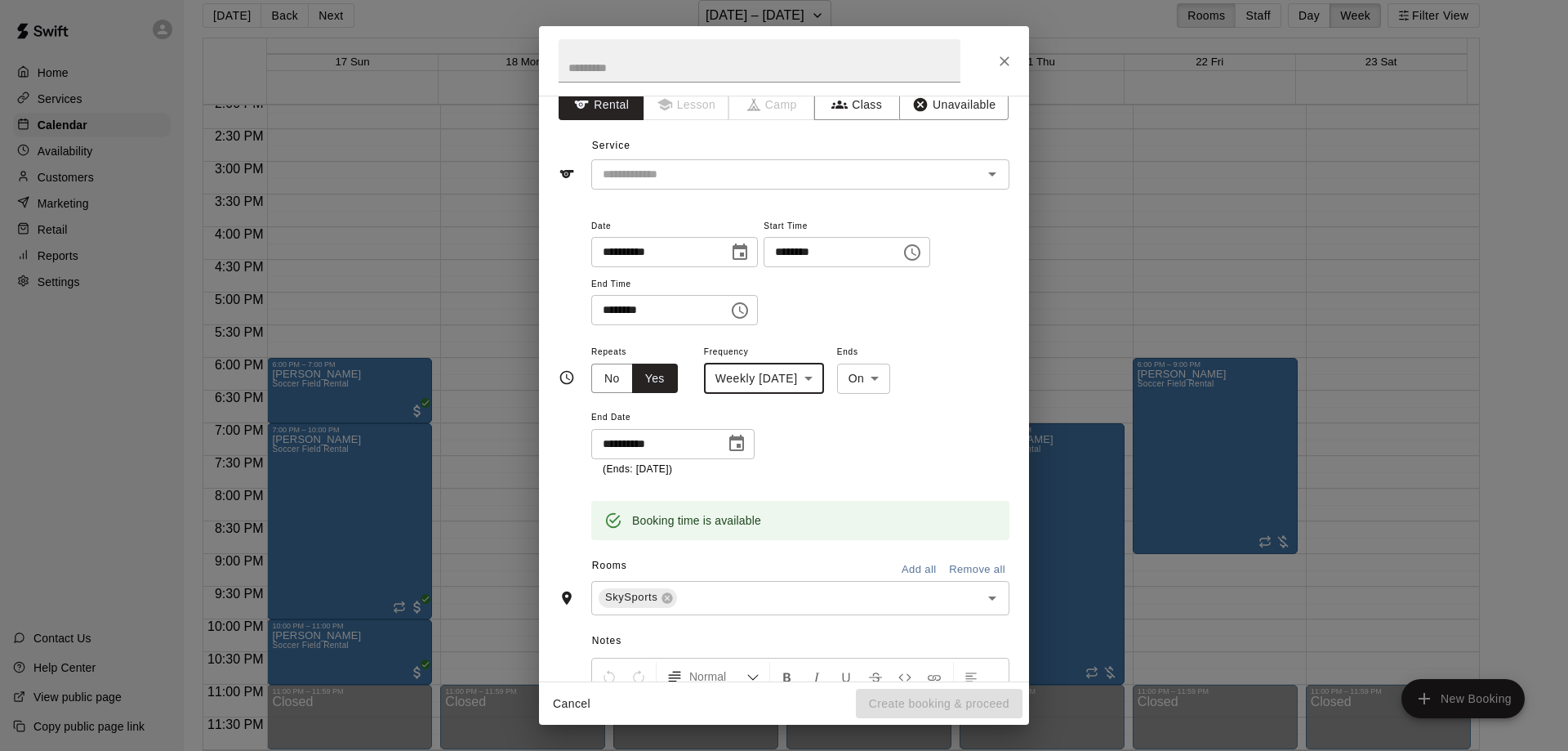
scroll to position [0, 0]
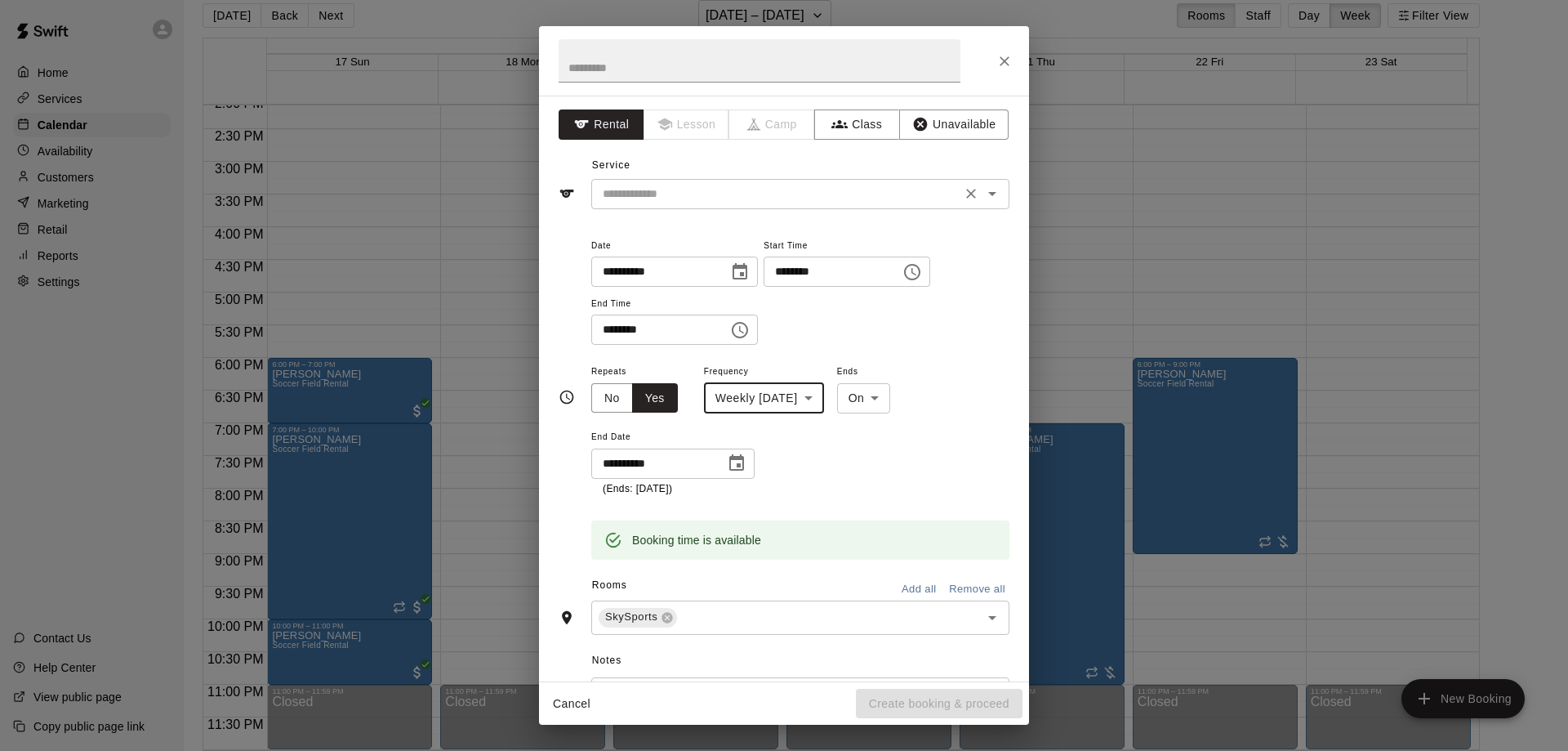
click at [982, 199] on icon "Open" at bounding box center [992, 193] width 20 height 20
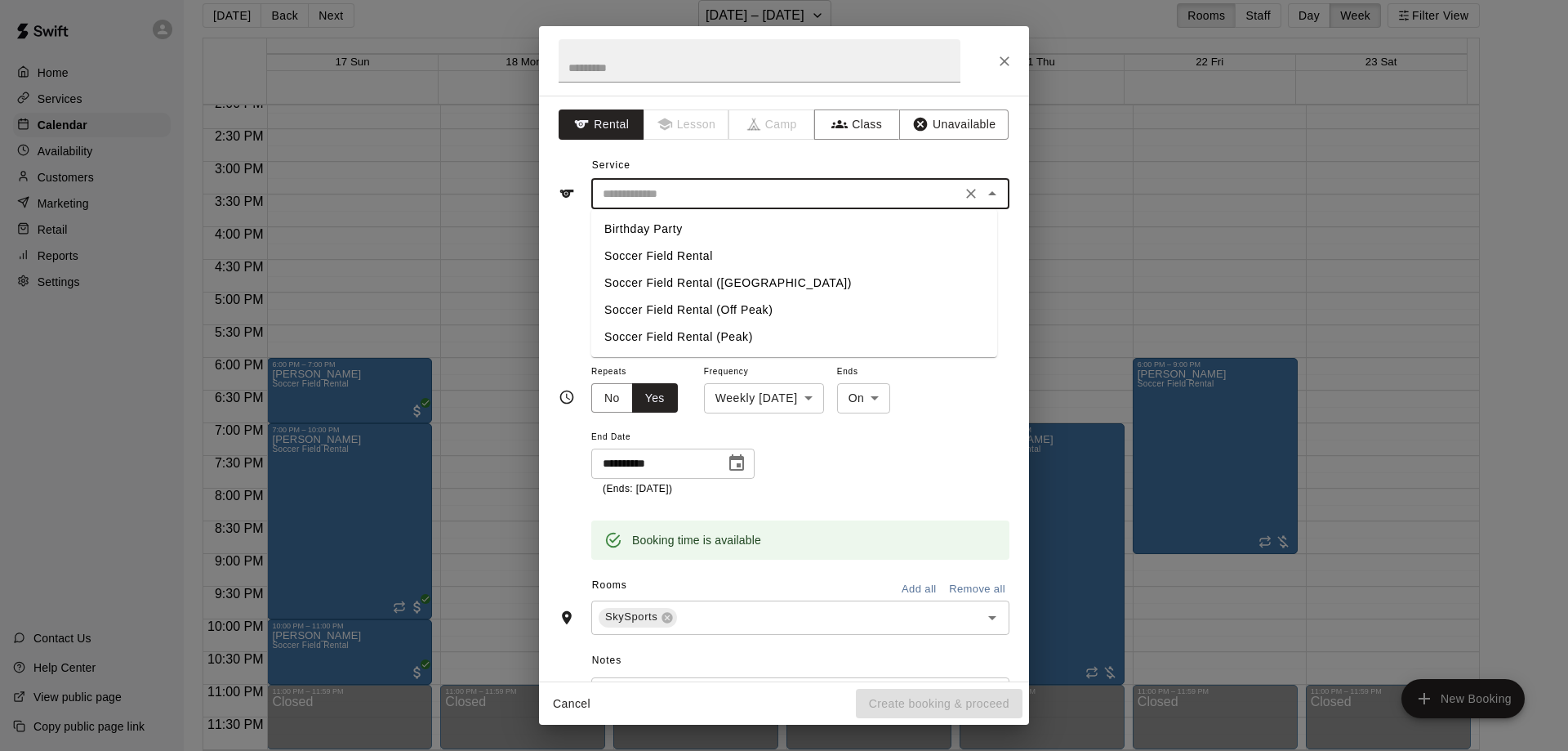
click at [752, 258] on li "Soccer Field Rental" at bounding box center [794, 256] width 406 height 27
type input "**********"
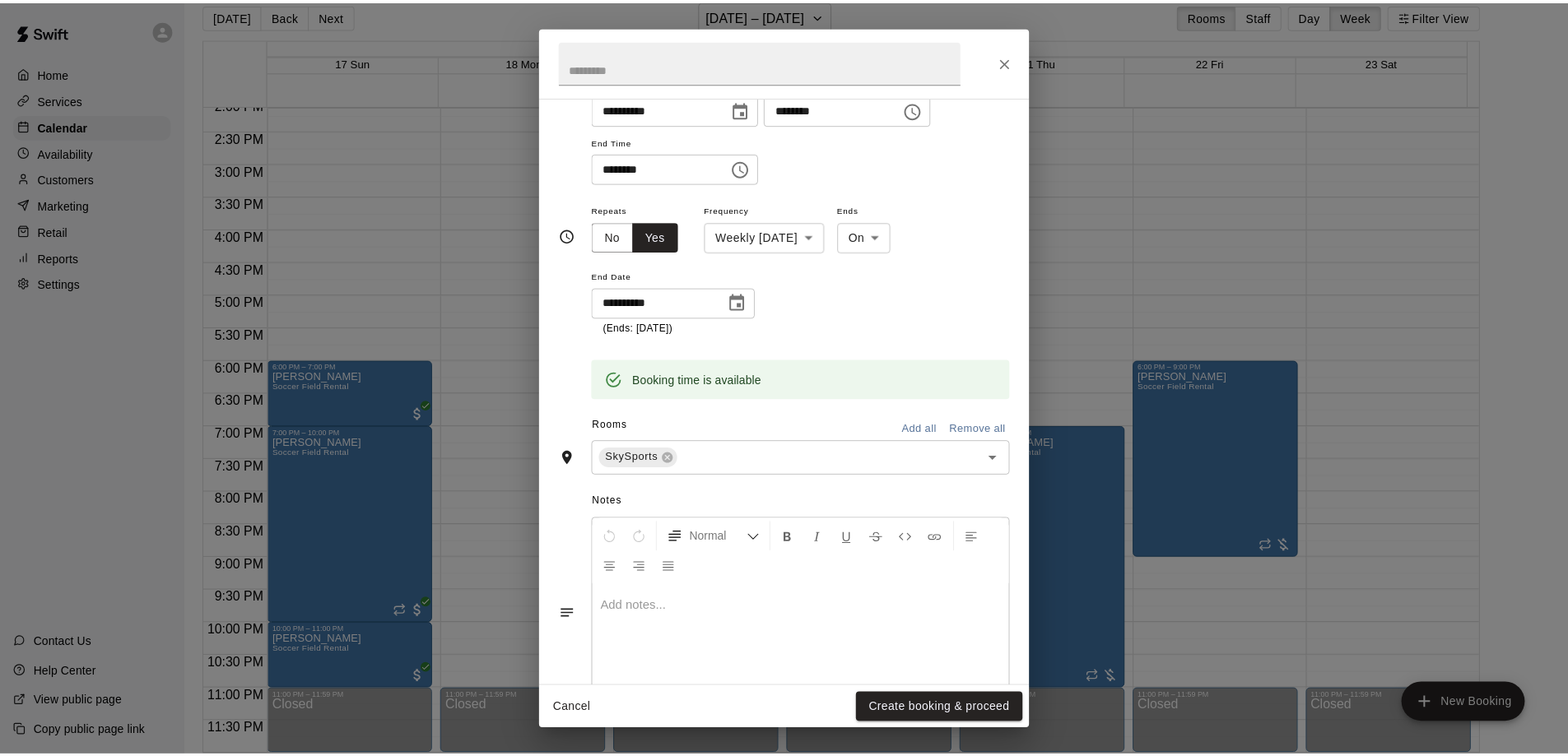
scroll to position [218, 0]
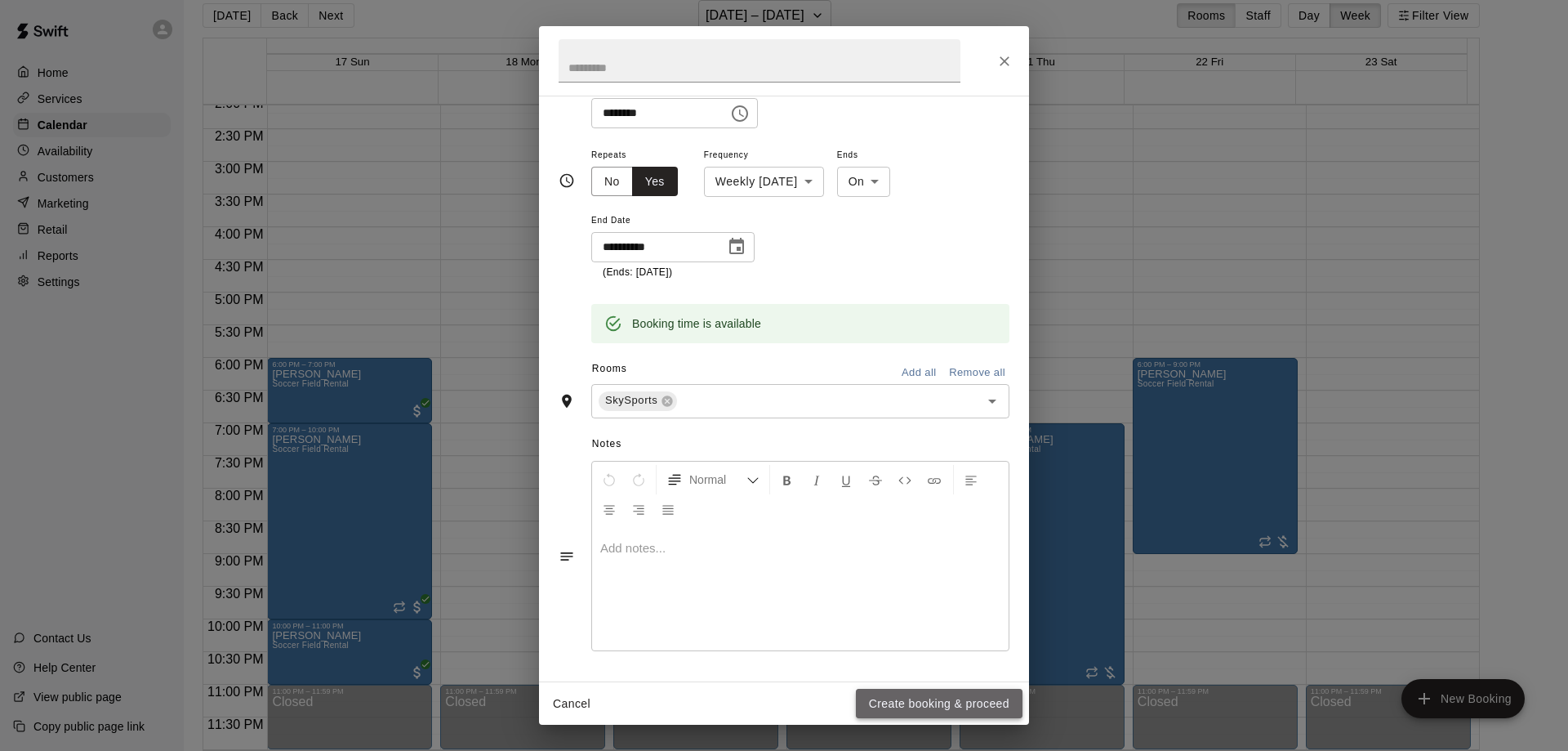
click at [947, 705] on button "Create booking & proceed" at bounding box center [939, 704] width 167 height 30
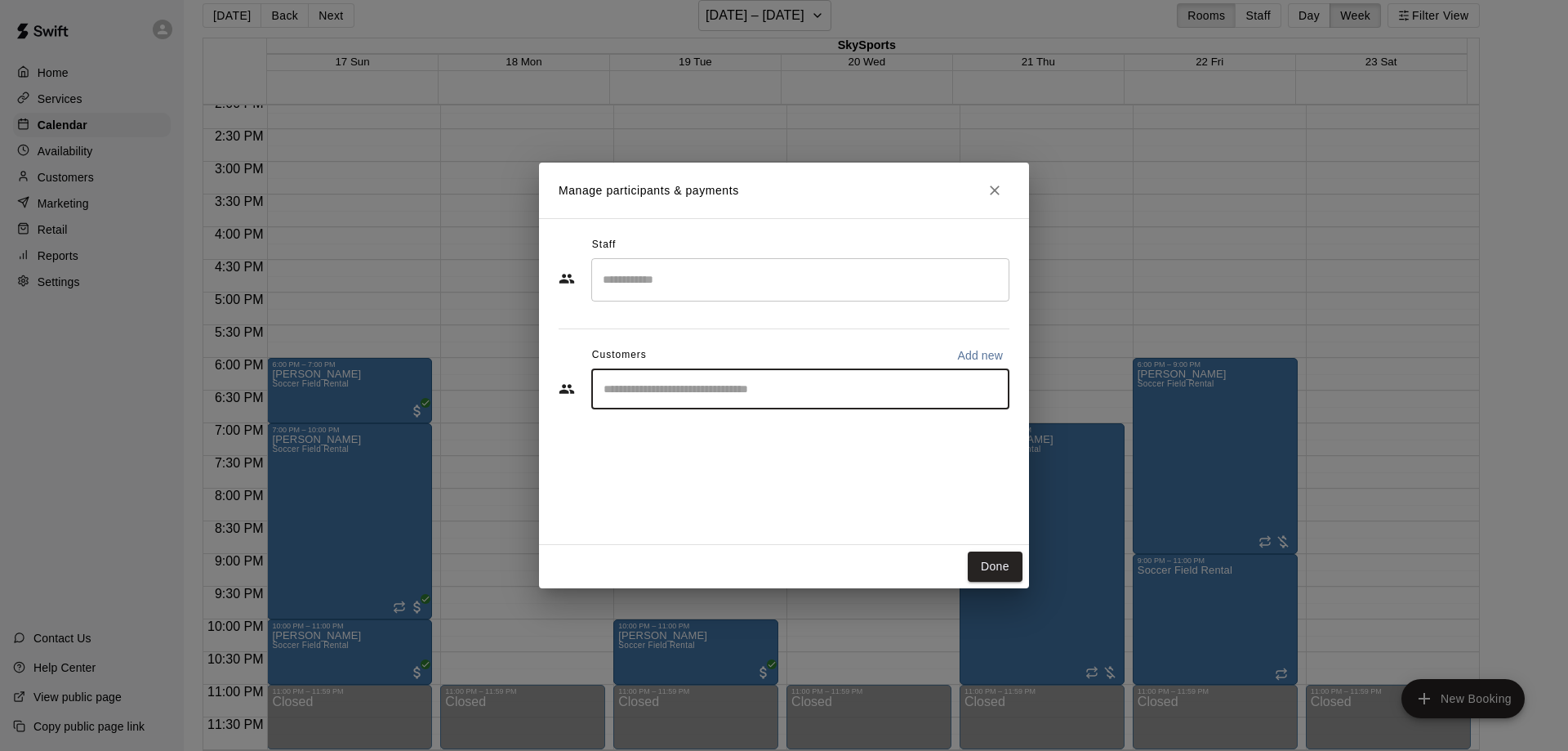
click at [749, 386] on input "Start typing to search customers..." at bounding box center [801, 389] width 404 height 16
type input "***"
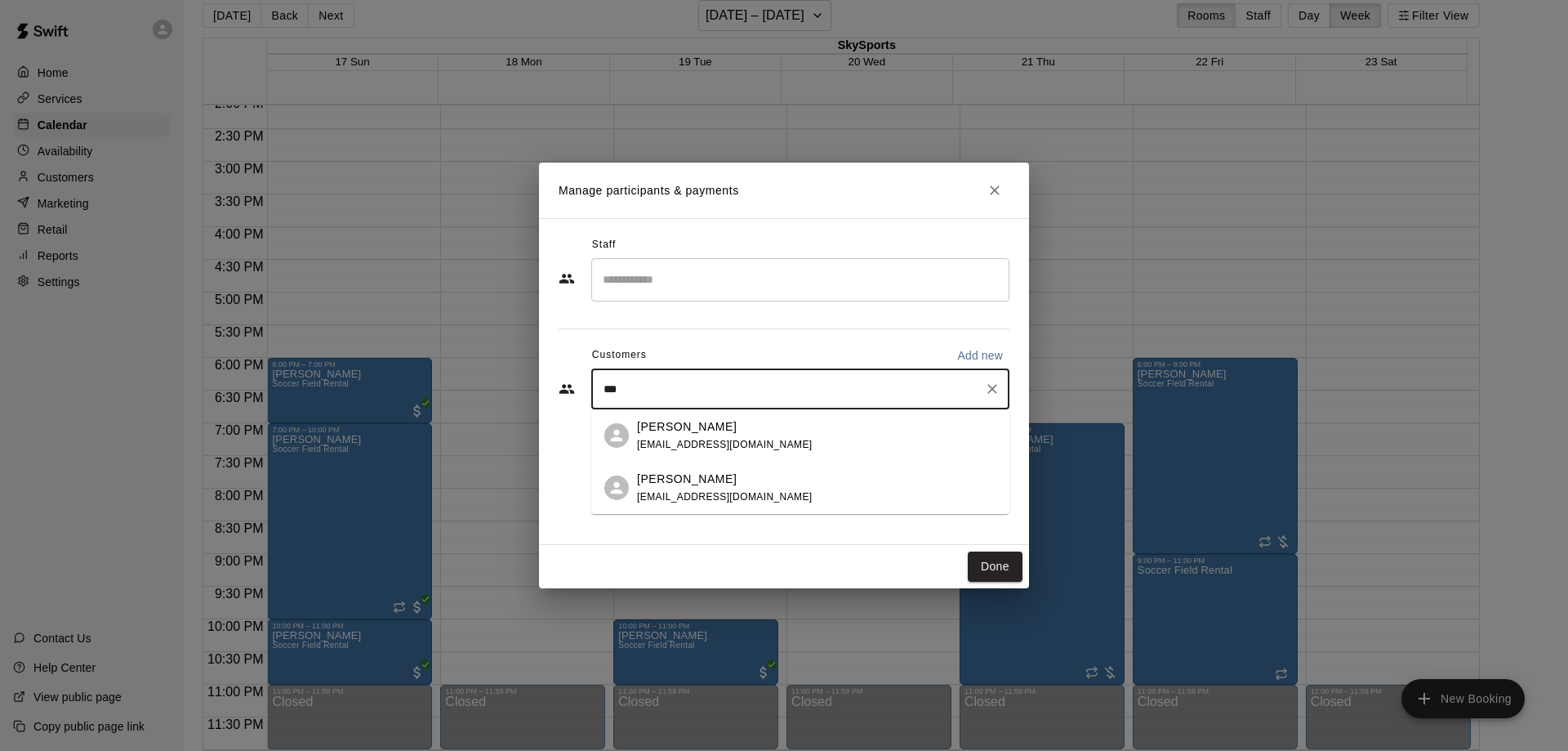
click at [751, 437] on div "[PERSON_NAME] [EMAIL_ADDRESS][DOMAIN_NAME]" at bounding box center [725, 436] width 175 height 35
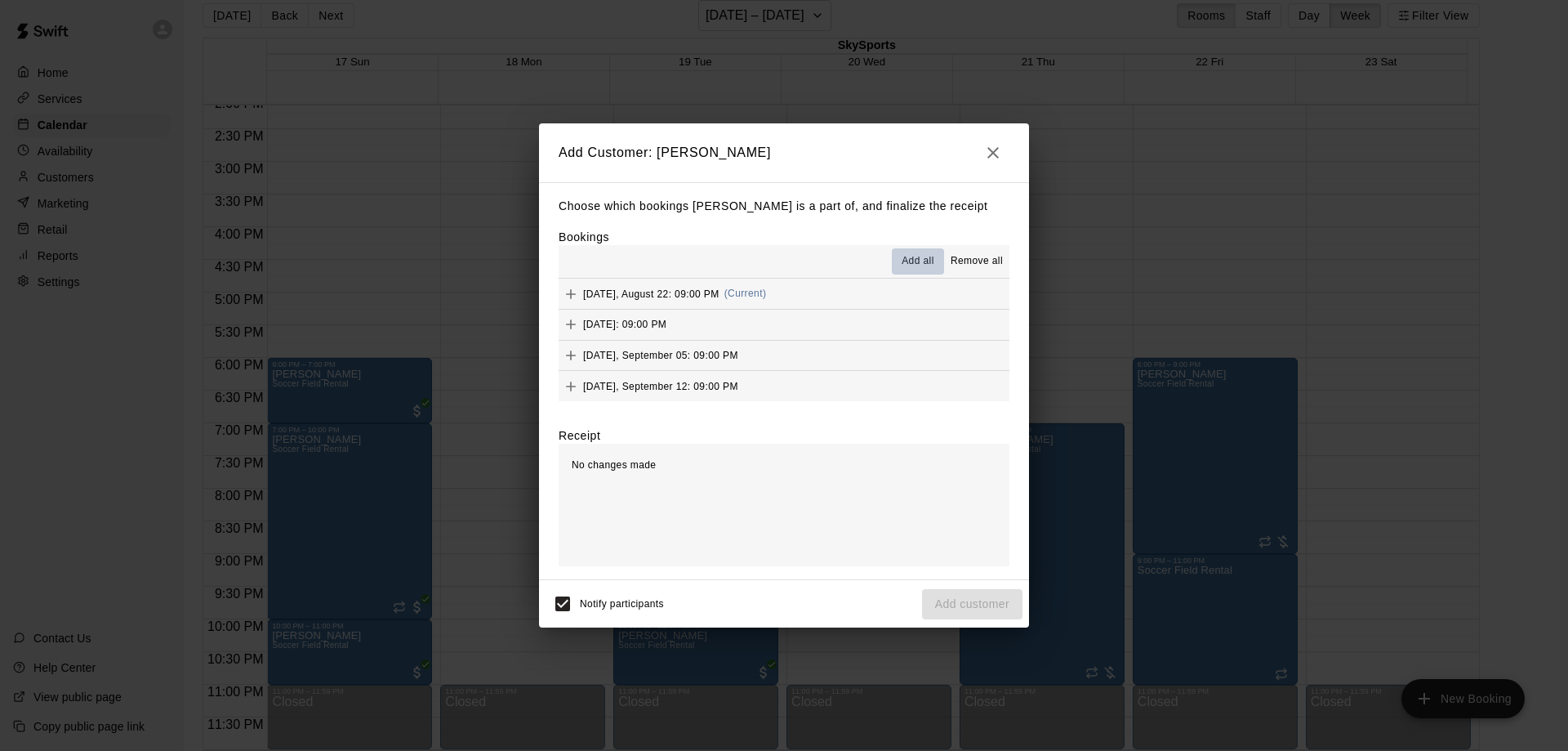
click at [917, 260] on span "Add all" at bounding box center [917, 261] width 33 height 16
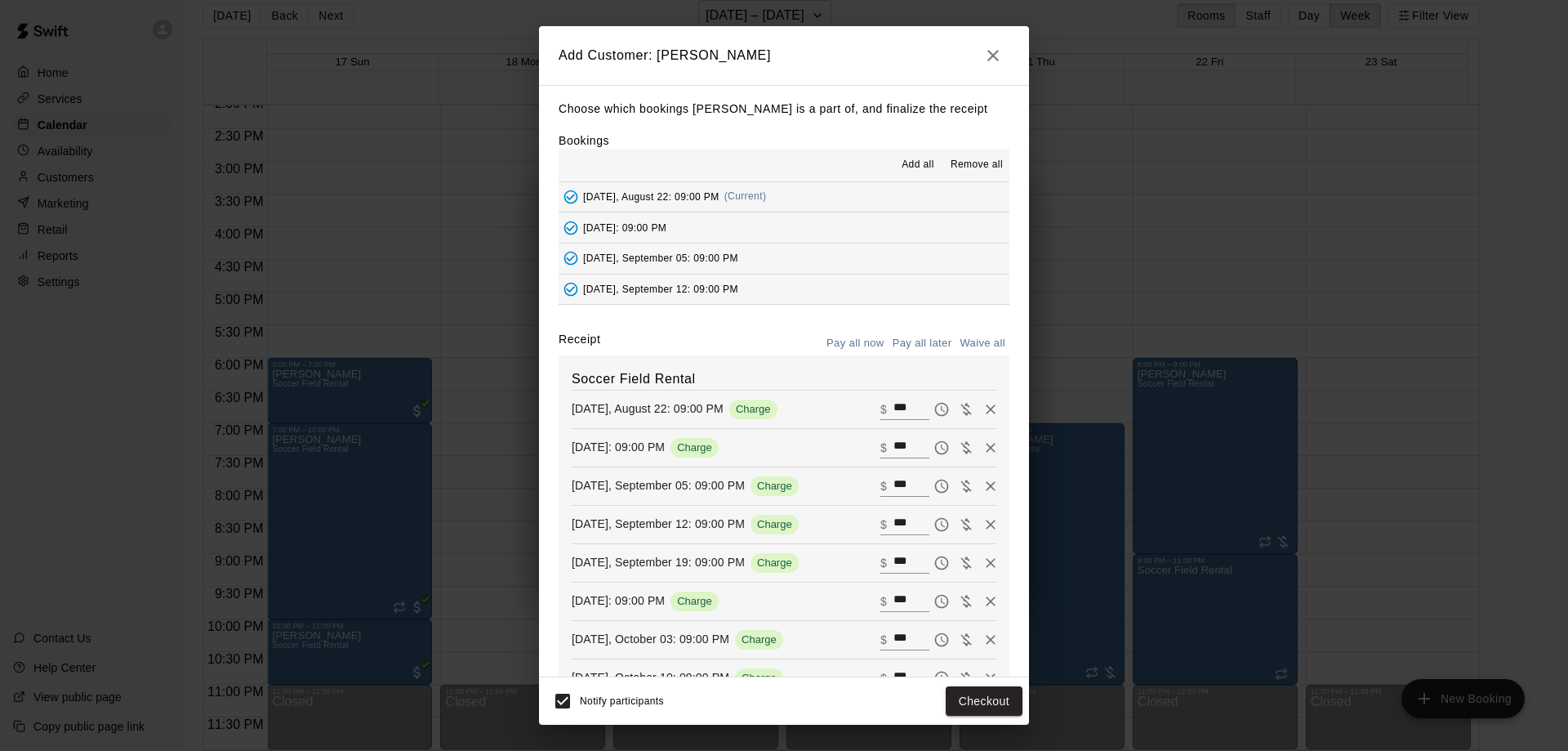
click at [917, 343] on button "Pay all later" at bounding box center [923, 343] width 68 height 25
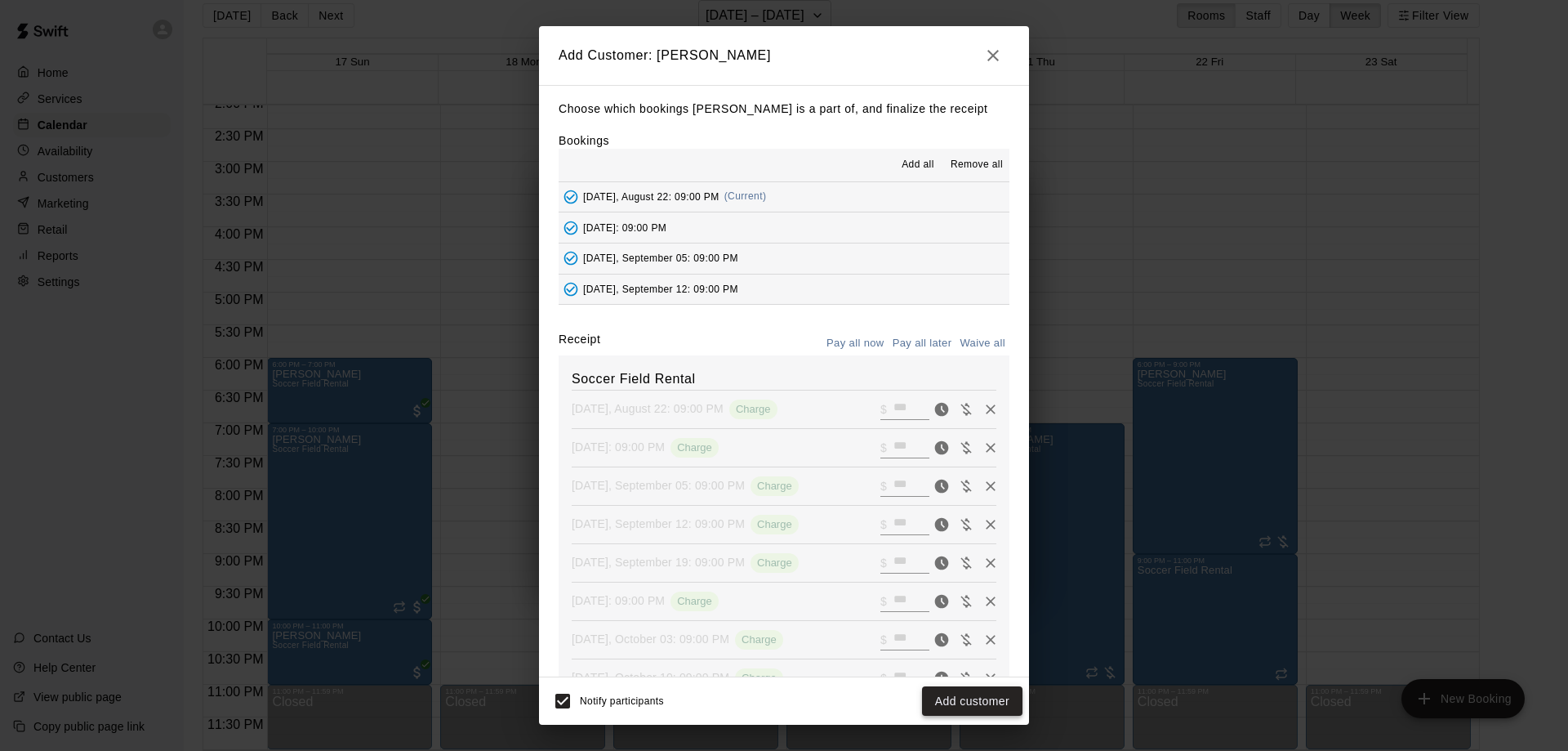
click at [987, 701] on button "Add customer" at bounding box center [972, 702] width 101 height 30
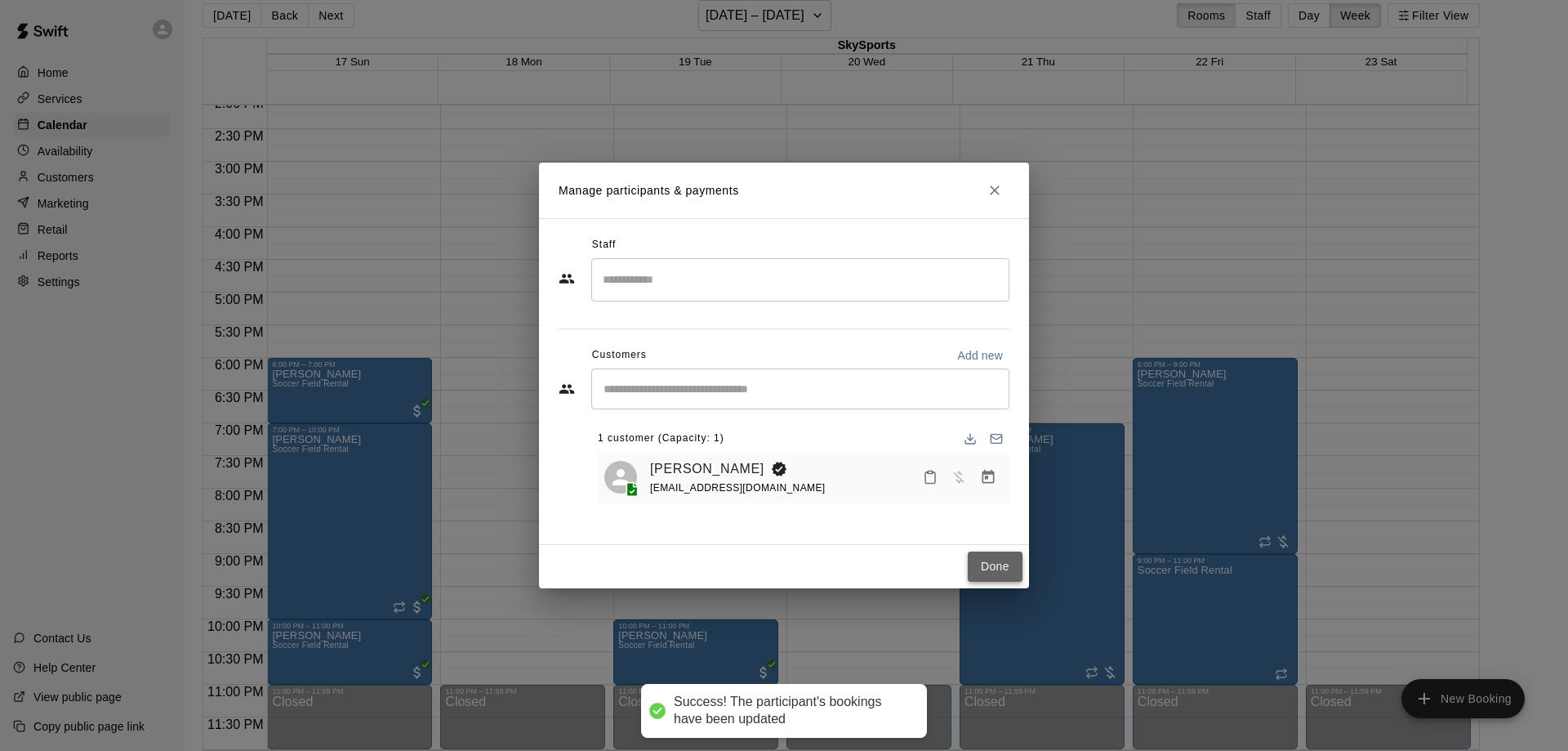
click at [1000, 565] on button "Done" at bounding box center [996, 567] width 55 height 30
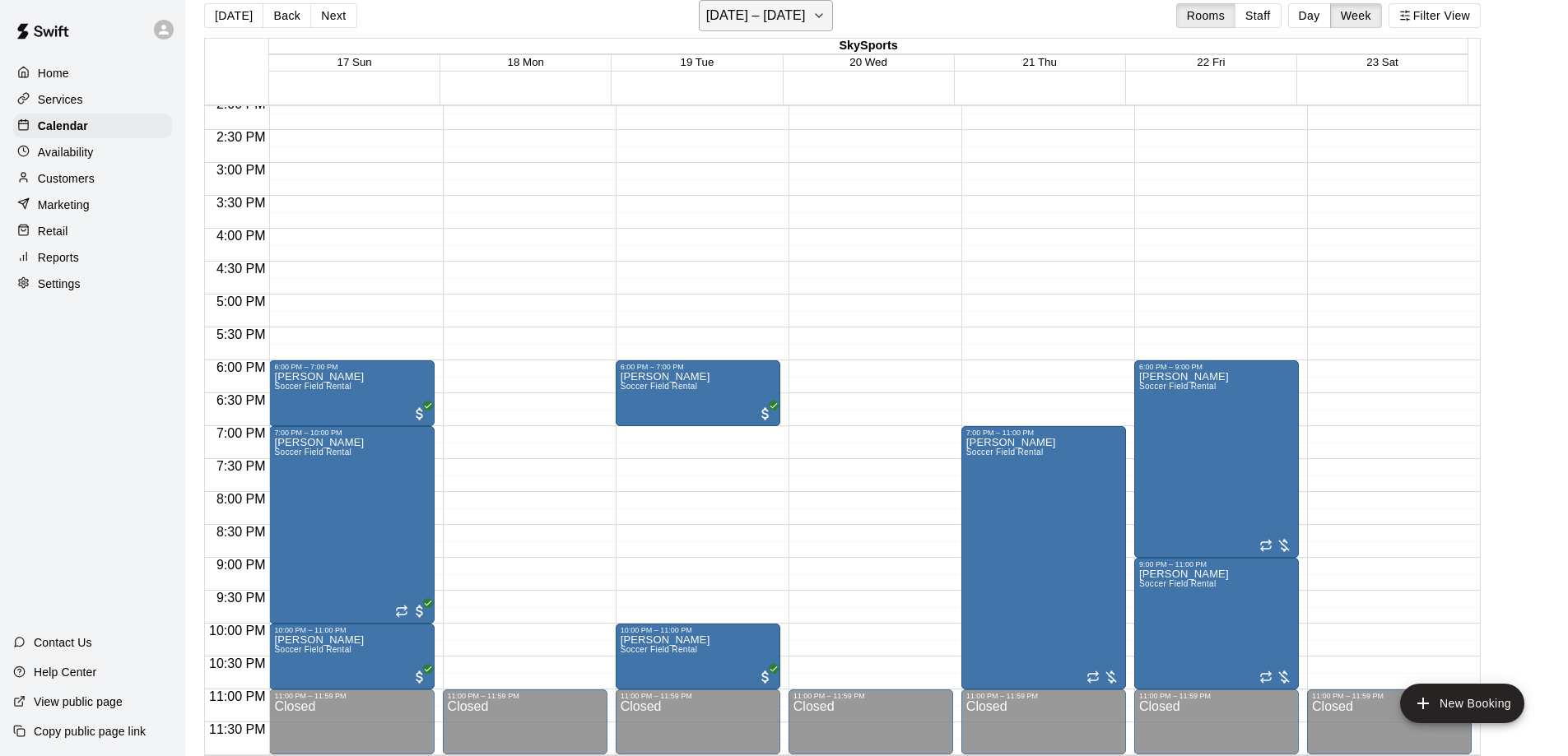
click at [816, 20] on icon "button" at bounding box center [819, 15] width 13 height 20
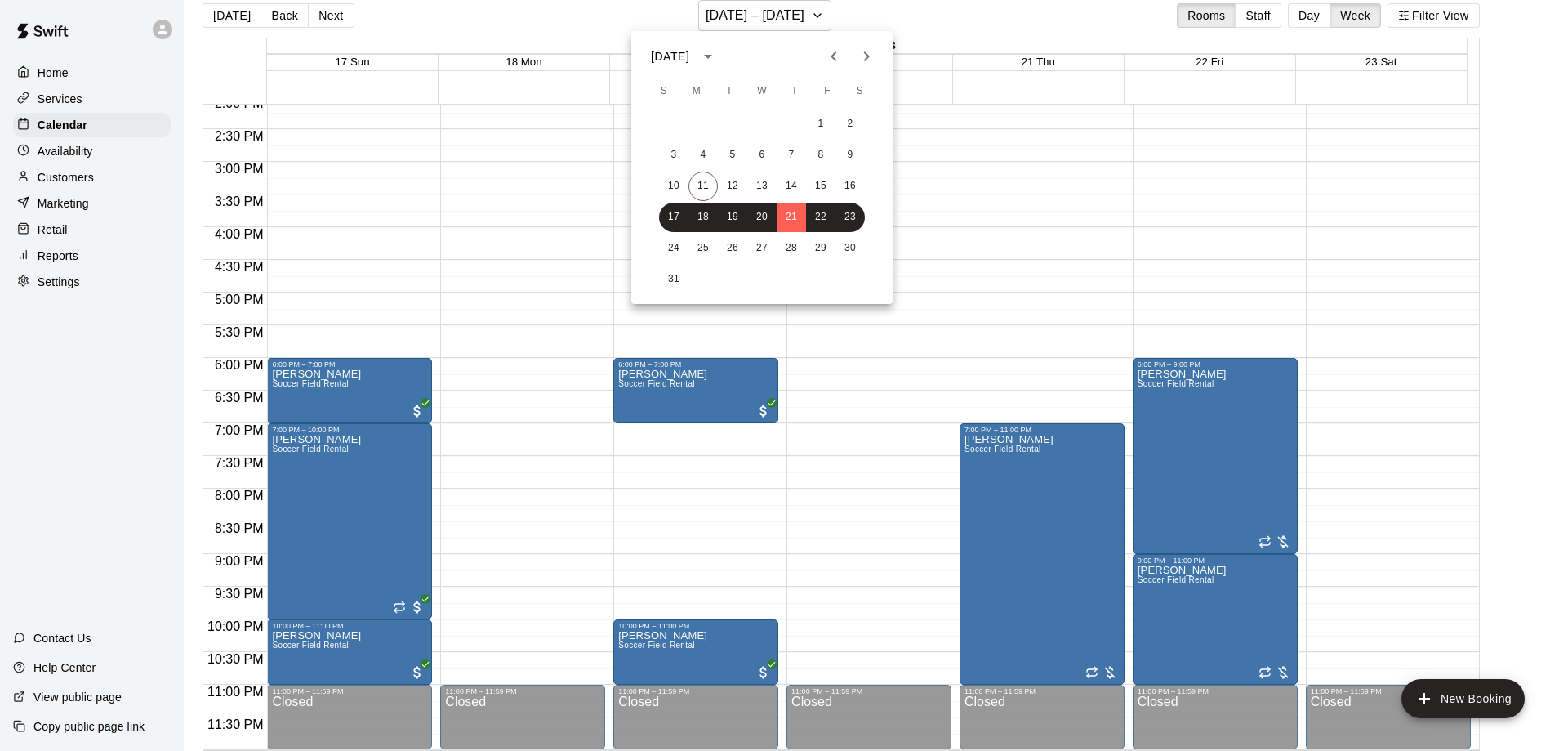
click at [856, 52] on button "Next month" at bounding box center [867, 56] width 33 height 33
click at [798, 184] on button "16" at bounding box center [791, 186] width 29 height 29
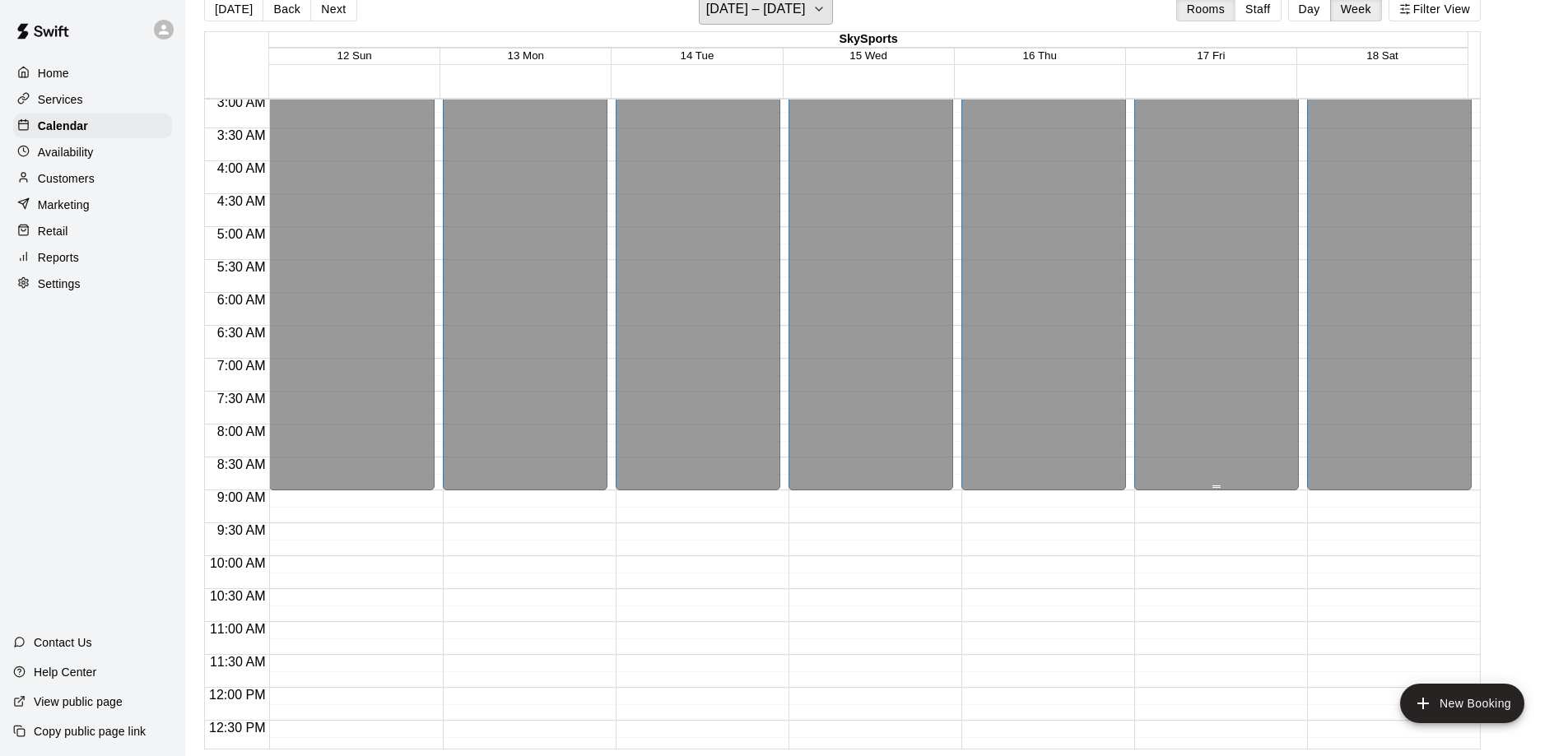
scroll to position [193, 0]
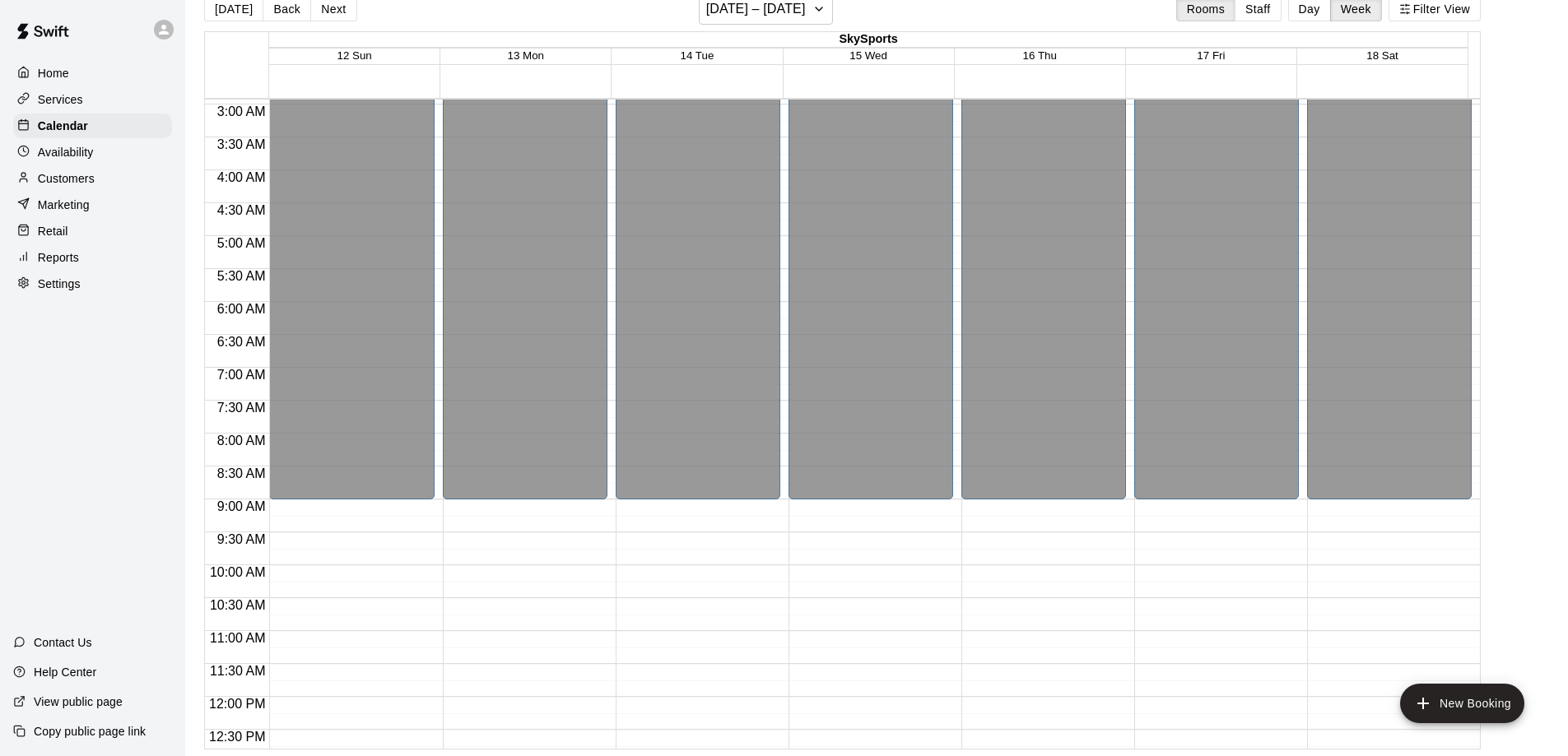
click at [114, 77] on div "Home" at bounding box center [92, 73] width 159 height 25
